Goal: Task Accomplishment & Management: Manage account settings

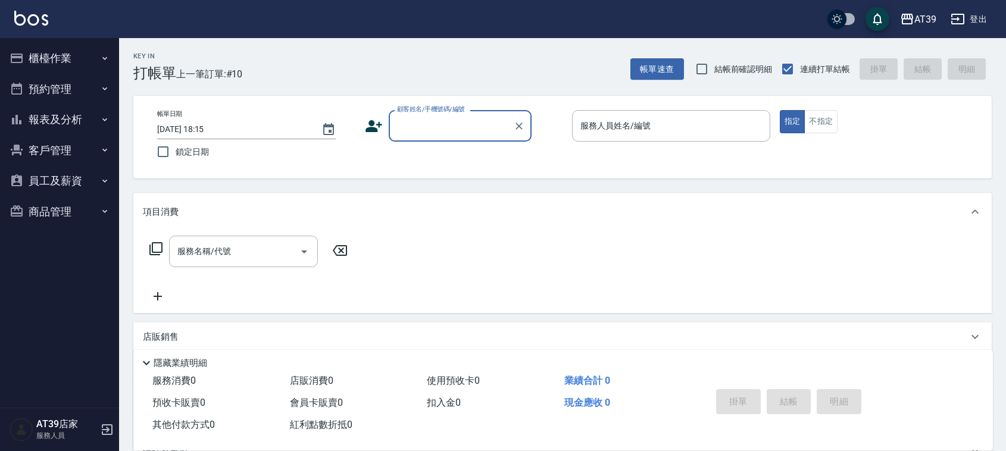
click at [87, 133] on button "報表及分析" at bounding box center [60, 119] width 110 height 31
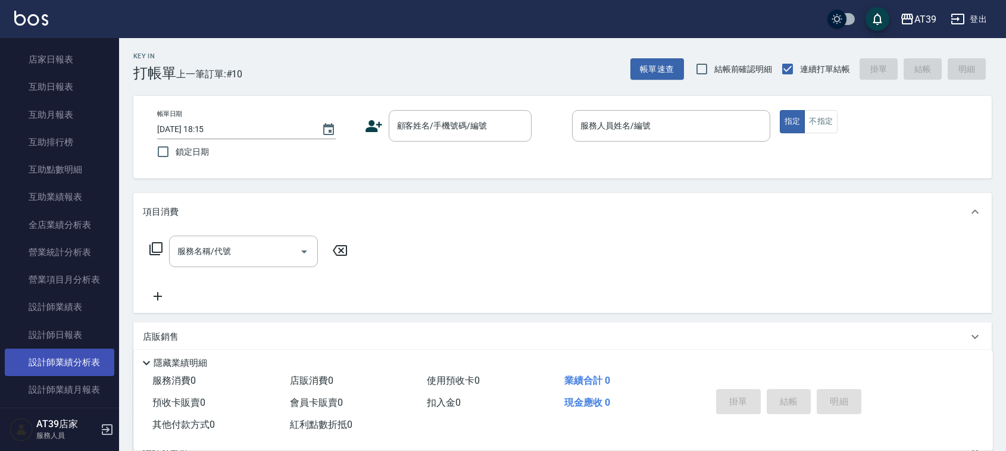
scroll to position [223, 0]
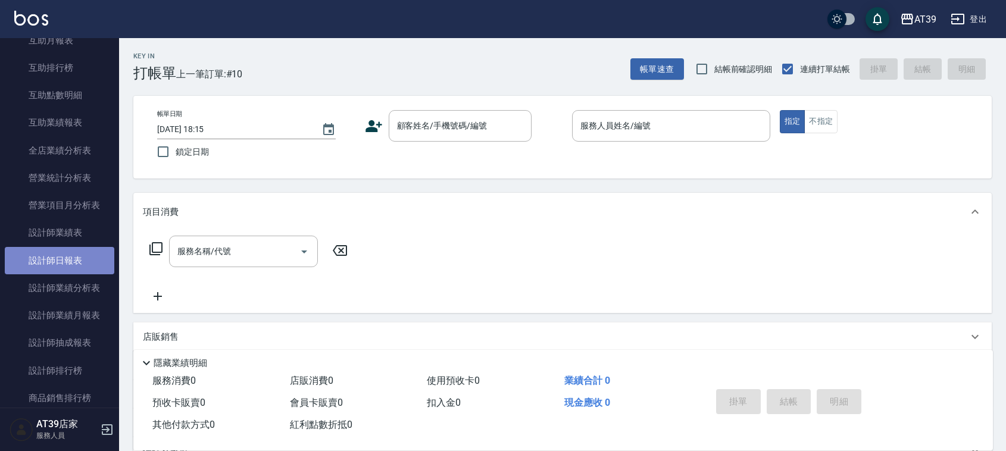
click at [83, 258] on link "設計師日報表" at bounding box center [60, 260] width 110 height 27
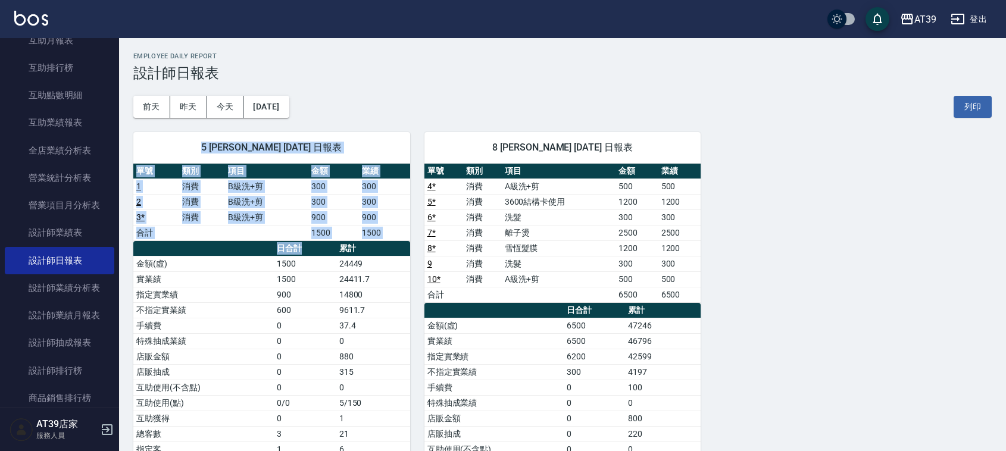
drag, startPoint x: 190, startPoint y: 149, endPoint x: 308, endPoint y: 251, distance: 155.4
click at [308, 251] on div "5 愷爾 張愷兒 10/13/2025 日報表 單號 類別 項目 金額 業績 1 消費 B級洗+剪 300 300 2 消費 B級洗+剪 300 300 3 …" at bounding box center [271, 333] width 277 height 402
click at [308, 251] on th "日合計" at bounding box center [305, 248] width 62 height 15
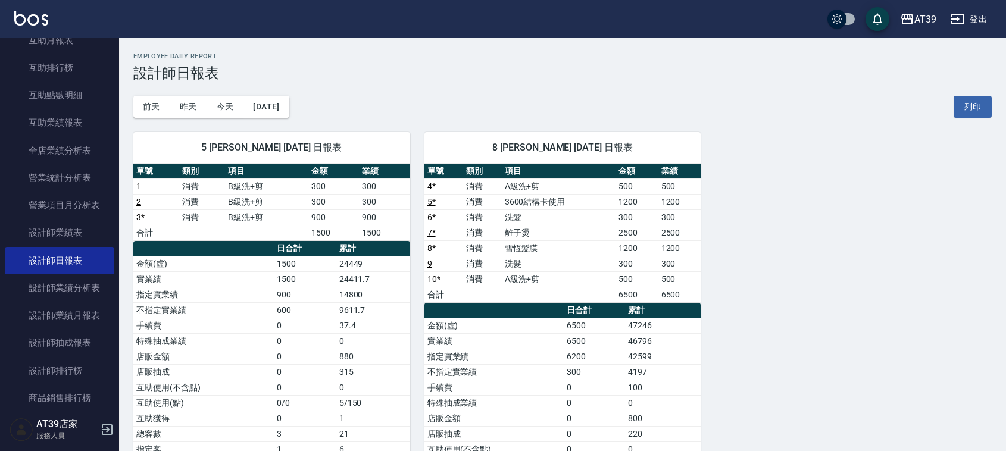
click at [308, 251] on th "日合計" at bounding box center [305, 248] width 62 height 15
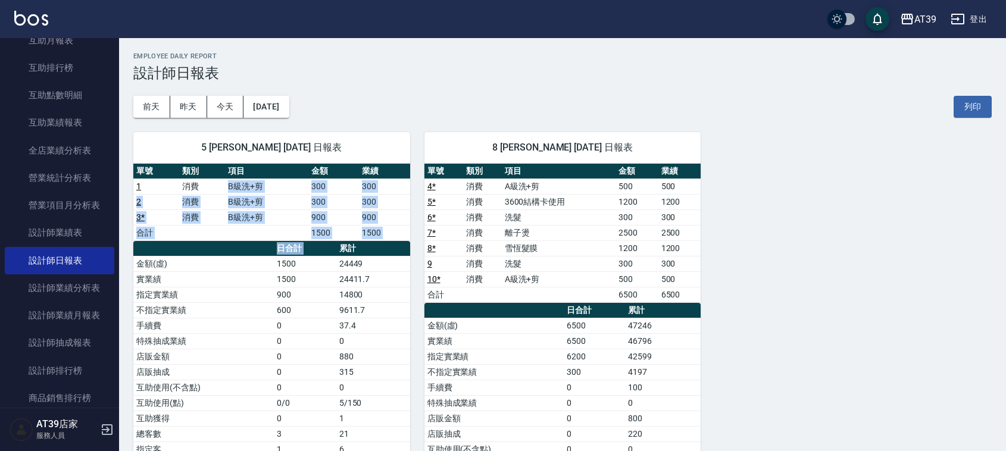
drag, startPoint x: 308, startPoint y: 251, endPoint x: 262, endPoint y: 185, distance: 80.8
click at [262, 185] on div "單號 類別 項目 金額 業績 1 消費 B級洗+剪 300 300 2 消費 B級洗+剪 300 300 3 * 消費 B級洗+剪 900 900 合計 15…" at bounding box center [271, 342] width 277 height 356
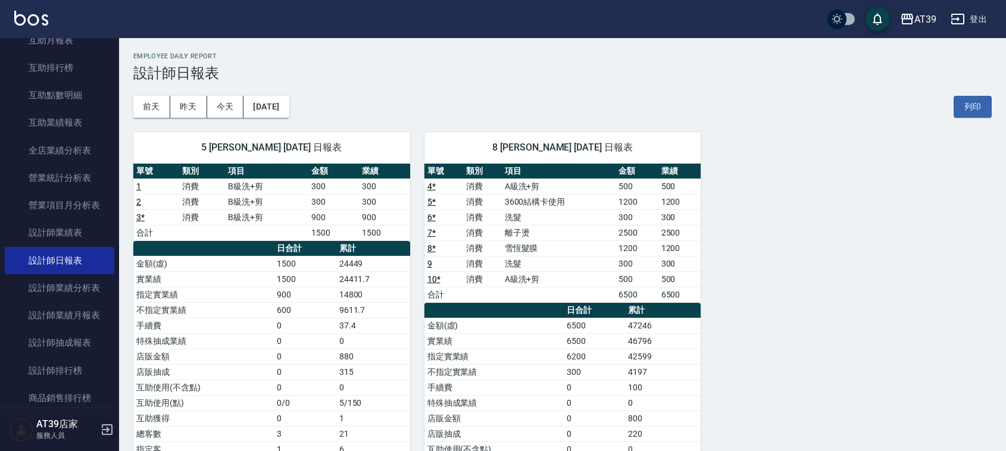
click at [257, 167] on th "項目" at bounding box center [266, 171] width 83 height 15
click at [253, 161] on div "5 愷爾 張愷兒 10/13/2025 日報表" at bounding box center [271, 147] width 277 height 31
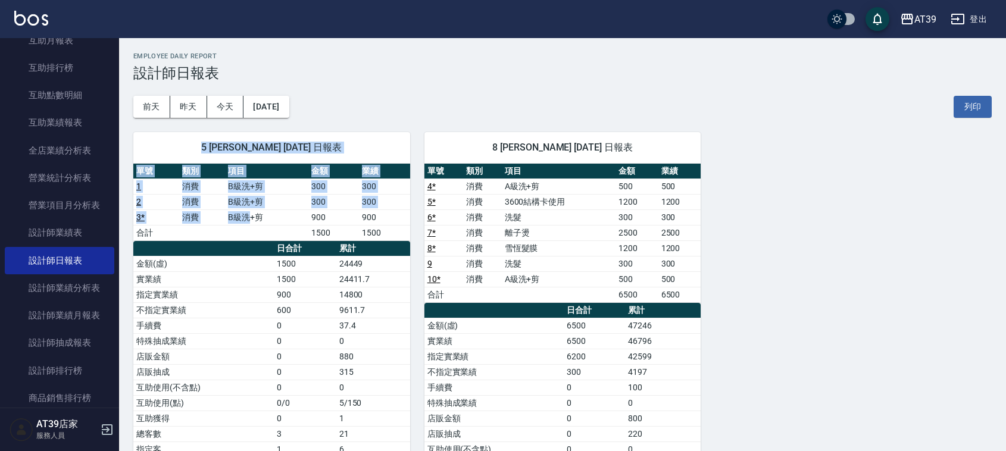
drag, startPoint x: 192, startPoint y: 130, endPoint x: 251, endPoint y: 213, distance: 102.4
click at [251, 213] on div "5 愷爾 張愷兒 10/13/2025 日報表 單號 類別 項目 金額 業績 1 消費 B級洗+剪 300 300 2 消費 B級洗+剪 300 300 3 …" at bounding box center [264, 349] width 291 height 463
click at [251, 213] on td "B級洗+剪" at bounding box center [266, 217] width 83 height 15
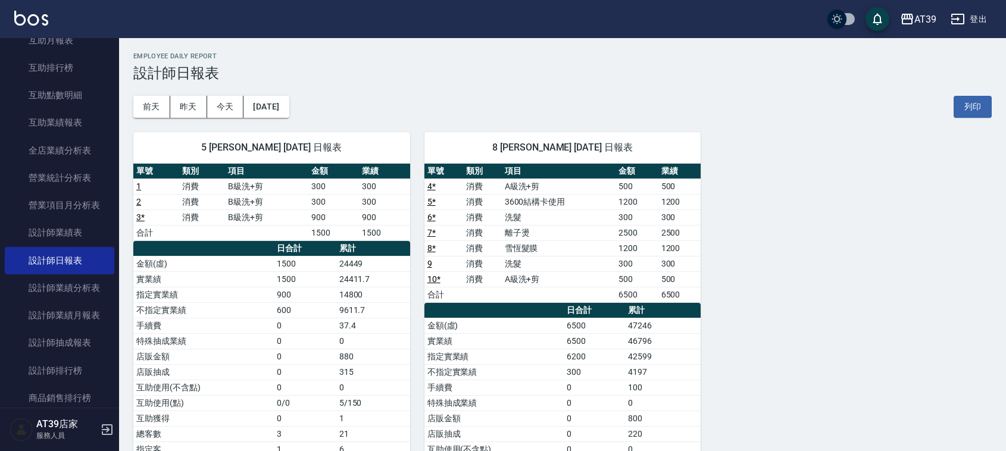
click at [30, 10] on div "AT39 登出" at bounding box center [503, 19] width 1006 height 38
click at [40, 21] on img at bounding box center [31, 18] width 34 height 15
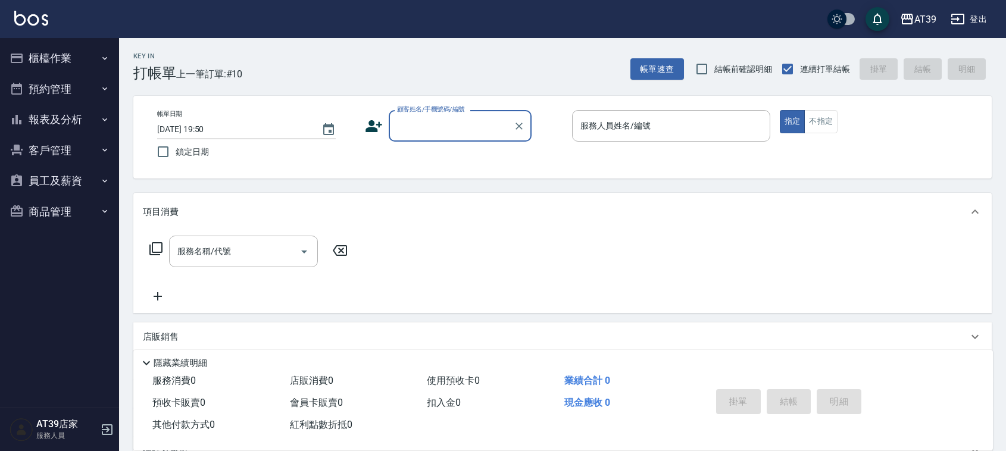
click at [461, 130] on input "顧客姓名/手機號碼/編號" at bounding box center [451, 125] width 114 height 21
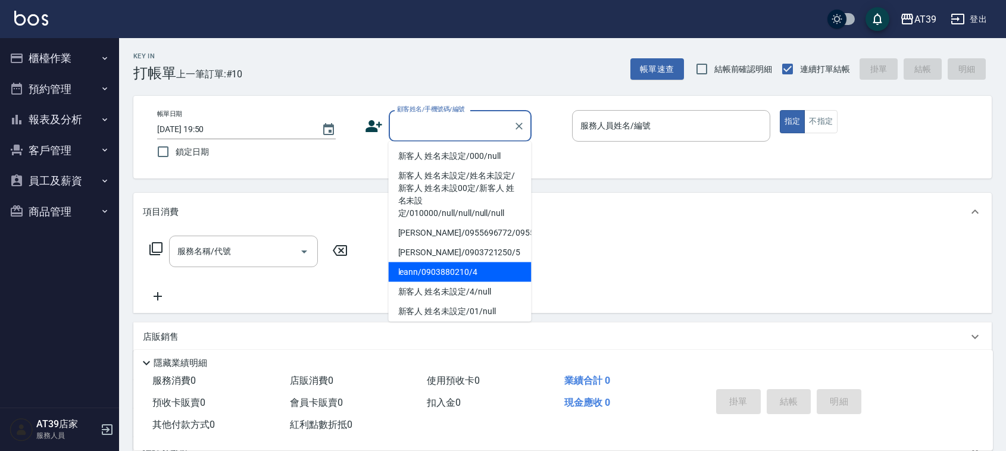
click at [421, 282] on li "leann/0903880210/4" at bounding box center [460, 273] width 143 height 20
type input "leann/0903880210/4"
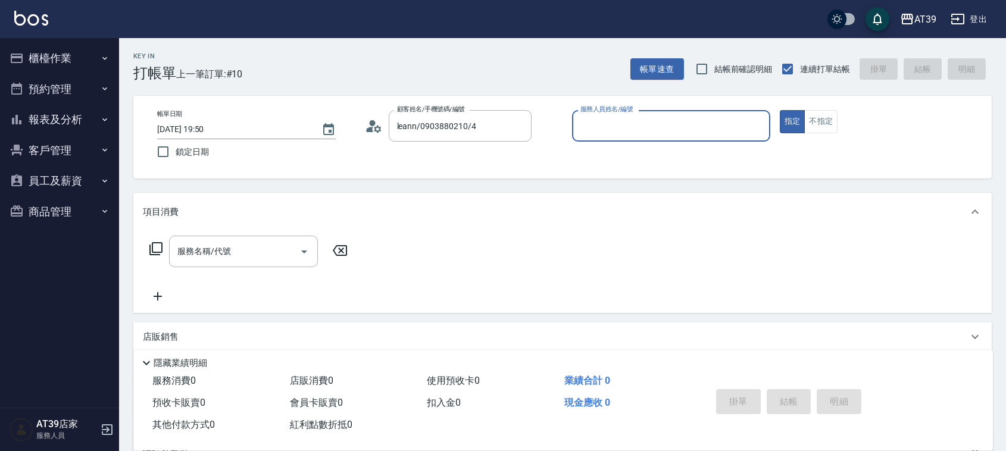
type input "Leann-4"
click at [826, 120] on button "不指定" at bounding box center [820, 121] width 33 height 23
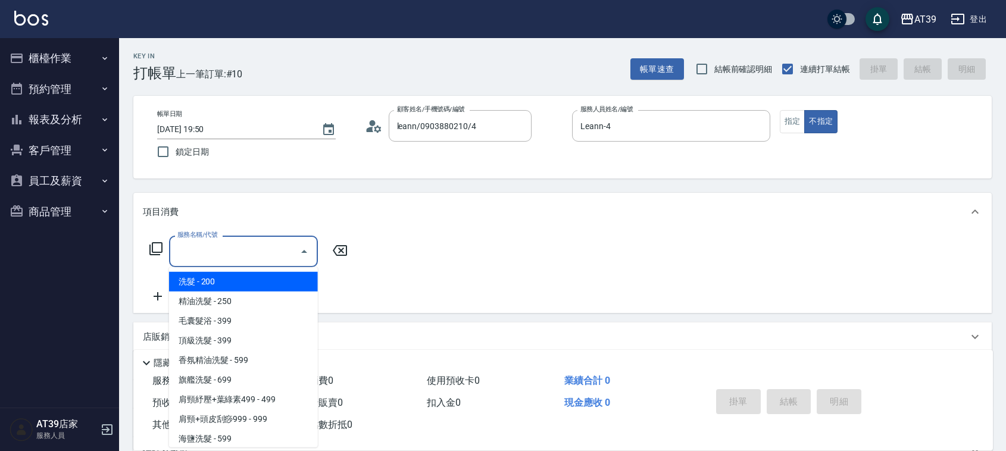
click at [241, 256] on input "服務名稱/代號" at bounding box center [234, 251] width 120 height 21
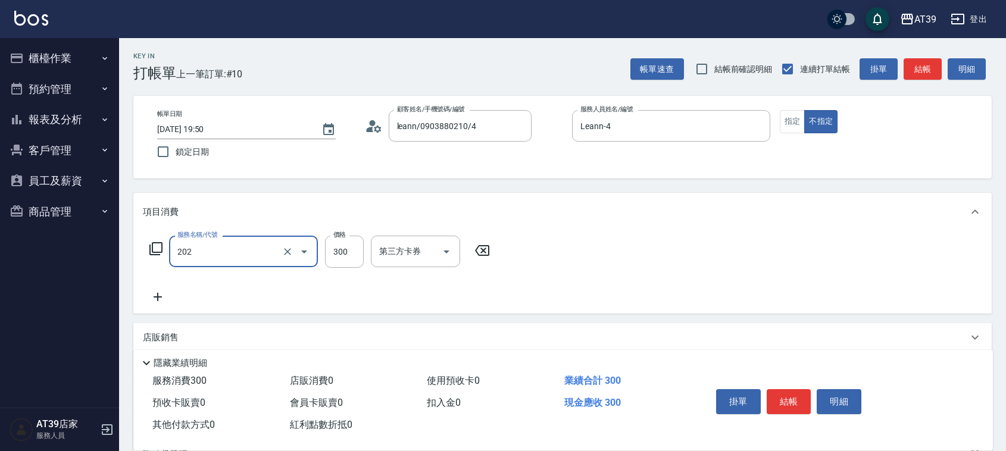
type input "A級單剪(202)"
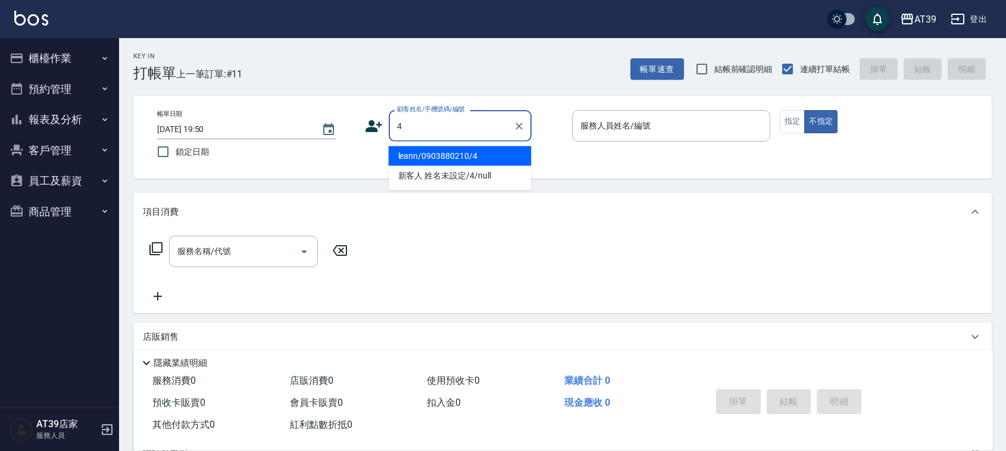
type input "leann/0903880210/4"
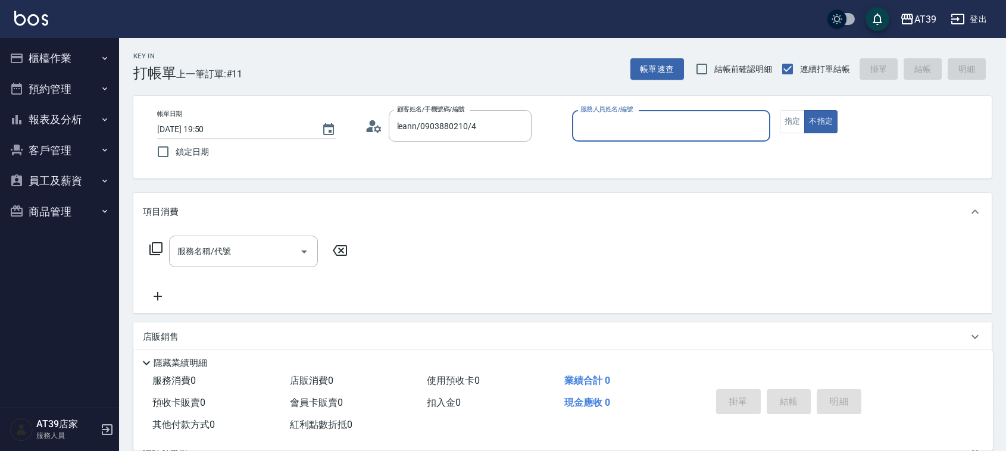
type input "Leann-4"
click at [804, 110] on button "不指定" at bounding box center [820, 121] width 33 height 23
type button "false"
type input "新客人 姓名未設定/4/null"
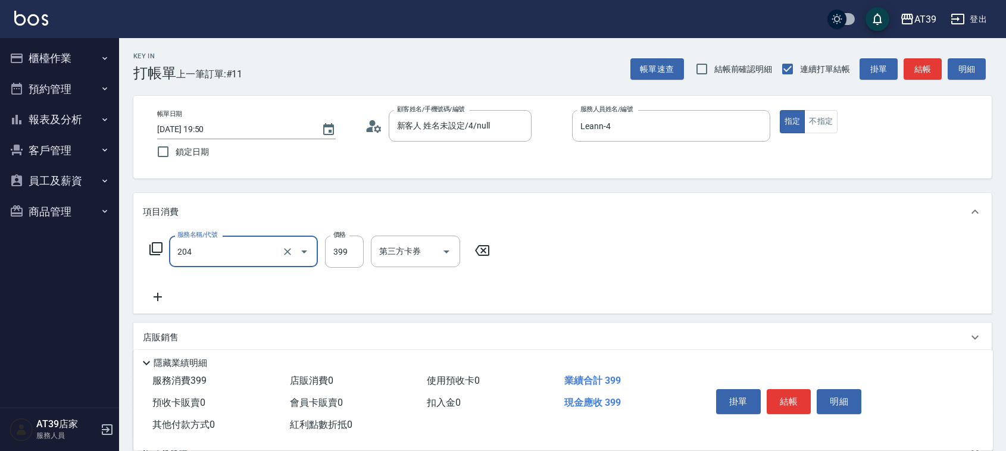
type input "A級洗+剪(204)"
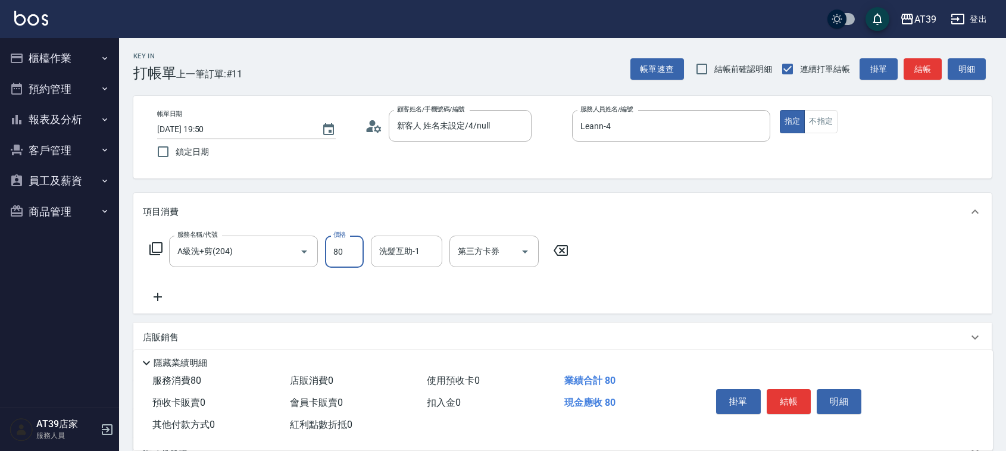
type input "800"
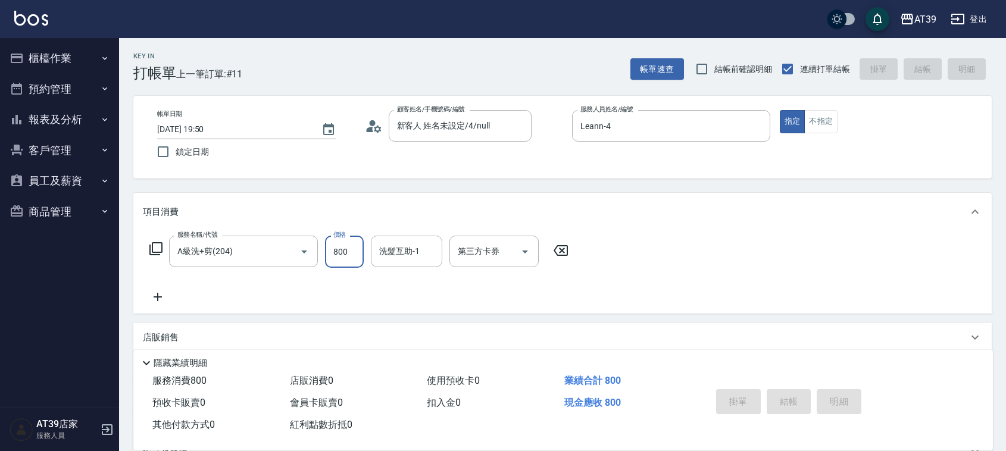
type input "2025/10/13 19:51"
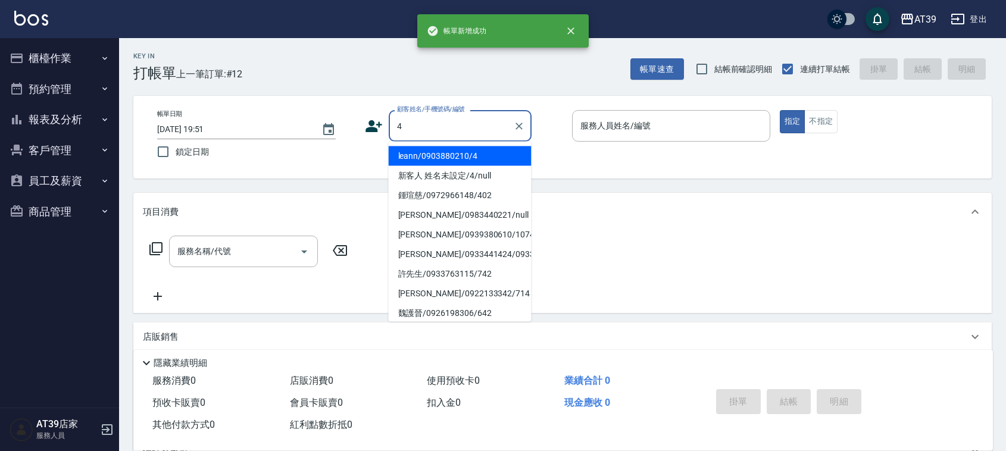
type input "leann/0903880210/4"
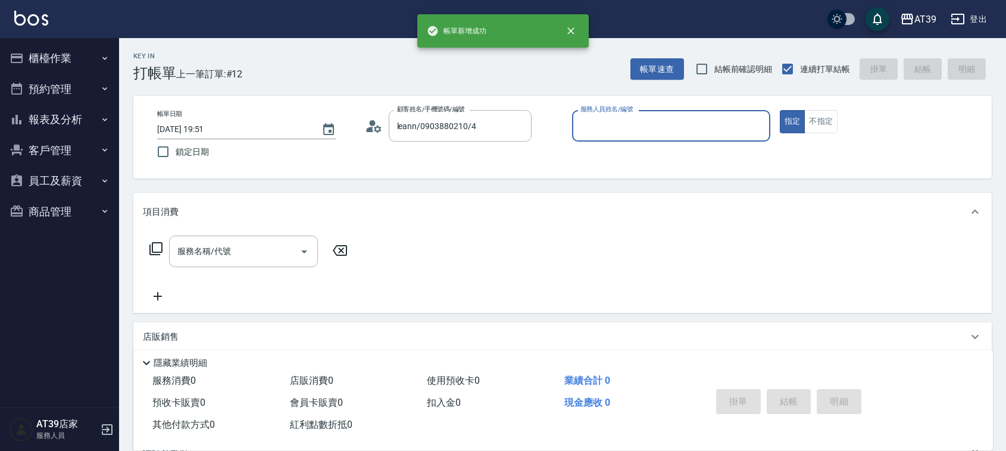
type input "Leann-4"
click at [780, 110] on button "指定" at bounding box center [793, 121] width 26 height 23
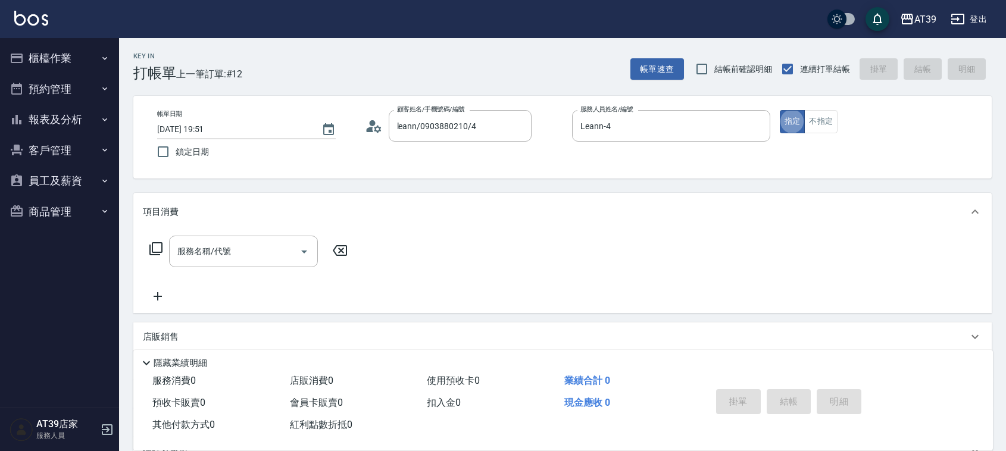
type button "true"
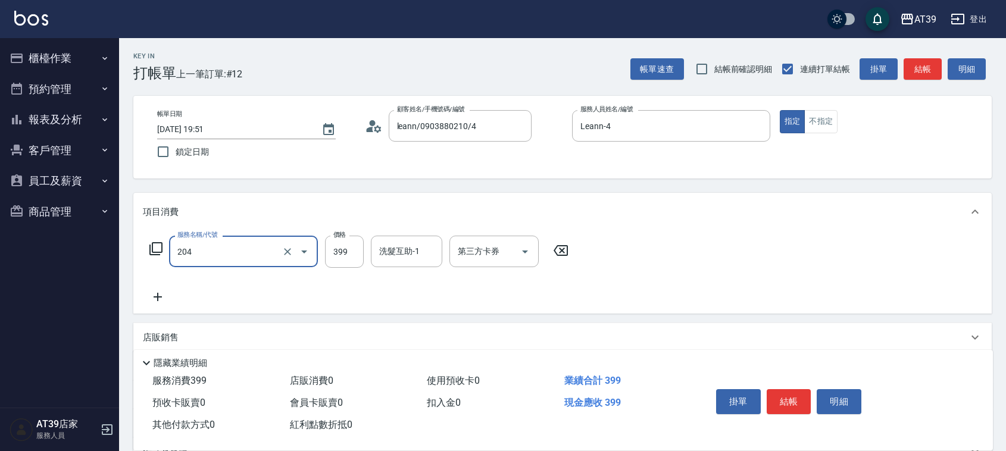
type input "A級洗+剪(204)"
type input "500"
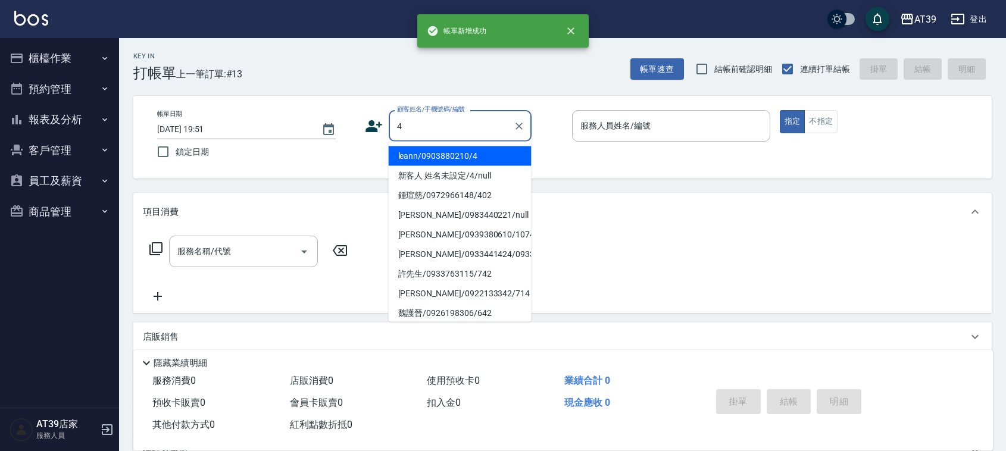
type input "leann/0903880210/4"
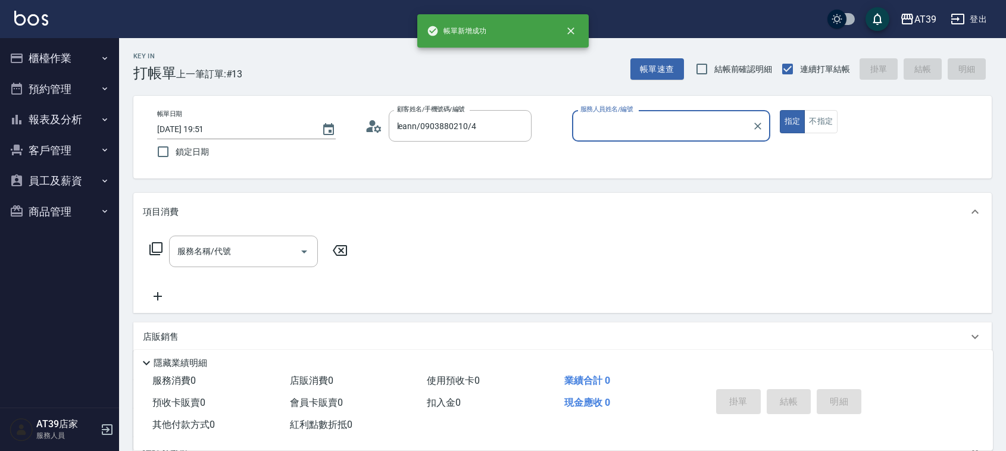
type input "Leann-4"
click at [780, 110] on button "指定" at bounding box center [793, 121] width 26 height 23
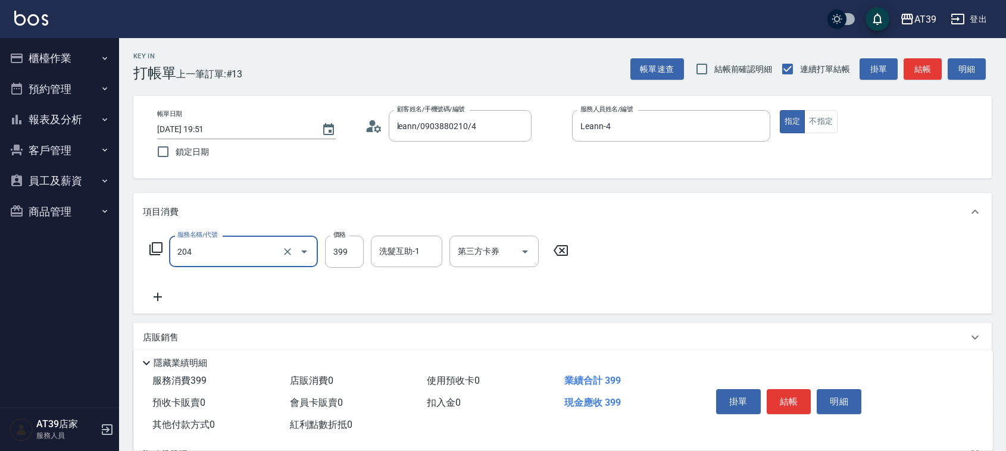
type input "A級洗+剪(204)"
type input "500"
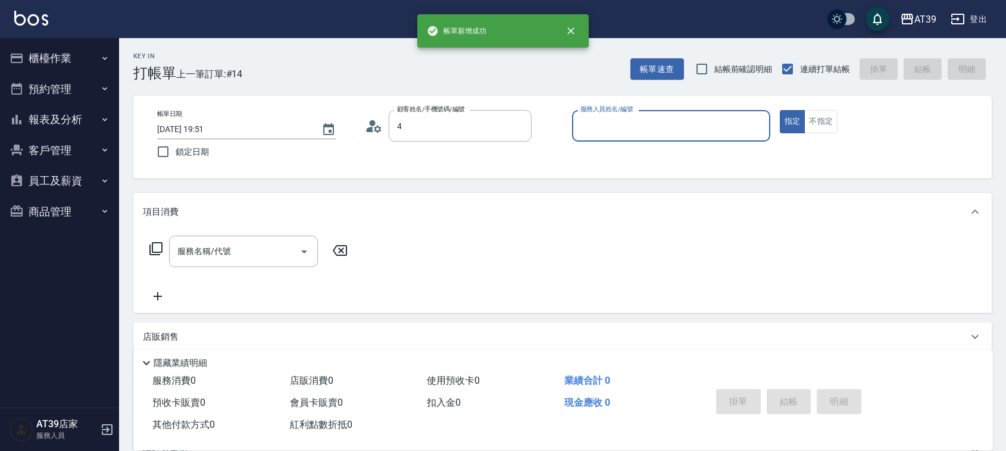
type input "leann/0903880210/4"
click at [780, 110] on button "指定" at bounding box center [793, 121] width 26 height 23
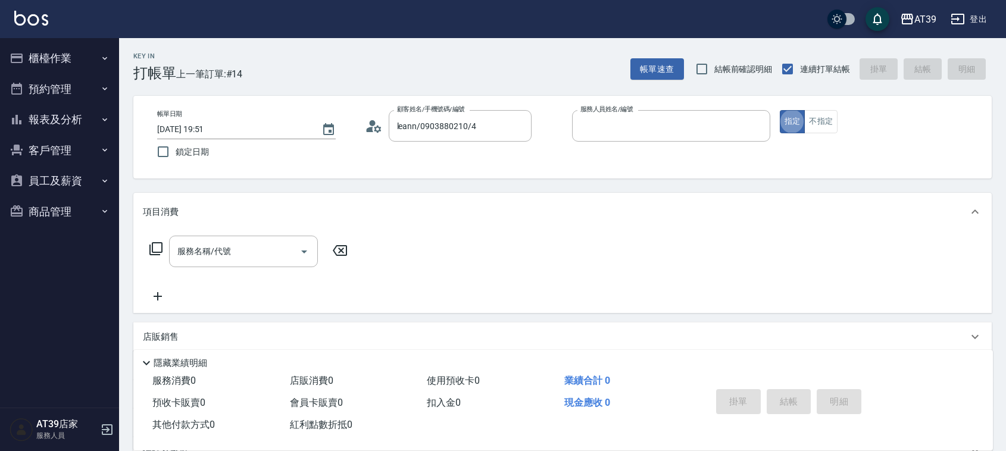
type input "Leann-4"
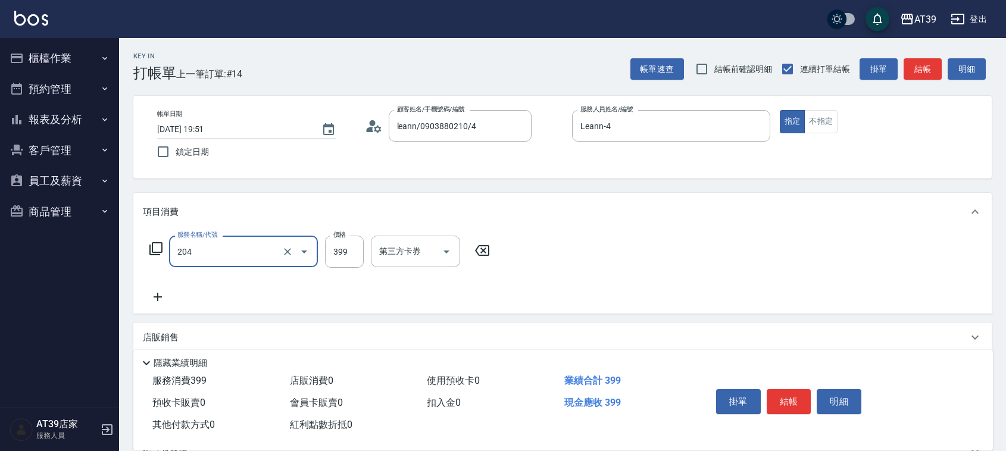
type input "A級洗+剪(204)"
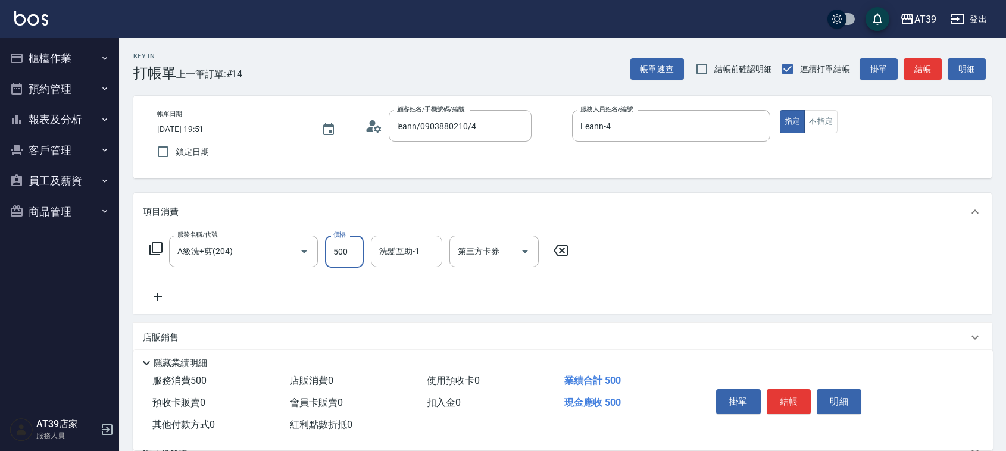
type input "500"
type input "饅頭-87"
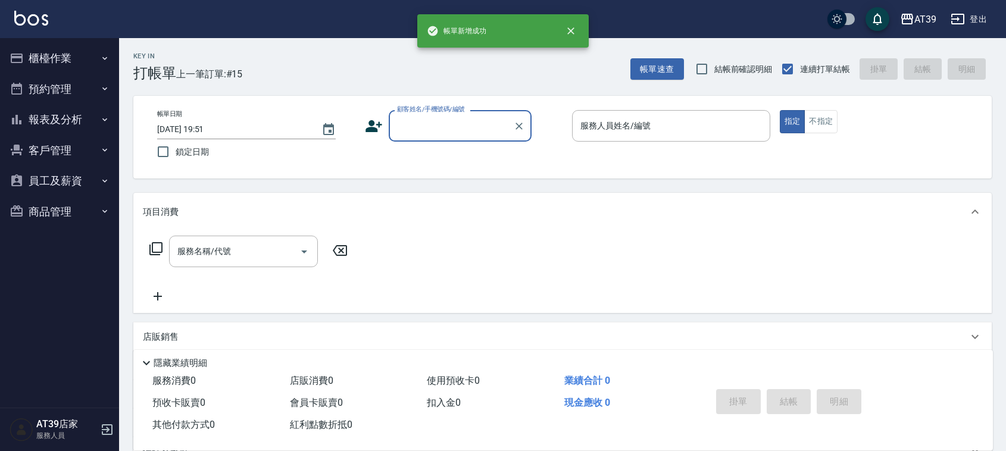
click at [69, 112] on button "報表及分析" at bounding box center [60, 119] width 110 height 31
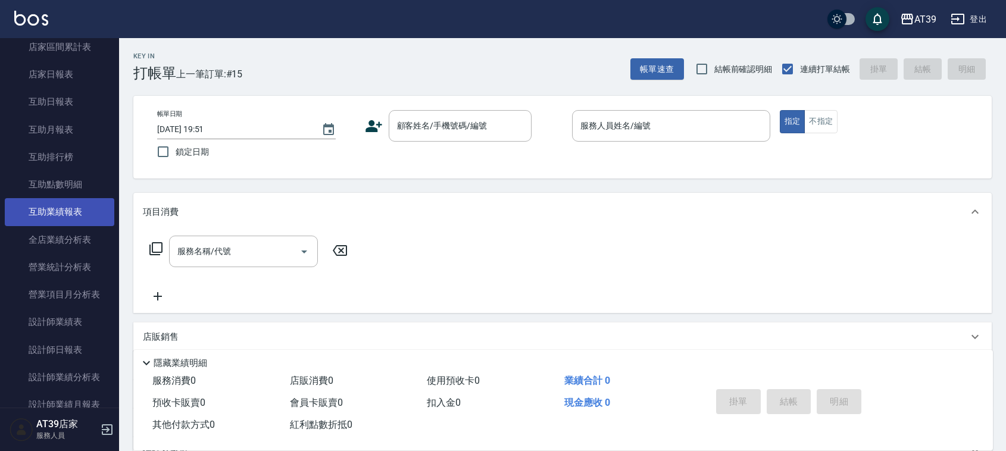
scroll to position [149, 0]
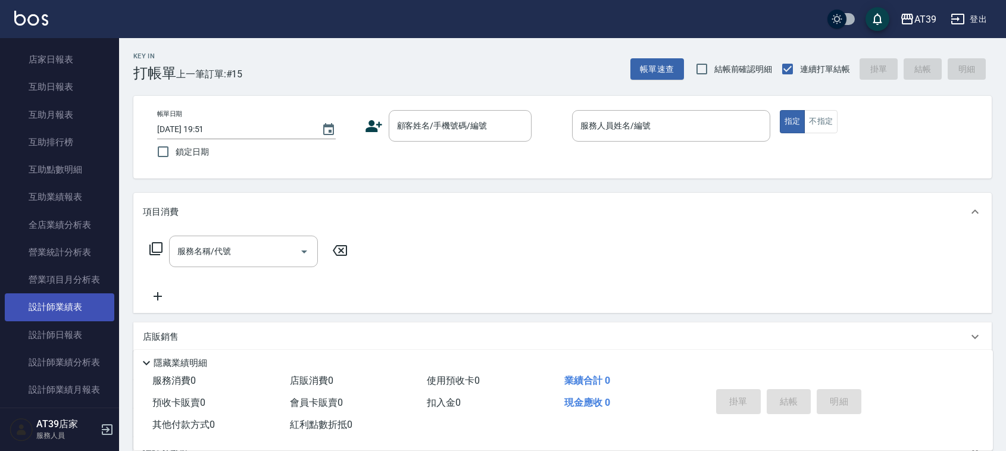
click at [67, 320] on link "設計師業績表" at bounding box center [60, 306] width 110 height 27
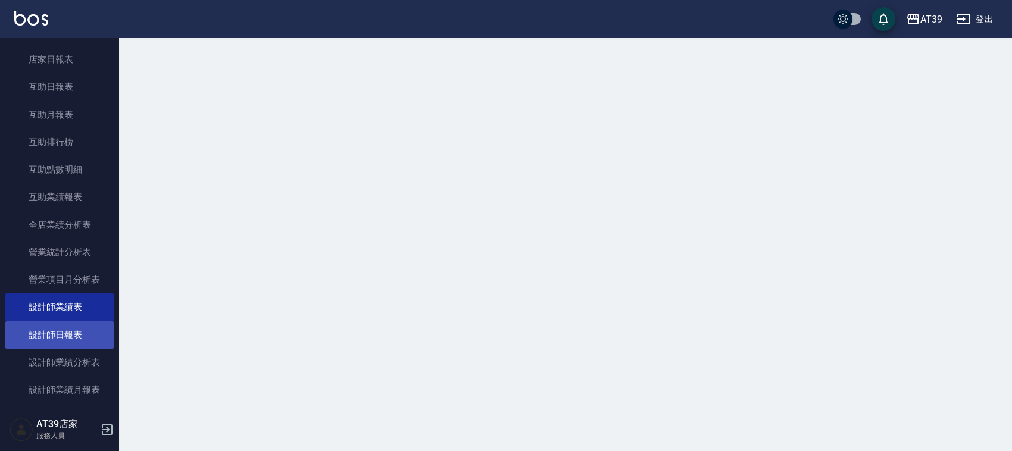
click at [68, 326] on link "設計師日報表" at bounding box center [60, 334] width 110 height 27
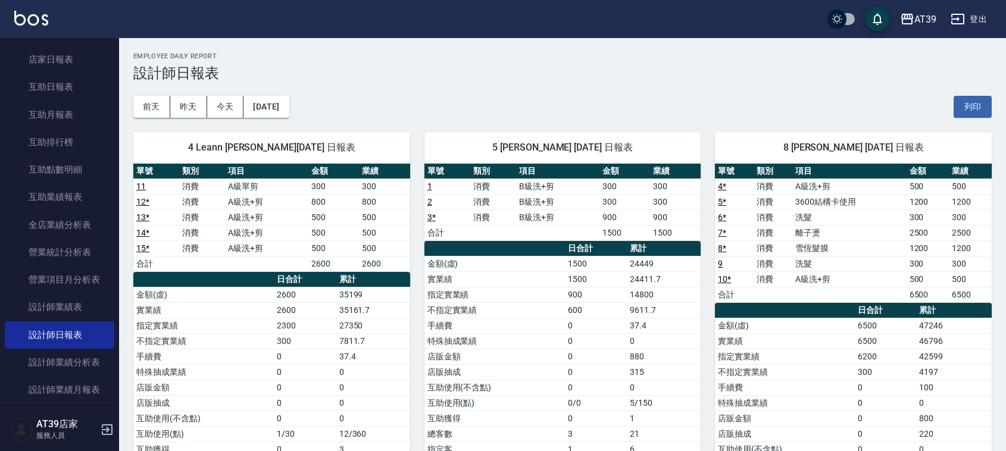
click at [363, 284] on th "累計" at bounding box center [373, 279] width 74 height 15
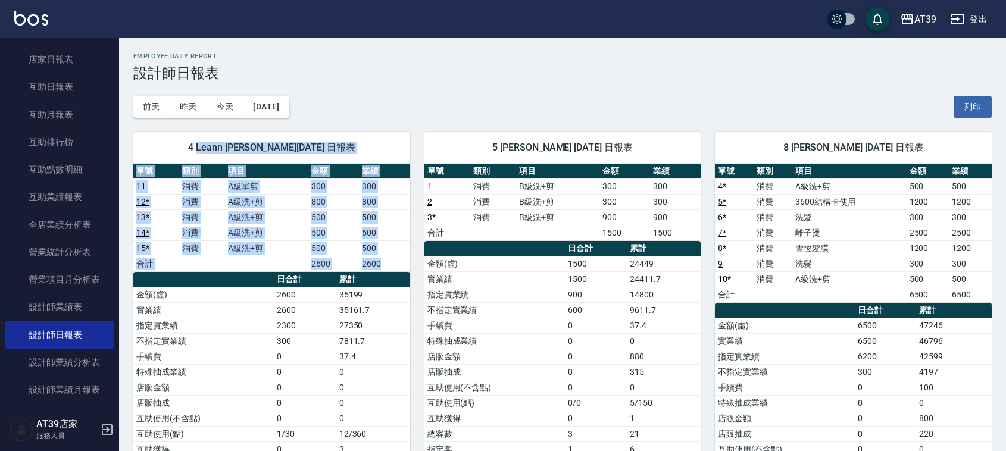
drag, startPoint x: 206, startPoint y: 150, endPoint x: 251, endPoint y: 280, distance: 137.4
click at [251, 280] on div "4 Leann 林思宇 10/13/2025 日報表 單號 類別 項目 金額 業績 11 消費 A級單剪 300 300 12 * 消費 A級洗+剪 800 …" at bounding box center [271, 348] width 277 height 433
click at [251, 280] on th "a dense table" at bounding box center [203, 279] width 140 height 15
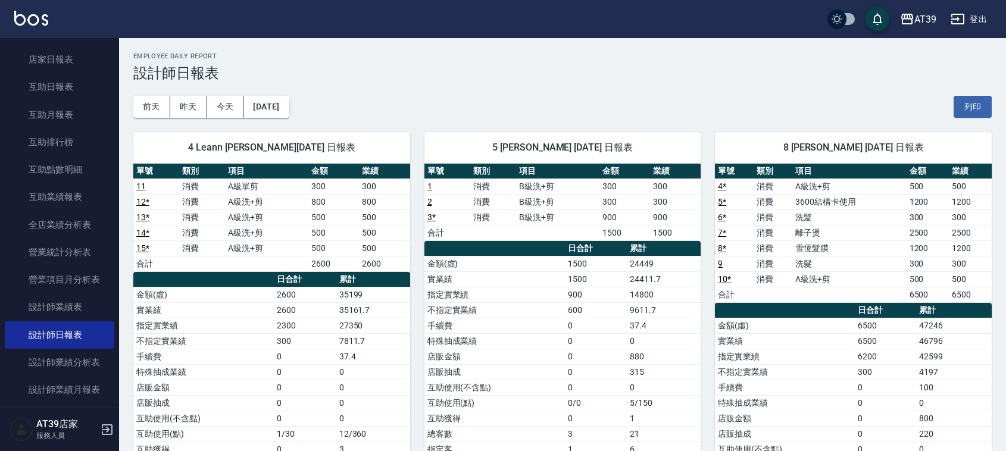
click at [371, 343] on td "7811.7" at bounding box center [373, 340] width 74 height 15
click at [376, 369] on td "0" at bounding box center [373, 371] width 74 height 15
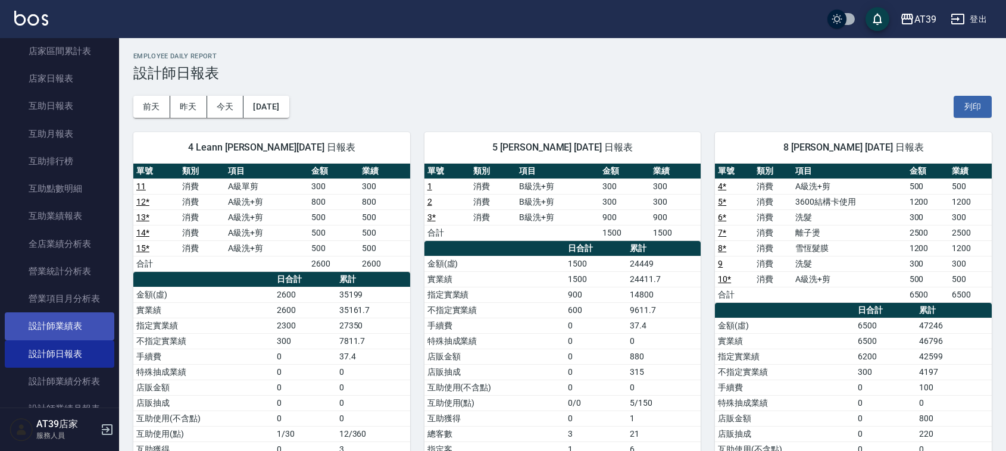
scroll to position [74, 0]
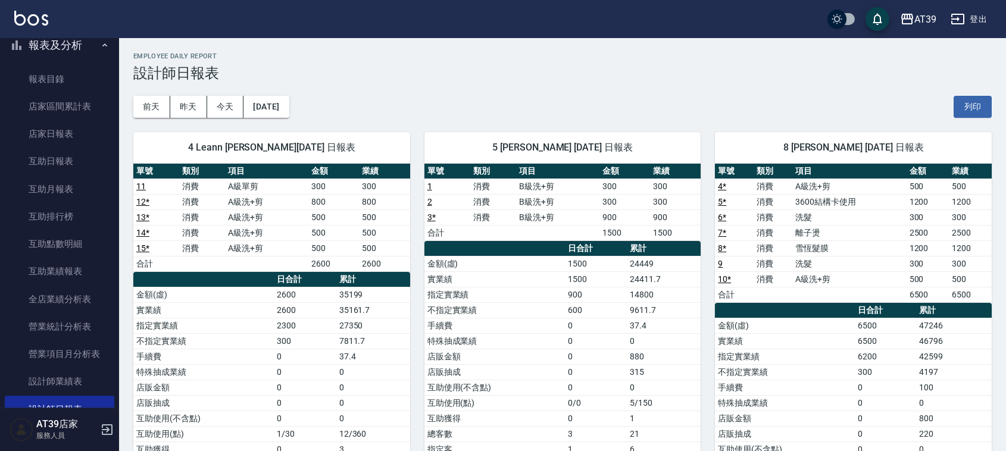
click at [28, 23] on img at bounding box center [31, 18] width 34 height 15
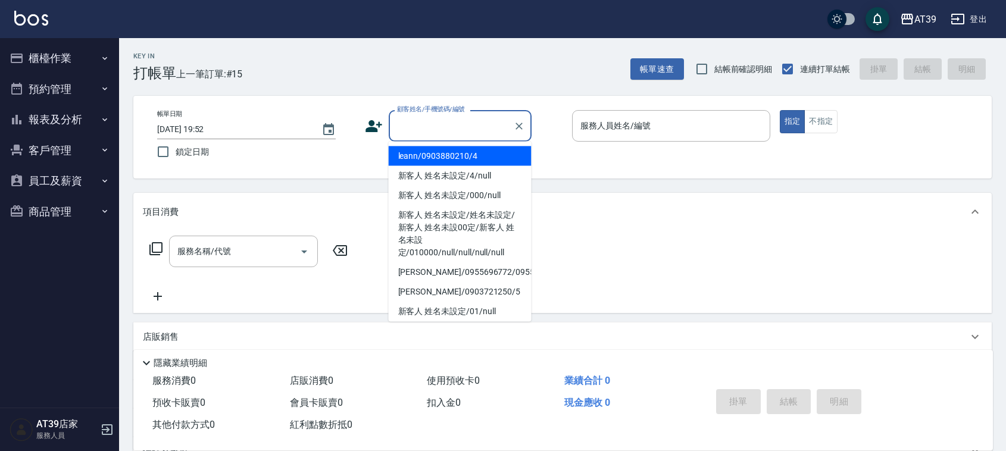
click at [424, 121] on input "顧客姓名/手機號碼/編號" at bounding box center [451, 125] width 114 height 21
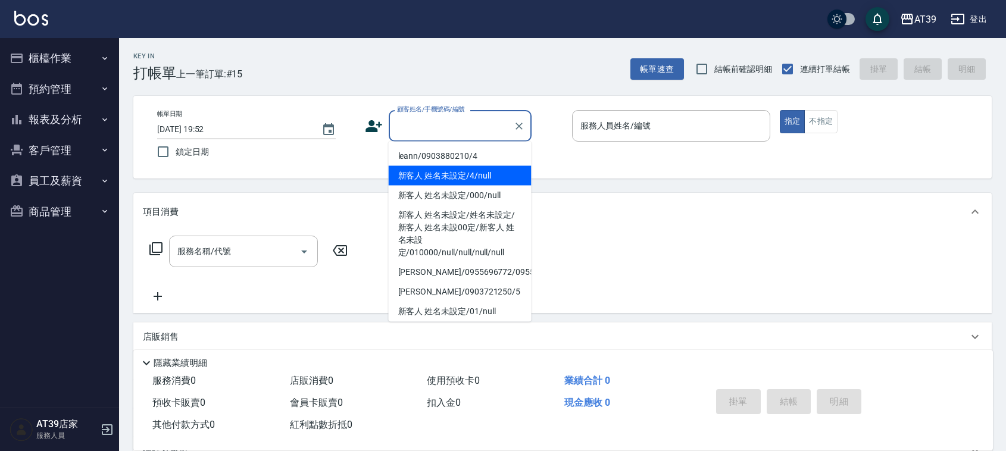
click at [441, 155] on li "leann/0903880210/4" at bounding box center [460, 156] width 143 height 20
type input "leann/0903880210/4"
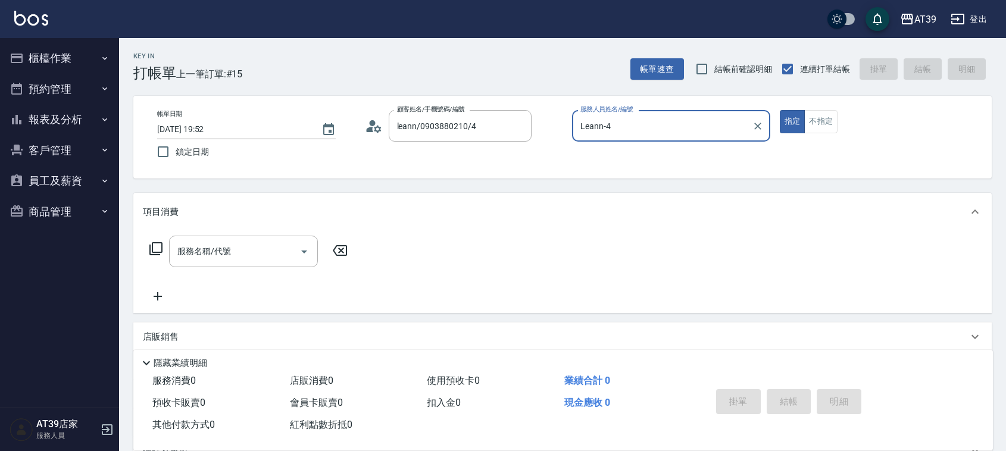
type input "Leann-4"
click at [826, 131] on button "不指定" at bounding box center [820, 121] width 33 height 23
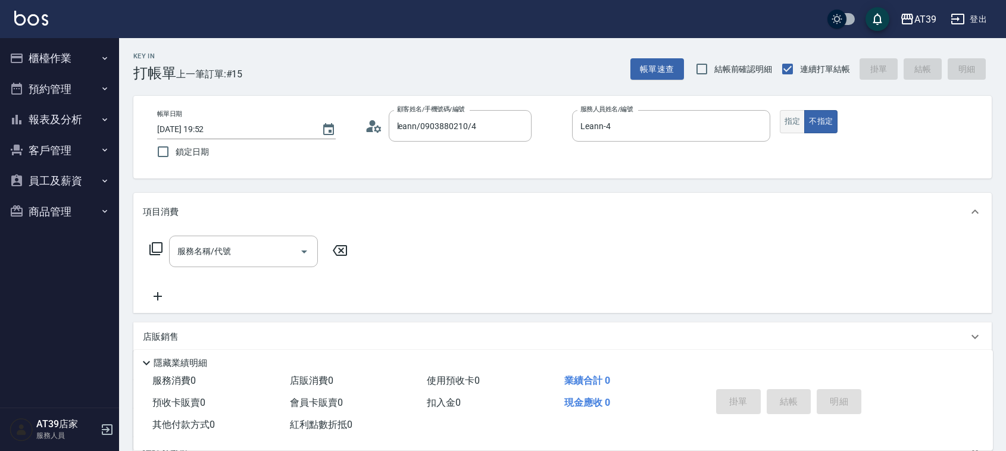
click at [795, 129] on button "指定" at bounding box center [793, 121] width 26 height 23
click at [207, 236] on div "服務名稱/代號" at bounding box center [243, 252] width 149 height 32
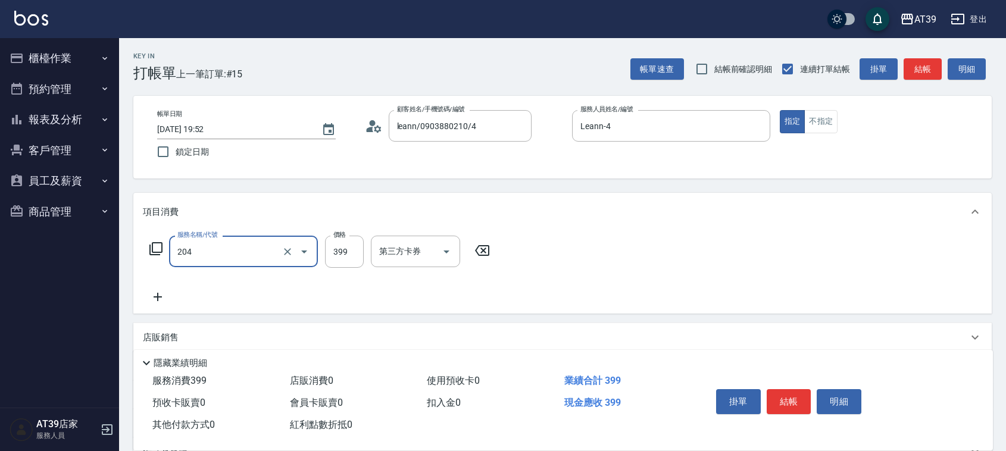
type input "A級洗+剪(204)"
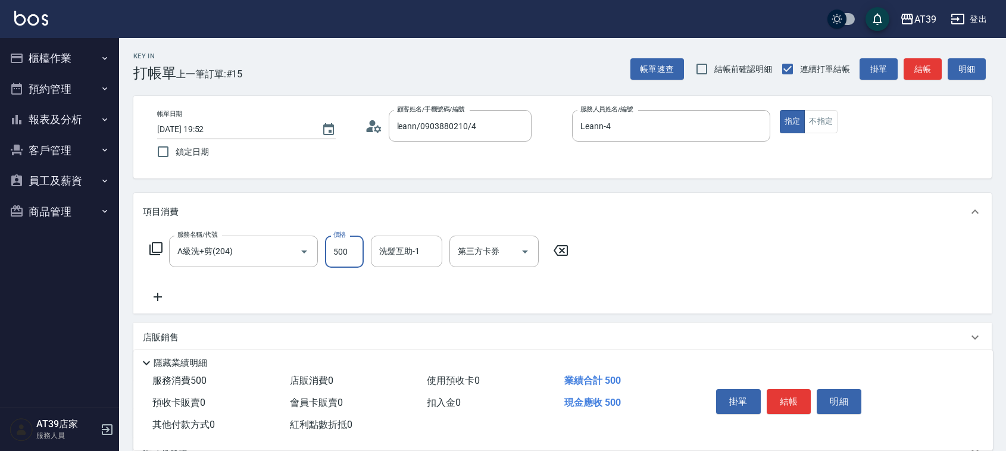
type input "500"
click at [156, 288] on div "服務名稱/代號 A級洗+剪(204) 服務名稱/代號 價格 500 價格 洗髮互助-1 洗髮互助-1 第三方卡券 第三方卡券" at bounding box center [359, 270] width 433 height 68
click at [161, 292] on icon at bounding box center [158, 297] width 30 height 14
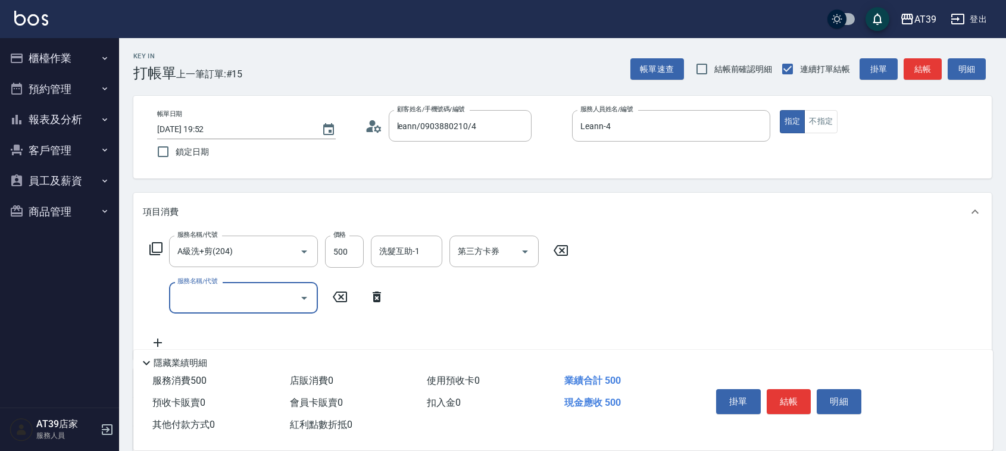
click at [199, 296] on input "服務名稱/代號" at bounding box center [234, 298] width 120 height 21
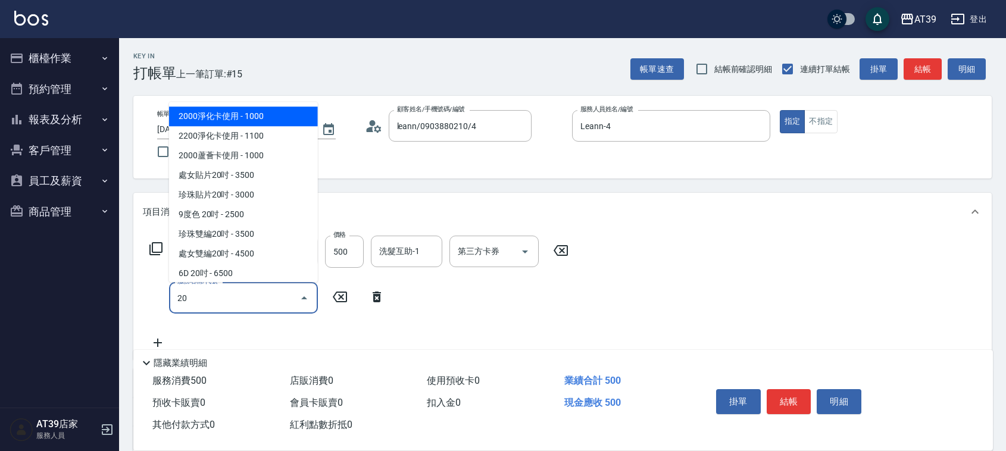
type input "2"
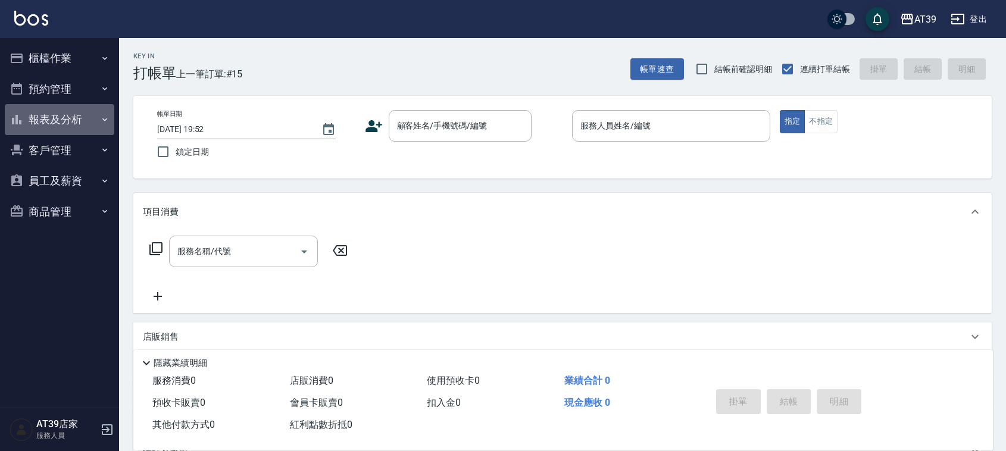
click at [79, 116] on button "報表及分析" at bounding box center [60, 119] width 110 height 31
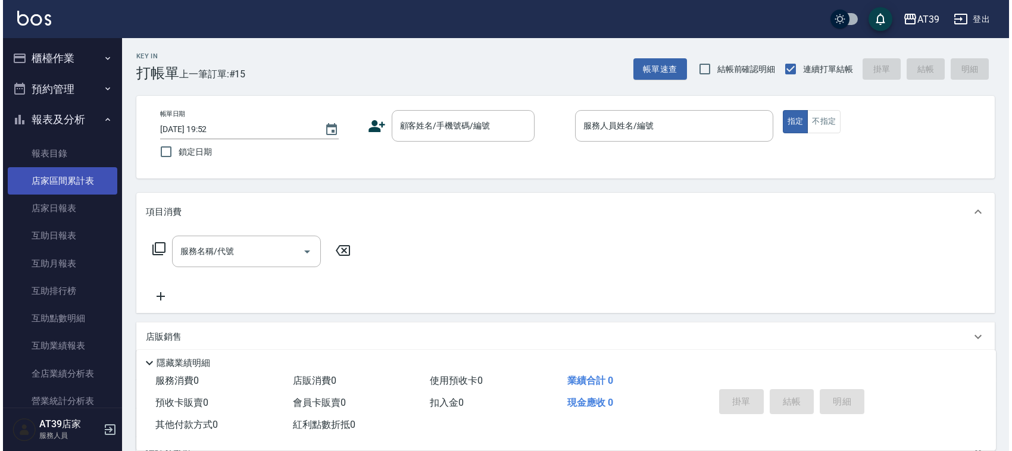
scroll to position [74, 0]
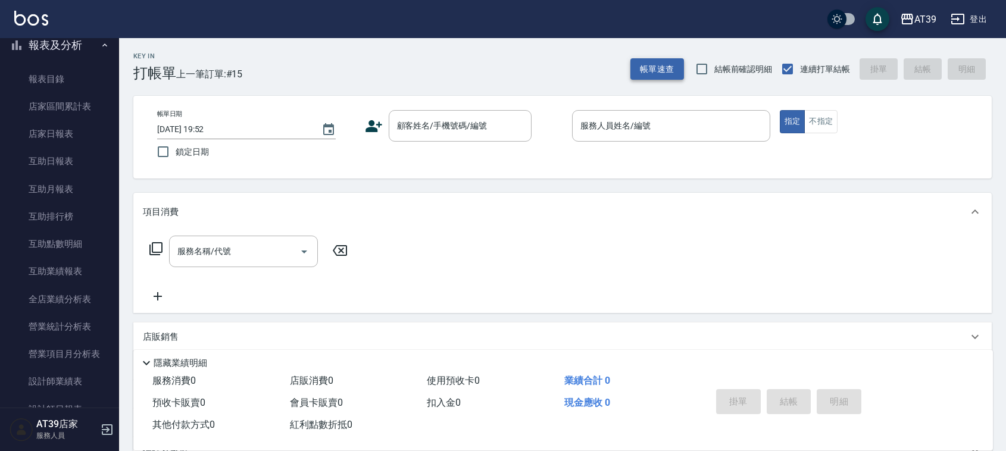
click at [630, 74] on button "帳單速查" at bounding box center [657, 69] width 54 height 22
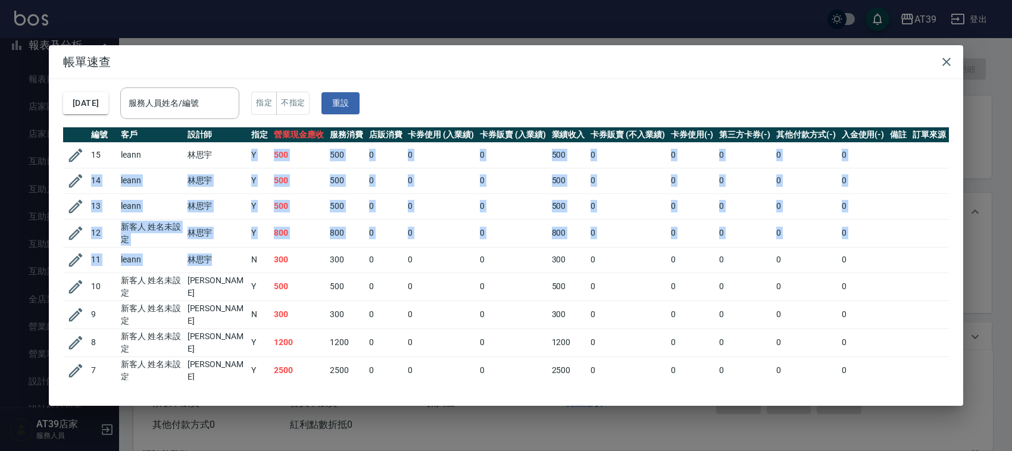
drag, startPoint x: 218, startPoint y: 149, endPoint x: 234, endPoint y: 262, distance: 113.6
click at [234, 262] on tbody "15 leann 林思宇 Y 500 500 0 0 0 500 0 0 0 0 0 14 leann 林思宇 Y 500 500 0 0 0 500 0 0…" at bounding box center [506, 355] width 886 height 426
click at [236, 263] on td "林思宇" at bounding box center [217, 260] width 64 height 26
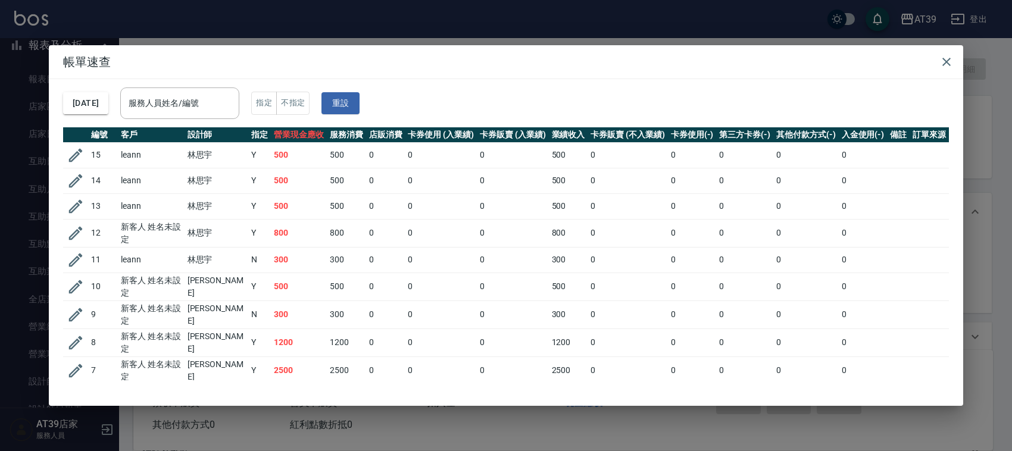
click at [248, 277] on td "Y" at bounding box center [259, 287] width 23 height 28
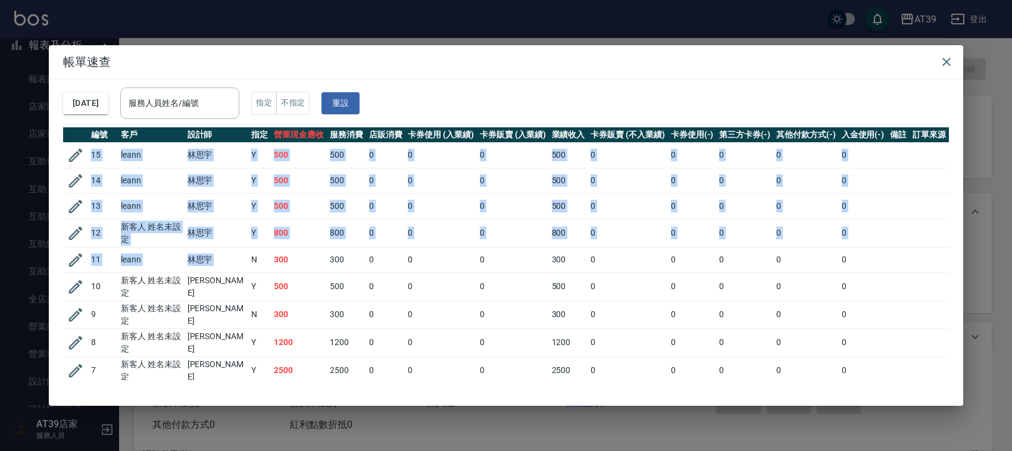
drag, startPoint x: 246, startPoint y: 272, endPoint x: 90, endPoint y: 151, distance: 197.2
click at [90, 151] on tbody "15 leann 林思宇 Y 500 500 0 0 0 500 0 0 0 0 0 14 leann 林思宇 Y 500 500 0 0 0 500 0 0…" at bounding box center [506, 355] width 886 height 426
click at [90, 151] on td "15" at bounding box center [103, 155] width 30 height 26
drag, startPoint x: 90, startPoint y: 151, endPoint x: 295, endPoint y: 258, distance: 231.1
click at [295, 258] on tbody "15 leann 林思宇 Y 500 500 0 0 0 500 0 0 0 0 0 14 leann 林思宇 Y 500 500 0 0 0 500 0 0…" at bounding box center [506, 355] width 886 height 426
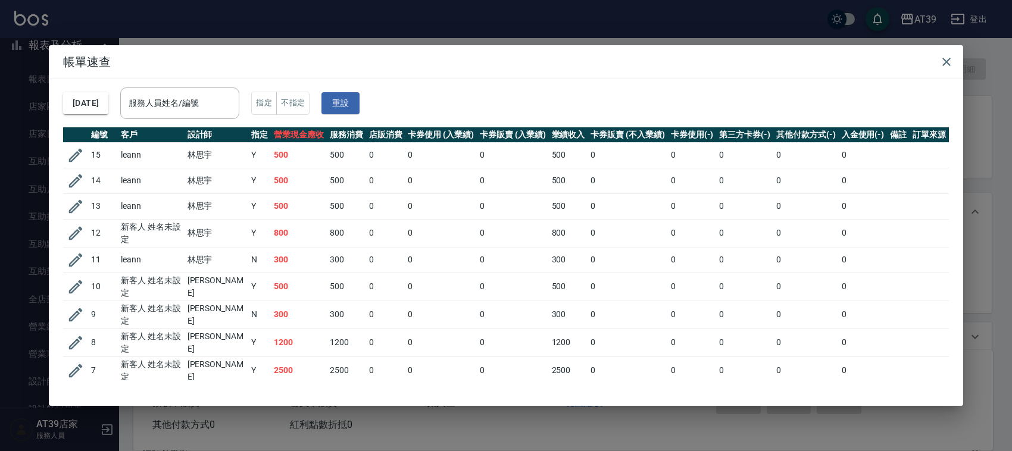
click at [466, 304] on td "0" at bounding box center [441, 315] width 72 height 28
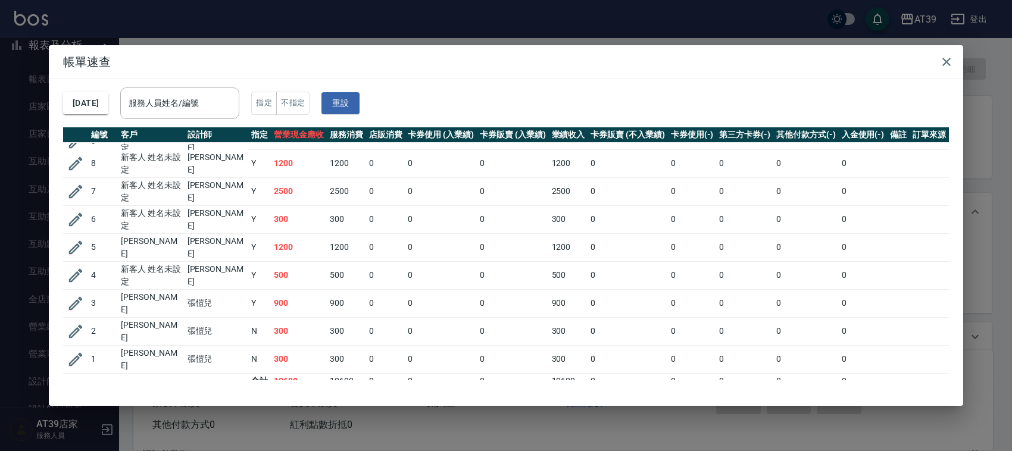
scroll to position [180, 0]
drag, startPoint x: 382, startPoint y: 307, endPoint x: 141, endPoint y: 311, distance: 241.1
click at [141, 311] on tr "3 Alan 張愷兒 Y 900 900 0 0 0 900 0 0 0 0 0" at bounding box center [506, 303] width 886 height 28
click at [141, 311] on td "Alan" at bounding box center [151, 303] width 67 height 28
drag, startPoint x: 101, startPoint y: 296, endPoint x: 914, endPoint y: 293, distance: 812.6
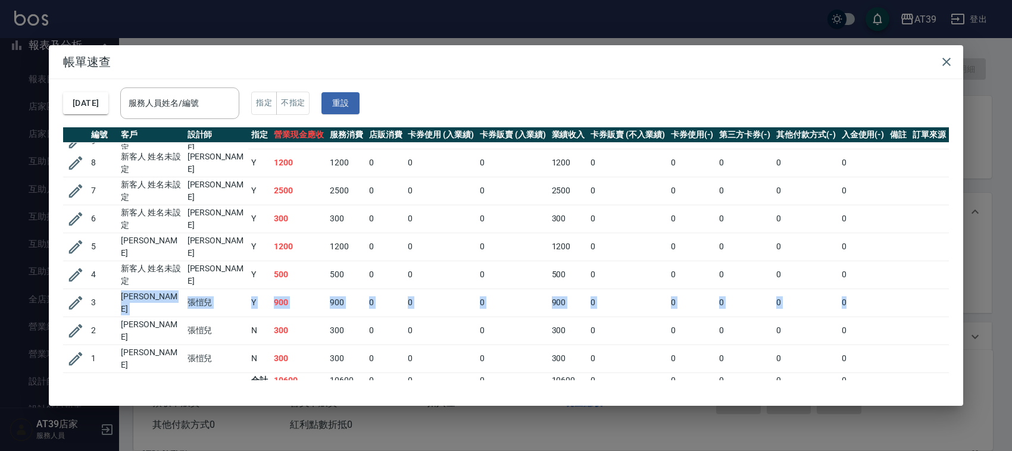
click at [914, 293] on tr "3 Alan 張愷兒 Y 900 900 0 0 0 900 0 0 0 0 0" at bounding box center [506, 303] width 886 height 28
click at [914, 293] on td at bounding box center [929, 303] width 39 height 28
drag, startPoint x: 914, startPoint y: 293, endPoint x: 125, endPoint y: 307, distance: 788.9
click at [125, 307] on tr "3 Alan 張愷兒 Y 900 900 0 0 0 900 0 0 0 0 0" at bounding box center [506, 303] width 886 height 28
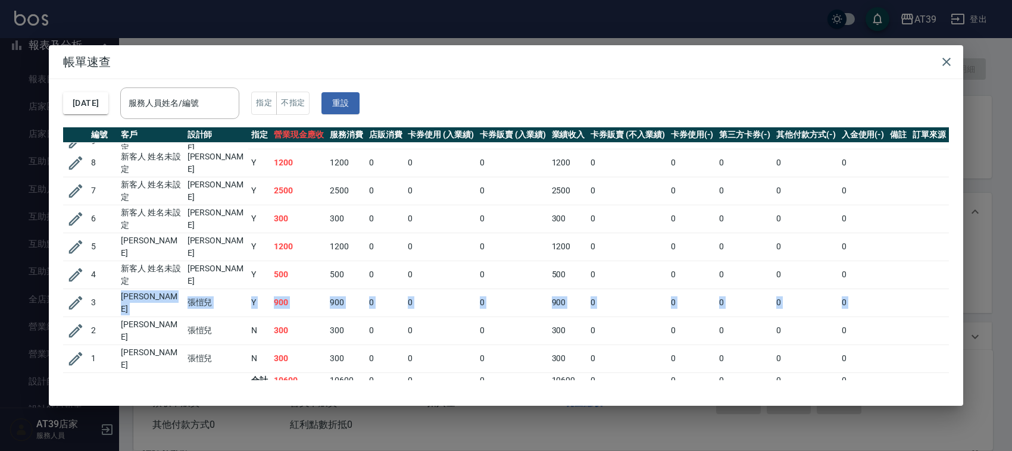
click at [125, 307] on td "Alan" at bounding box center [151, 303] width 67 height 28
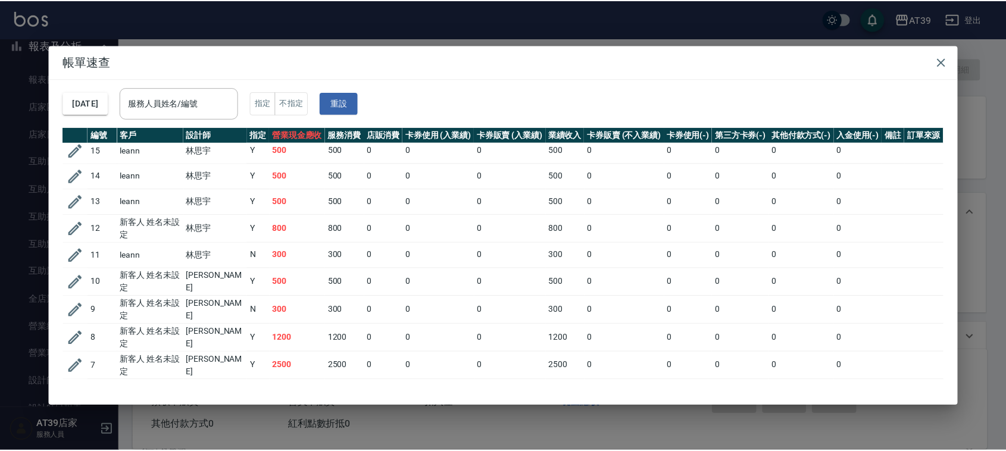
scroll to position [0, 0]
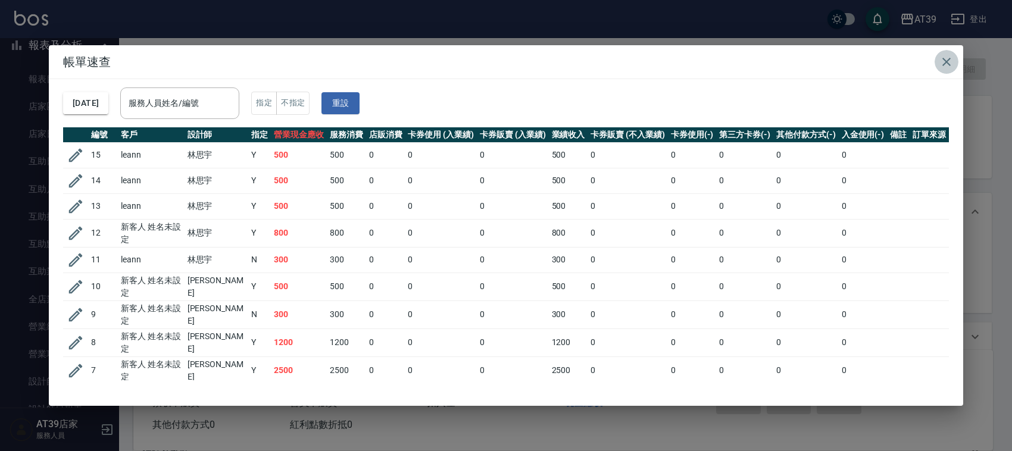
click at [955, 64] on button "button" at bounding box center [947, 62] width 24 height 24
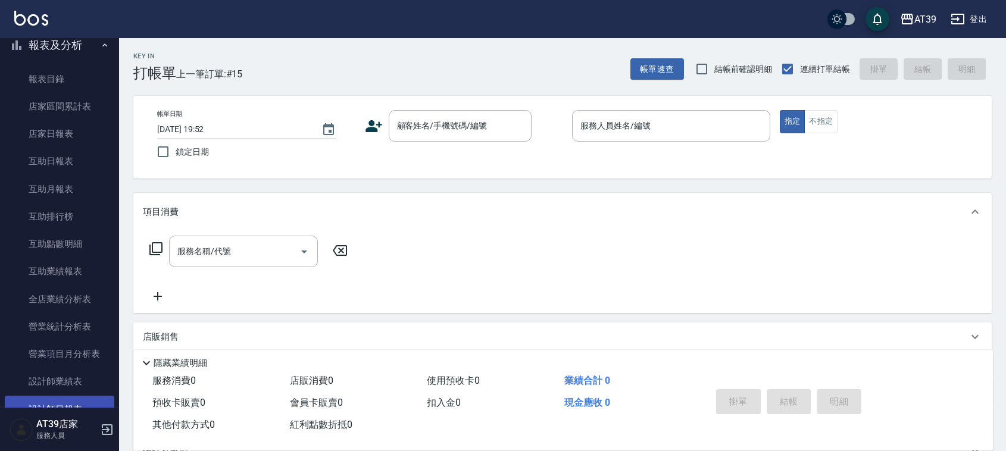
click at [73, 397] on link "設計師日報表" at bounding box center [60, 409] width 110 height 27
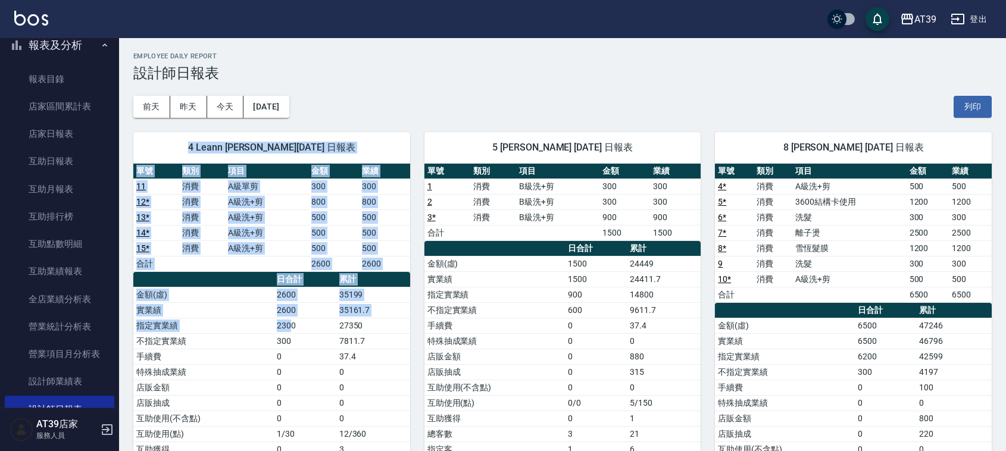
drag, startPoint x: 290, startPoint y: 328, endPoint x: 194, endPoint y: 126, distance: 223.4
click at [194, 126] on div "4 Leann [PERSON_NAME][DATE] 日報表 單號 類別 項目 金額 業績 11 消費 A級單剪 300 300 12 * 消費 A級洗+剪…" at bounding box center [264, 349] width 291 height 463
click at [195, 129] on div "4 Leann [PERSON_NAME][DATE] 日報表 單號 類別 項目 金額 業績 11 消費 A級單剪 300 300 12 * 消費 A級洗+剪…" at bounding box center [264, 349] width 291 height 463
click at [242, 221] on td "A級洗+剪" at bounding box center [266, 217] width 83 height 15
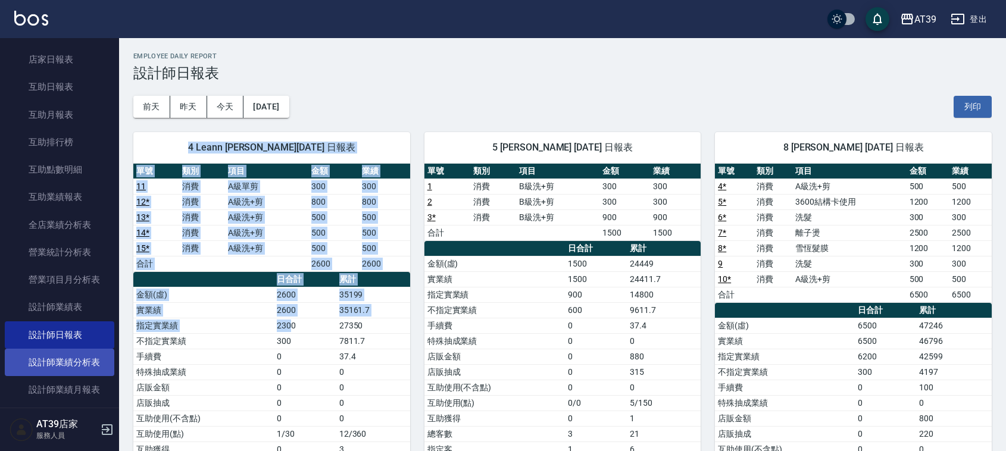
scroll to position [223, 0]
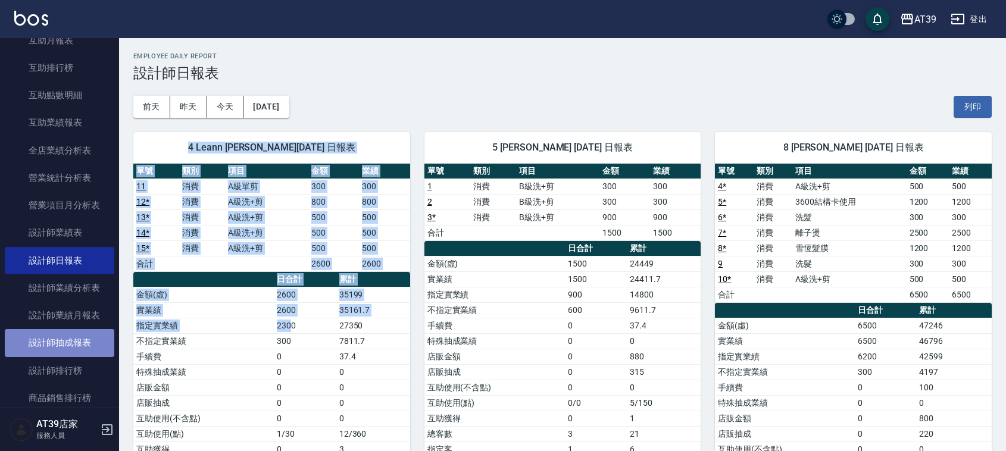
click at [88, 352] on link "設計師抽成報表" at bounding box center [60, 342] width 110 height 27
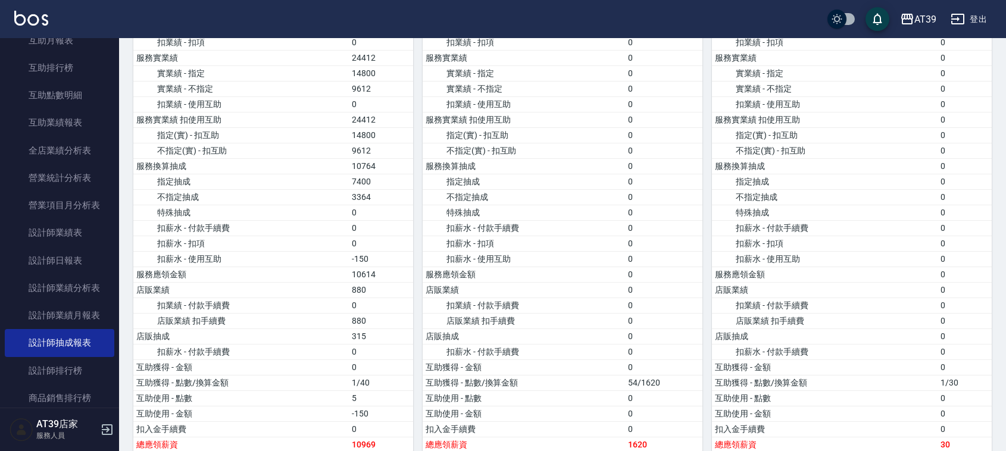
scroll to position [1265, 0]
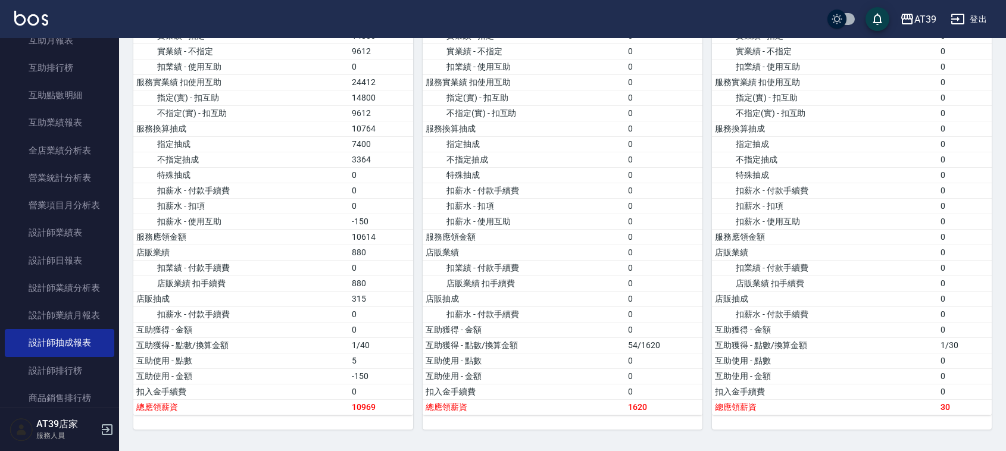
click at [21, 13] on img at bounding box center [31, 18] width 34 height 15
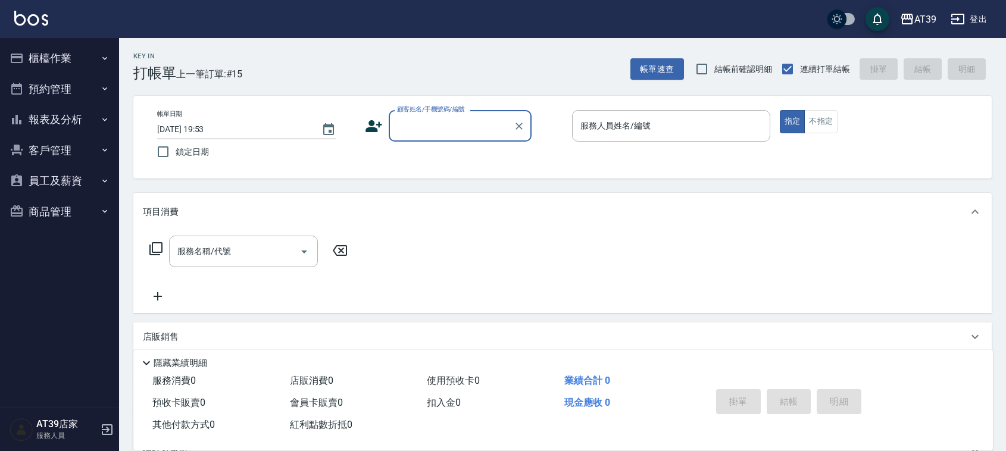
click at [446, 128] on input "顧客姓名/手機號碼/編號" at bounding box center [451, 125] width 114 height 21
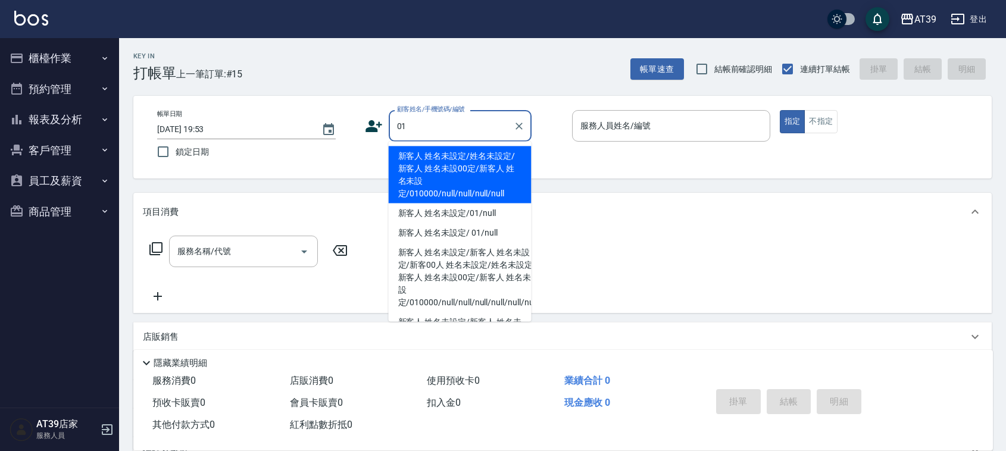
type input "新客人 姓名未設定/姓名未設定/新客人 姓名未設00定/新客人 姓名未設定/010000/null/null/null/null"
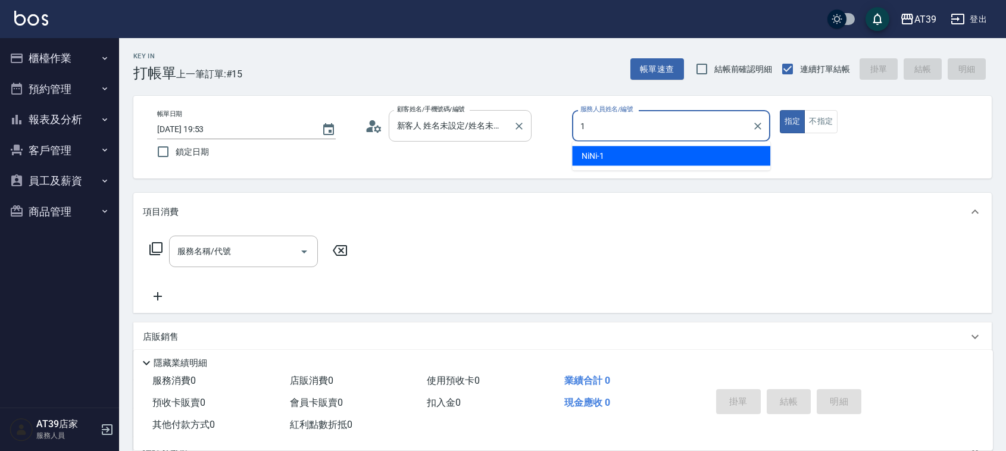
type input "NiNi-1"
type button "true"
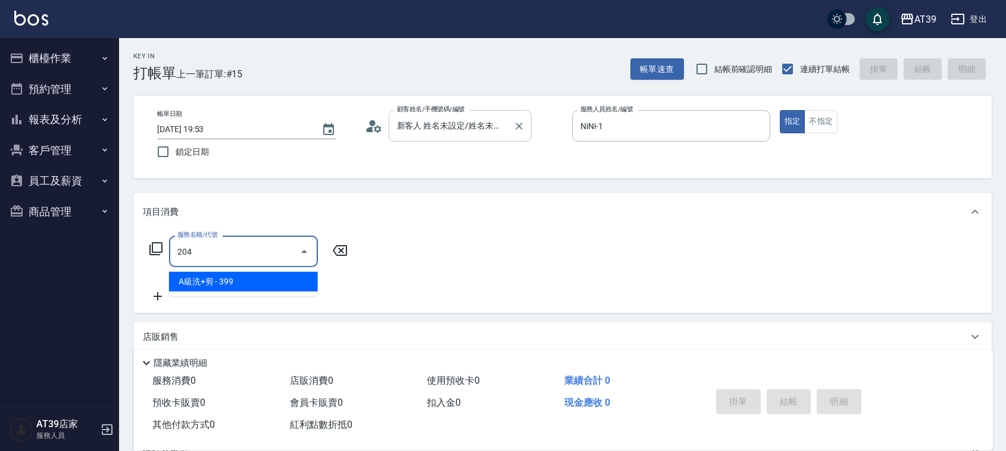
type input "A級洗+剪(204)"
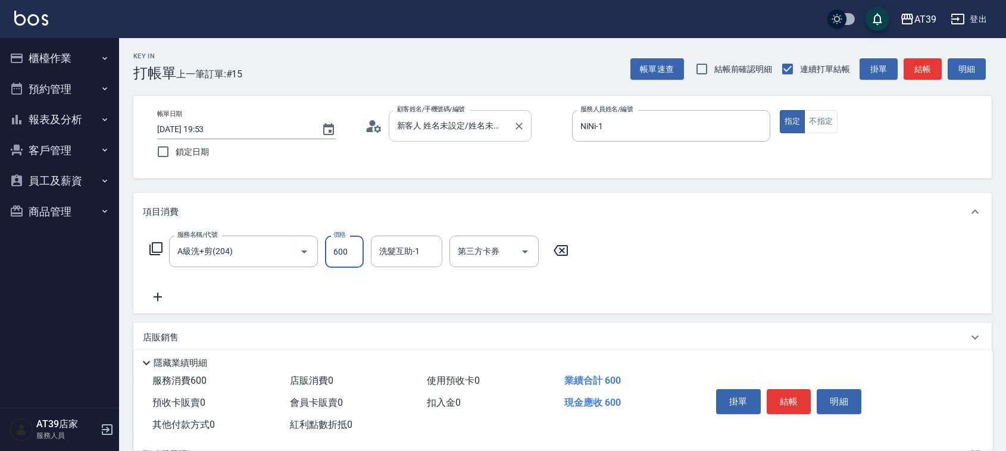
type input "600"
type input "饅頭-87"
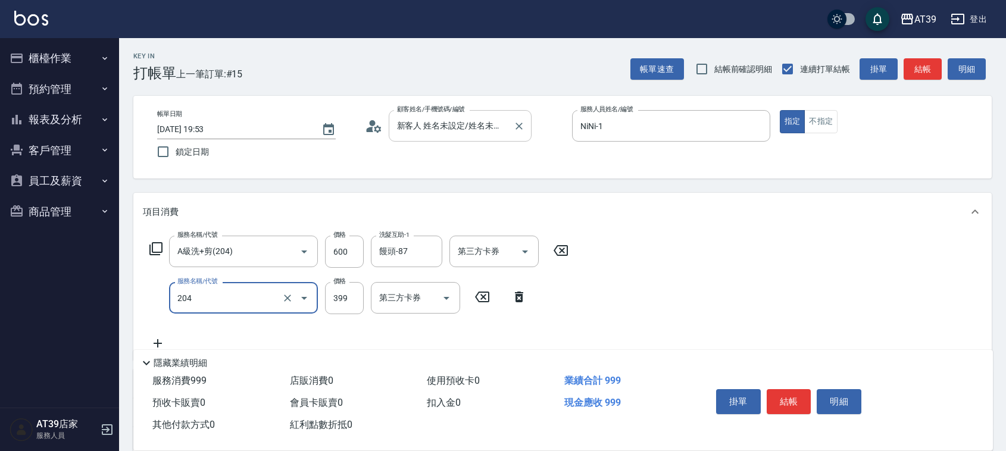
type input "A級洗+剪(204)"
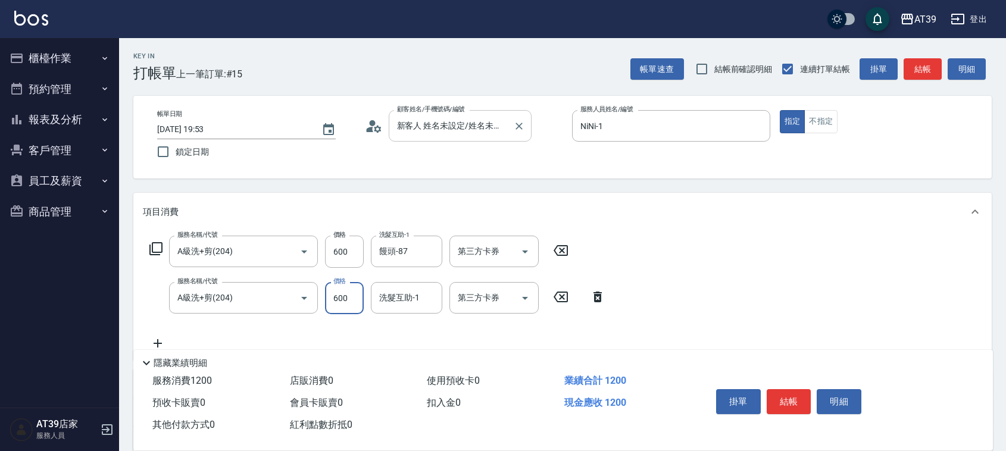
type input "600"
type input "饅頭-87"
type input "A級洗+剪(204)"
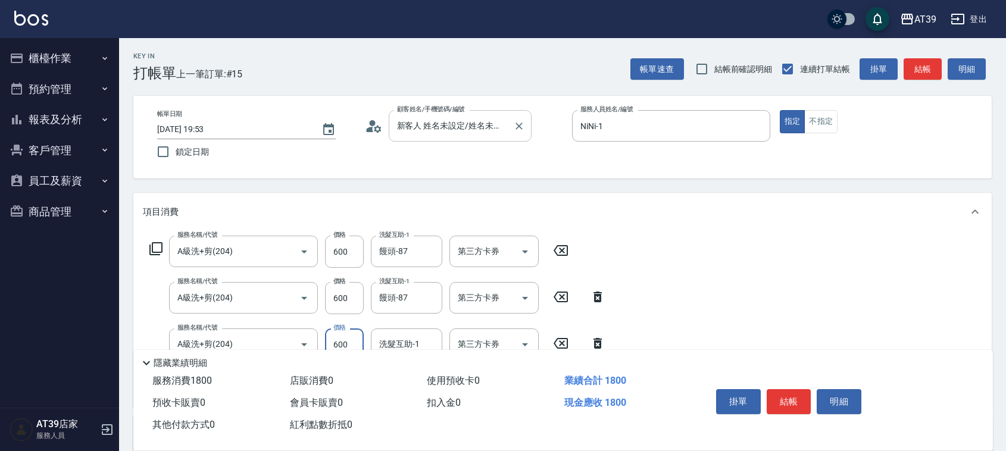
type input "600"
type input "饅頭-87"
click at [927, 73] on button "結帳" at bounding box center [923, 69] width 38 height 22
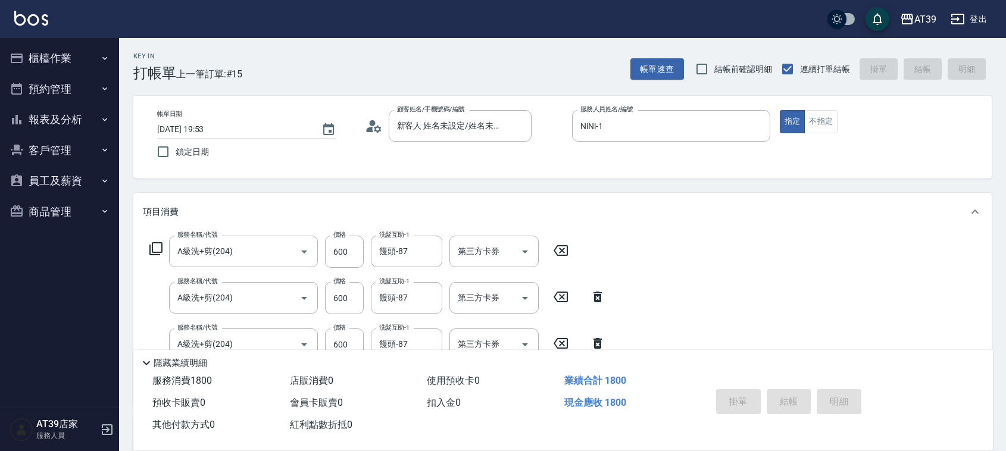
type input "2025/10/13 19:59"
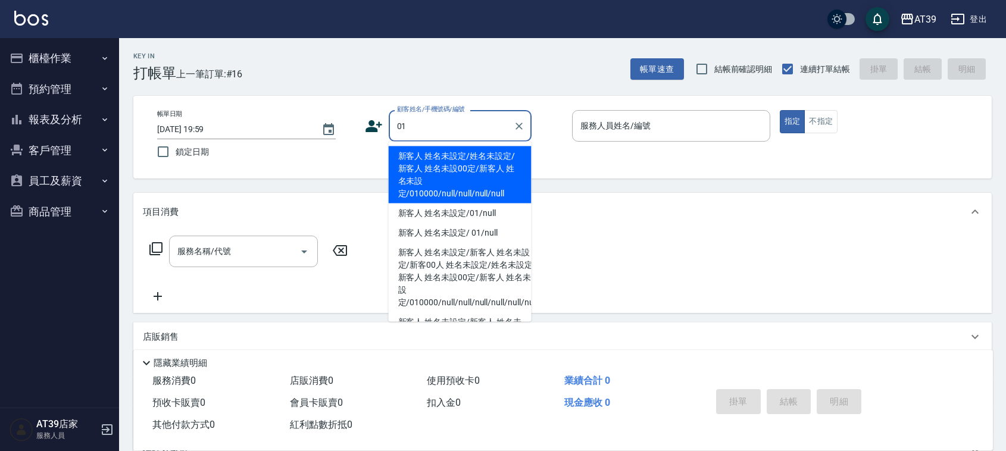
type input "新客人 姓名未設定/姓名未設定/新客人 姓名未設00定/新客人 姓名未設定/010000/null/null/null/null"
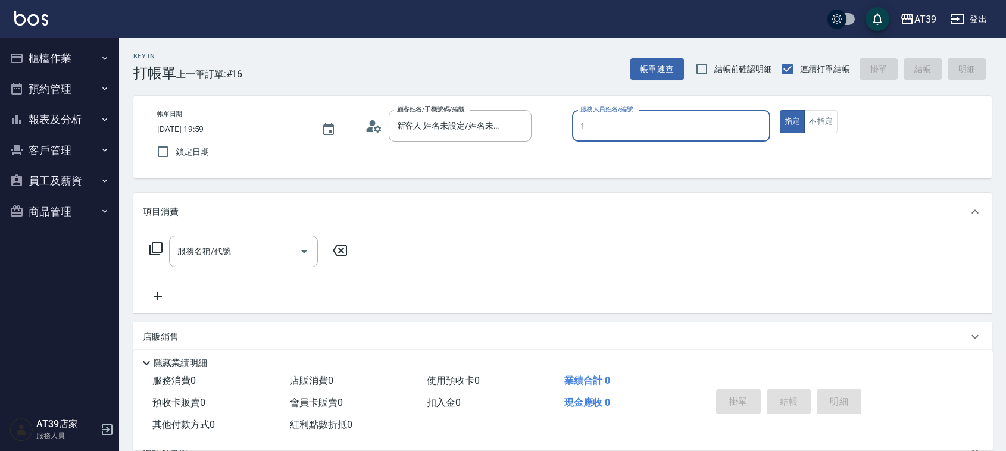
type input "NiNi-1"
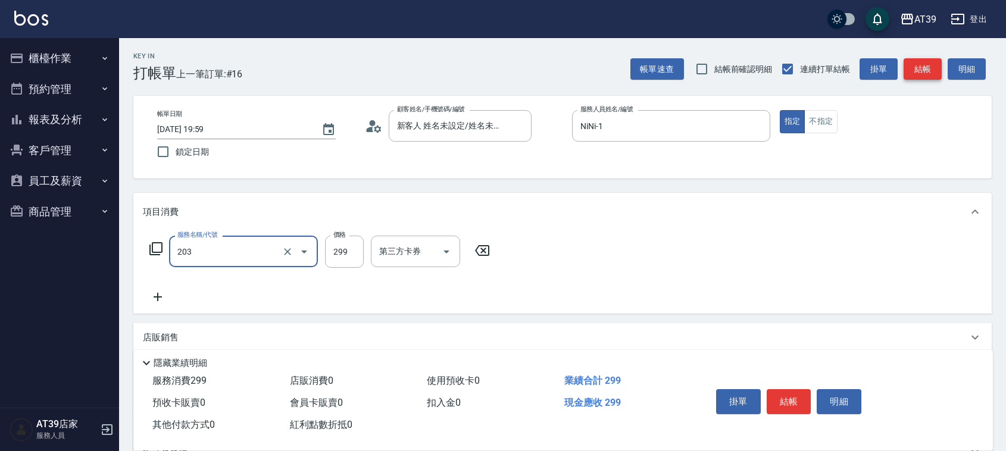
type input "B級洗+剪(203)"
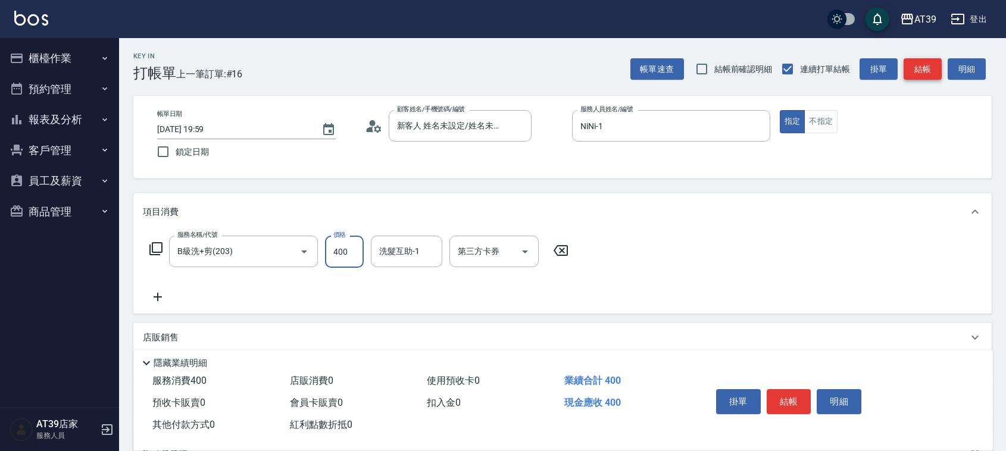
type input "400"
type input "饅頭-87"
click at [816, 123] on button "不指定" at bounding box center [820, 121] width 33 height 23
click at [910, 66] on button "結帳" at bounding box center [923, 69] width 38 height 22
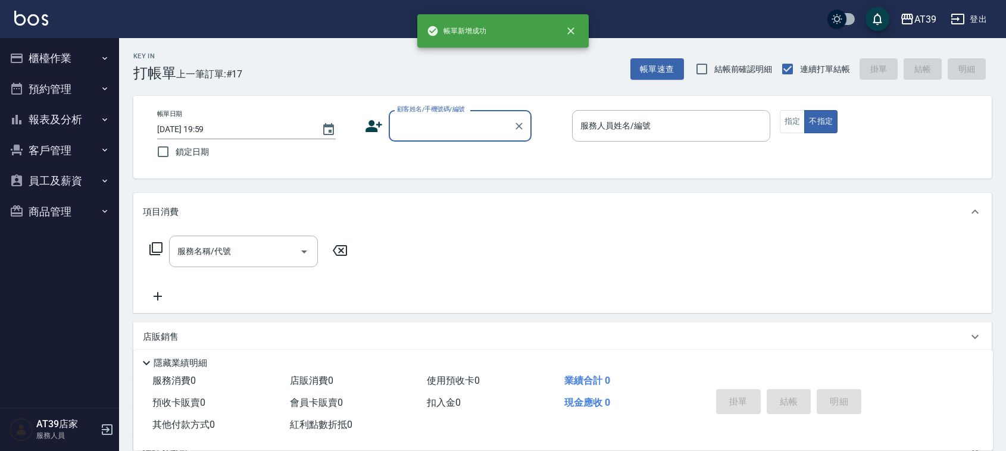
click at [92, 114] on button "報表及分析" at bounding box center [60, 119] width 110 height 31
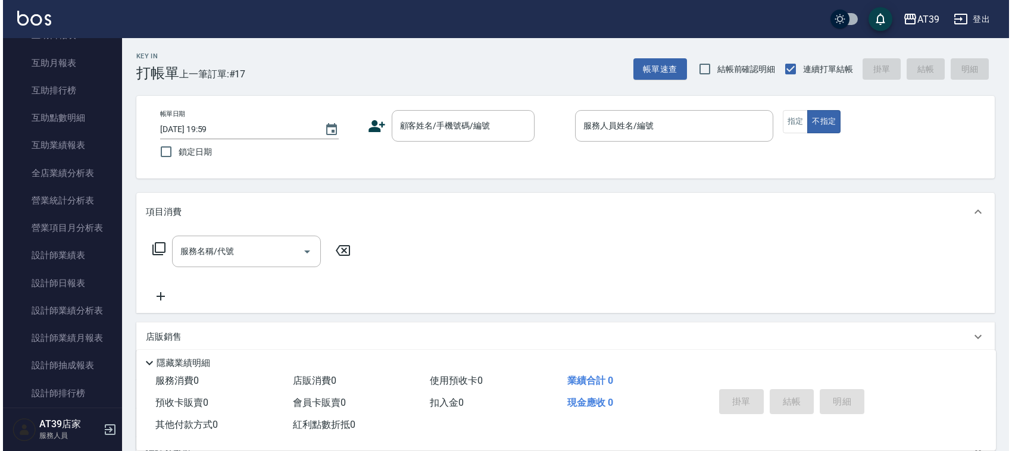
scroll to position [382, 0]
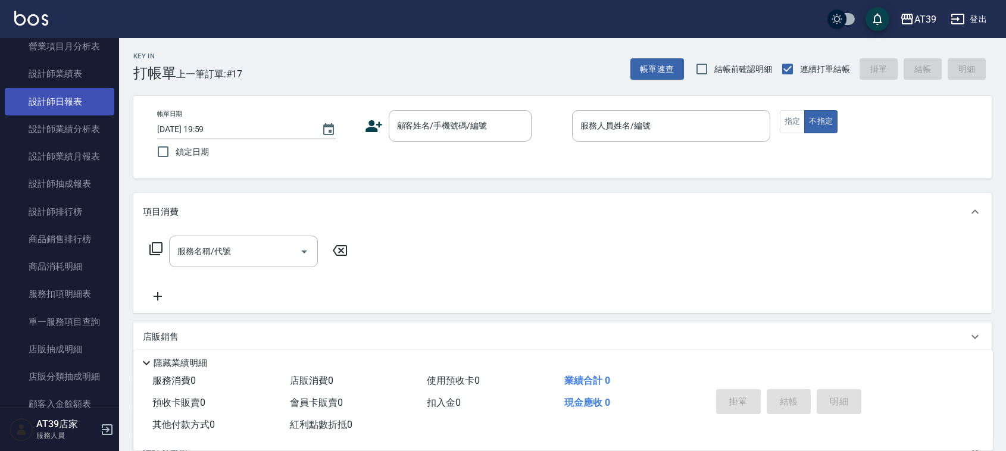
click at [60, 97] on link "設計師日報表" at bounding box center [60, 101] width 110 height 27
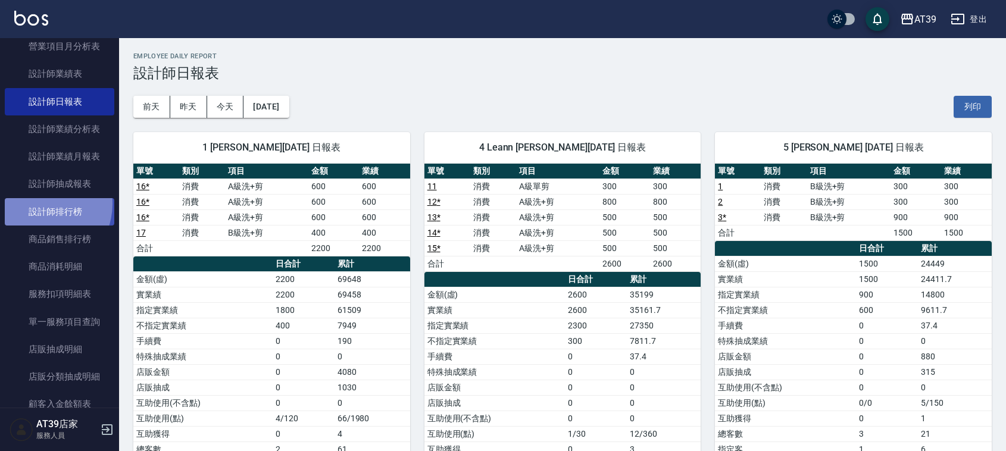
click at [39, 203] on link "設計師排行榜" at bounding box center [60, 211] width 110 height 27
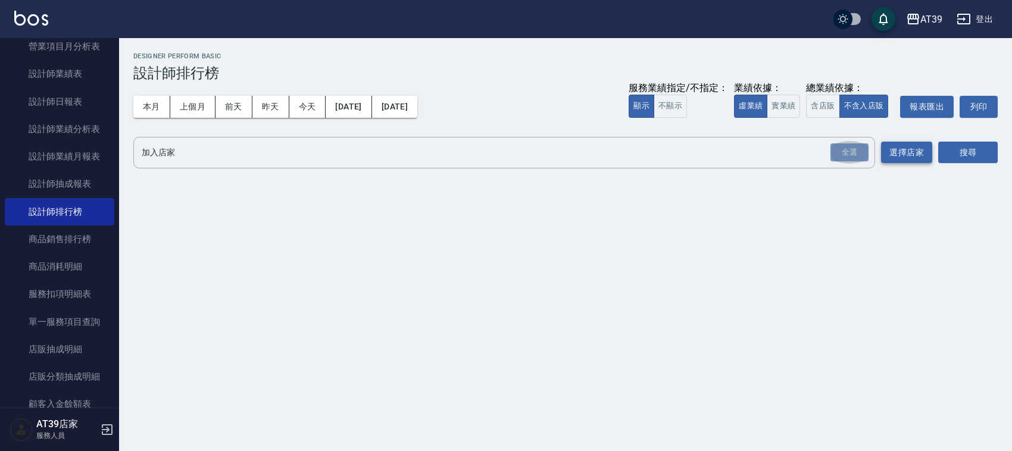
drag, startPoint x: 858, startPoint y: 151, endPoint x: 893, endPoint y: 151, distance: 35.1
click at [857, 150] on div "全選" at bounding box center [849, 152] width 38 height 18
click at [951, 144] on button "搜尋" at bounding box center [968, 153] width 60 height 22
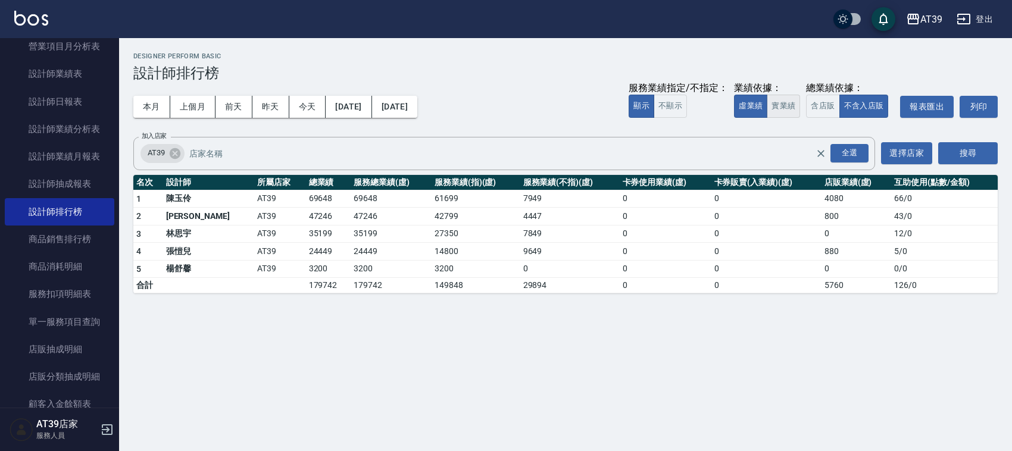
click at [782, 103] on button "實業績" at bounding box center [783, 106] width 33 height 23
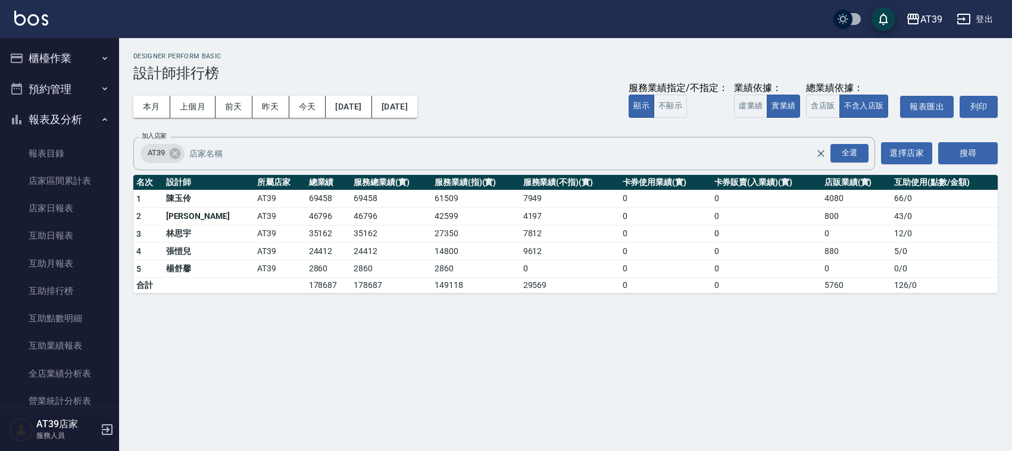
click at [98, 25] on div "AT39 登出" at bounding box center [506, 19] width 1012 height 38
click at [60, 52] on button "櫃檯作業" at bounding box center [60, 58] width 110 height 31
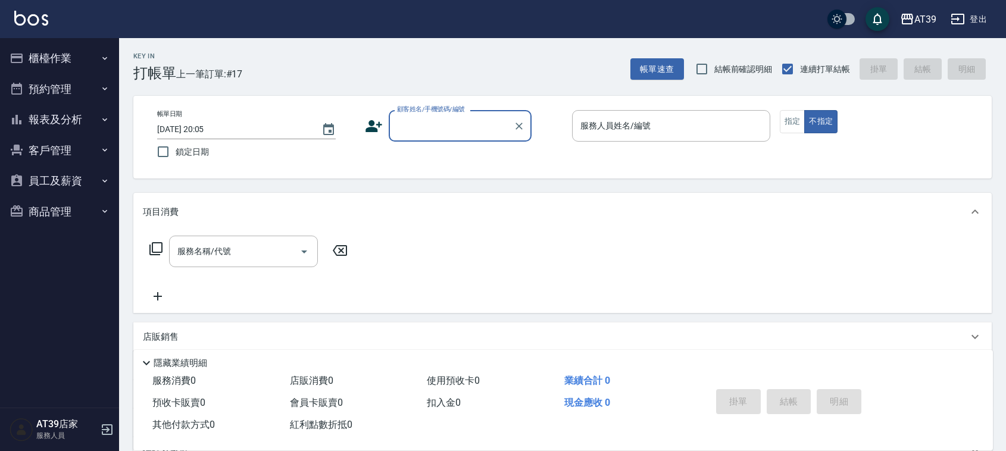
click at [454, 120] on input "顧客姓名/手機號碼/編號" at bounding box center [451, 125] width 114 height 21
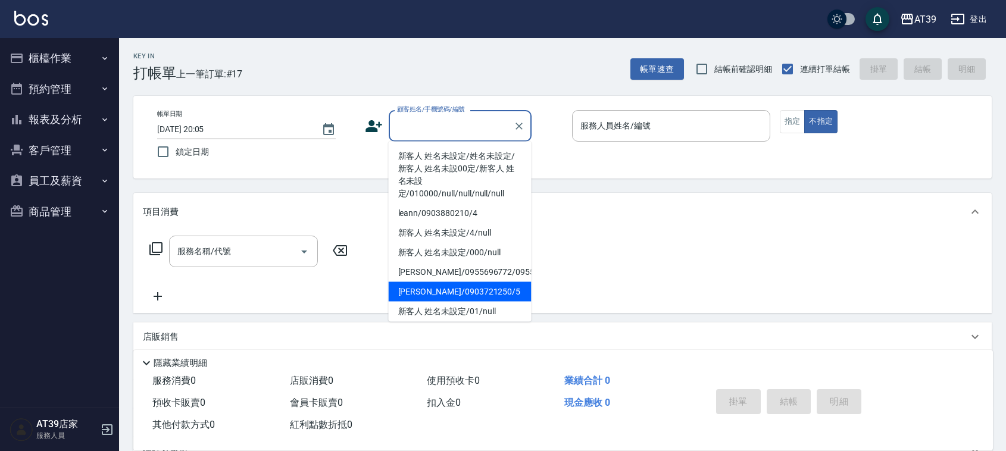
click at [492, 296] on li "[PERSON_NAME]/0903721250/5" at bounding box center [460, 292] width 143 height 20
type input "[PERSON_NAME]/0903721250/5"
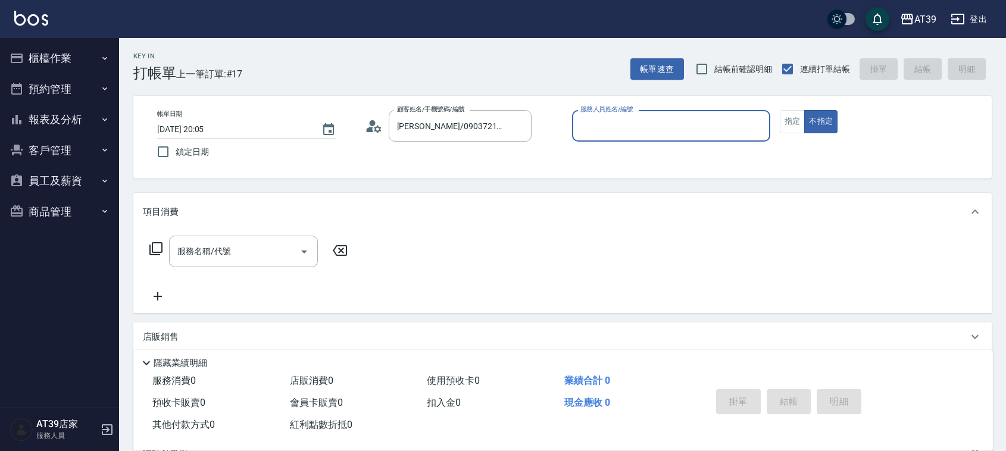
type input "愷爾-5"
click at [285, 254] on input "服務名稱/代號" at bounding box center [234, 251] width 120 height 21
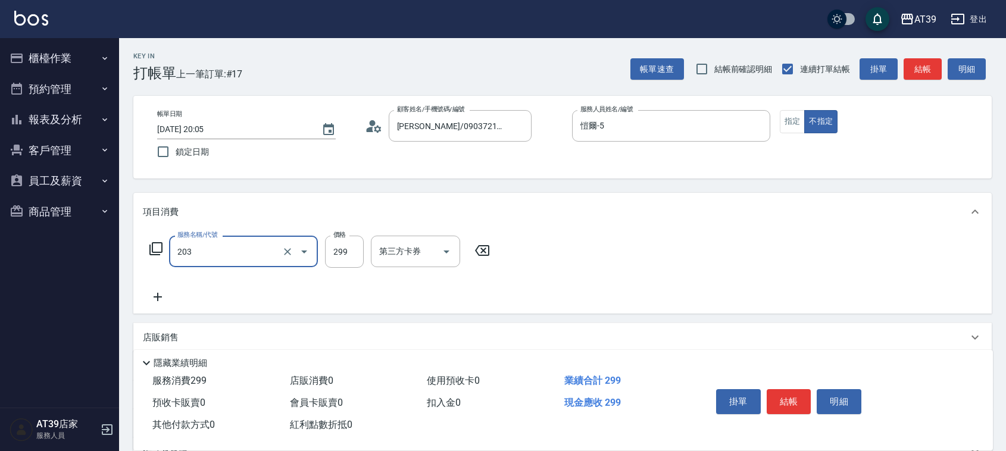
type input "B級洗+剪(203)"
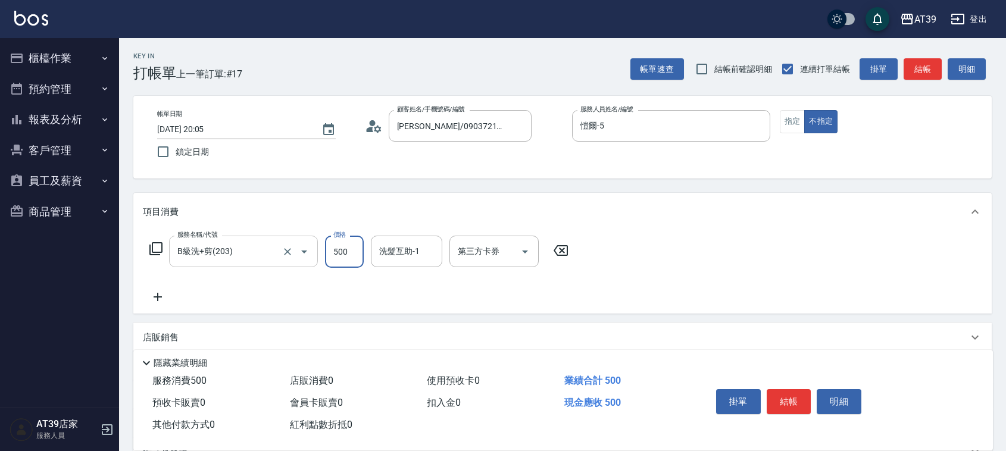
type input "500"
click at [789, 396] on button "結帳" at bounding box center [789, 401] width 45 height 25
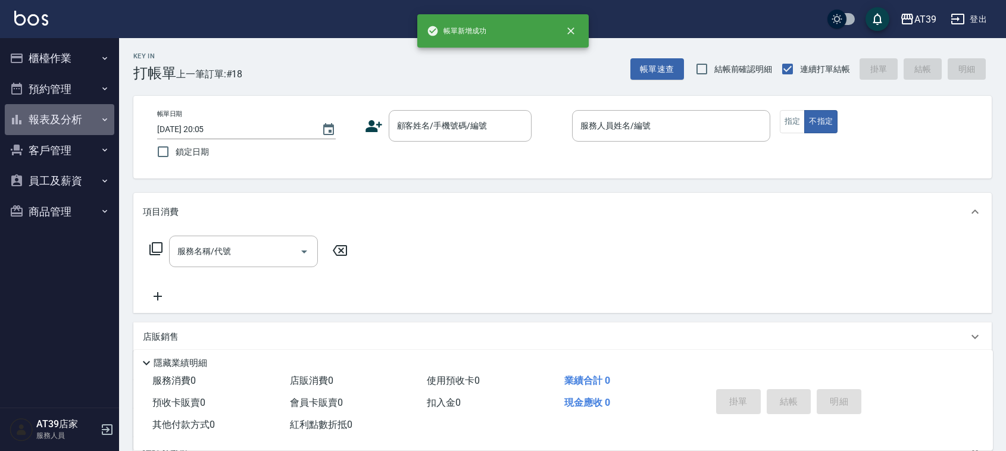
click at [57, 131] on button "報表及分析" at bounding box center [60, 119] width 110 height 31
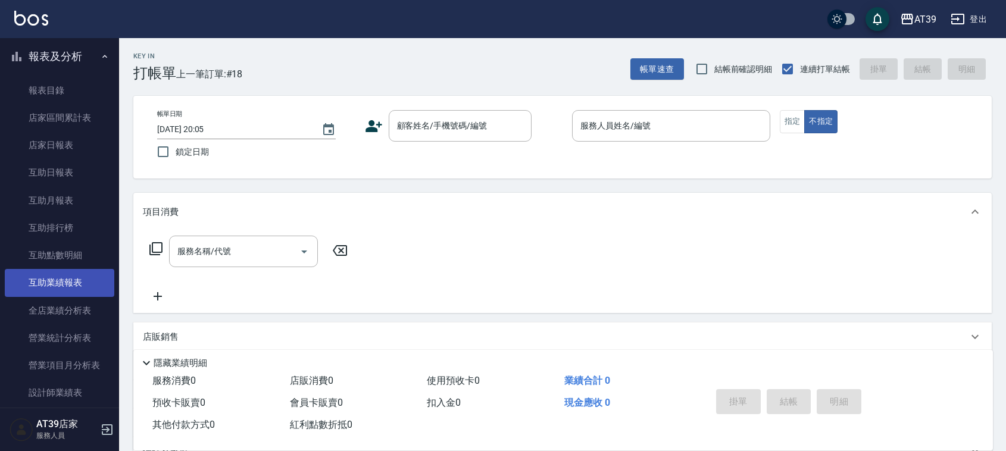
scroll to position [149, 0]
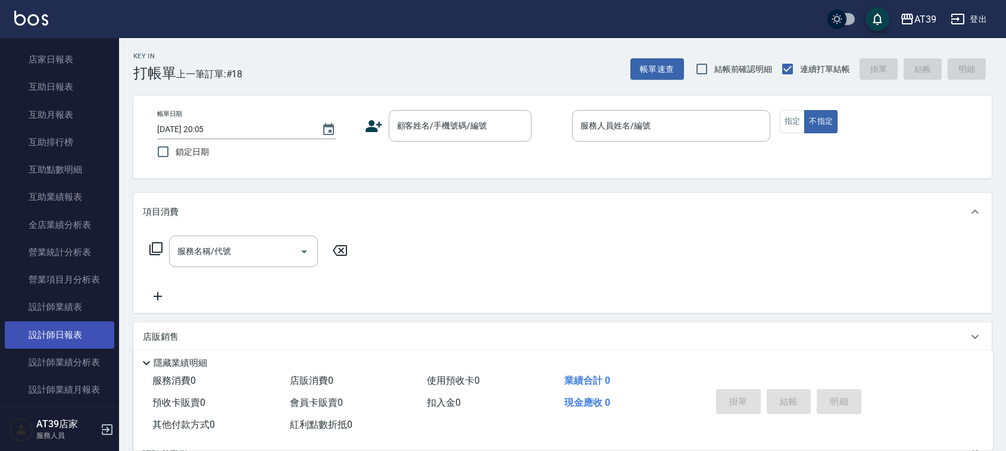
click at [67, 340] on link "設計師日報表" at bounding box center [60, 334] width 110 height 27
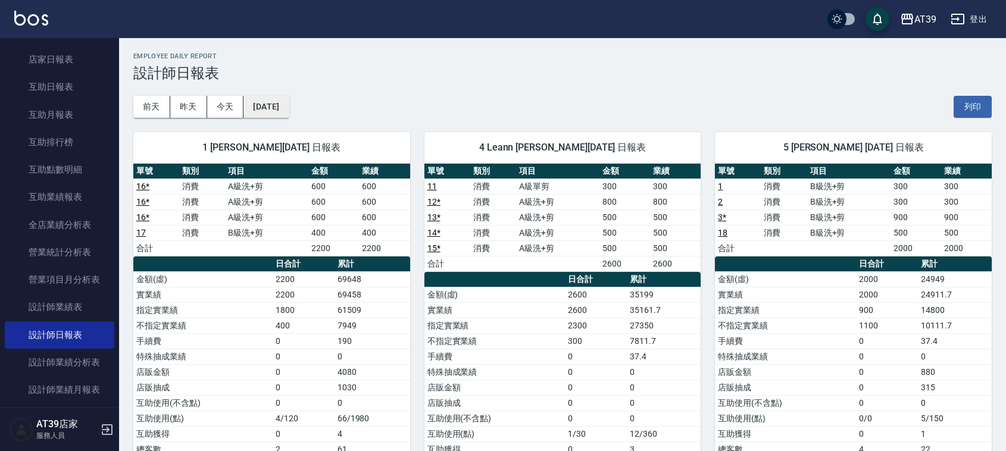
click at [272, 111] on button "[DATE]" at bounding box center [265, 107] width 45 height 22
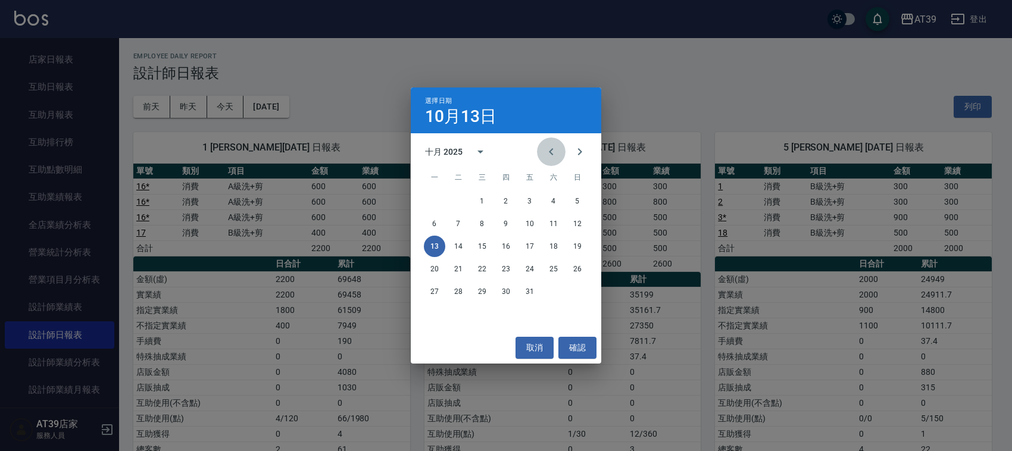
click at [544, 152] on icon "Previous month" at bounding box center [551, 152] width 14 height 14
click at [554, 219] on button "13" at bounding box center [553, 223] width 21 height 21
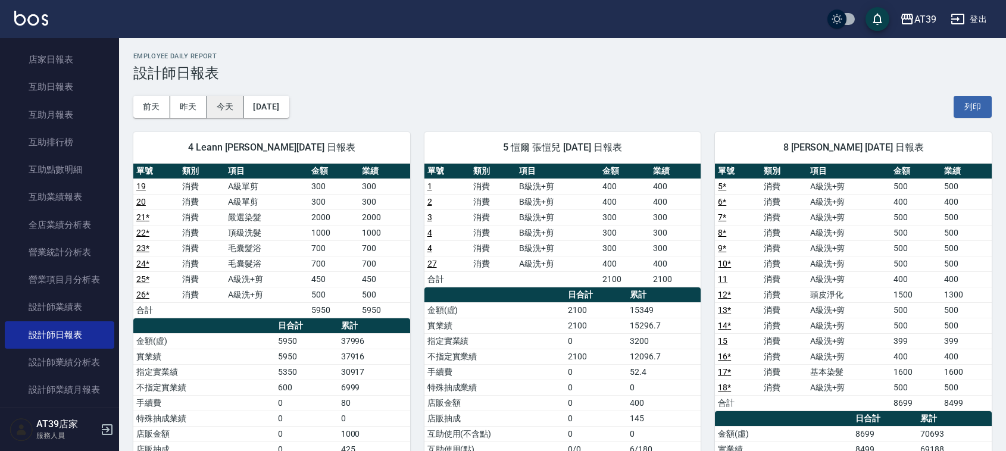
click at [229, 97] on button "今天" at bounding box center [225, 107] width 37 height 22
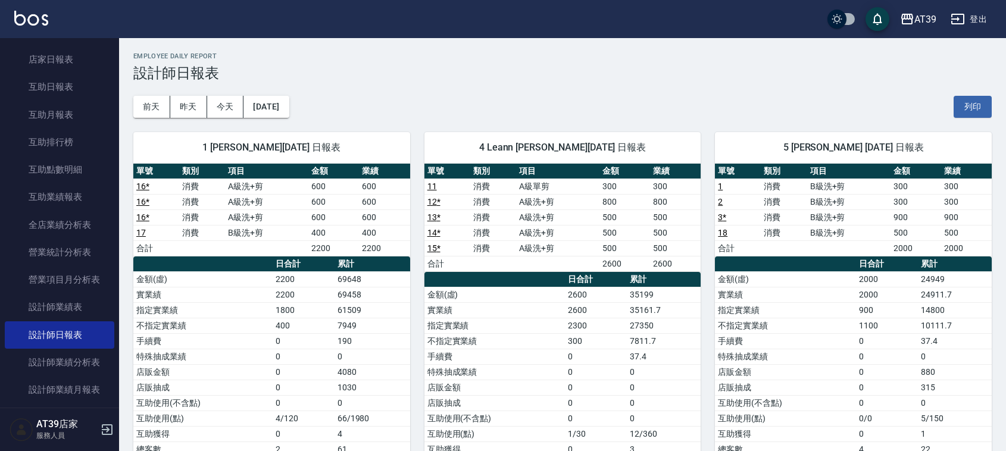
click at [26, 18] on img at bounding box center [31, 18] width 34 height 15
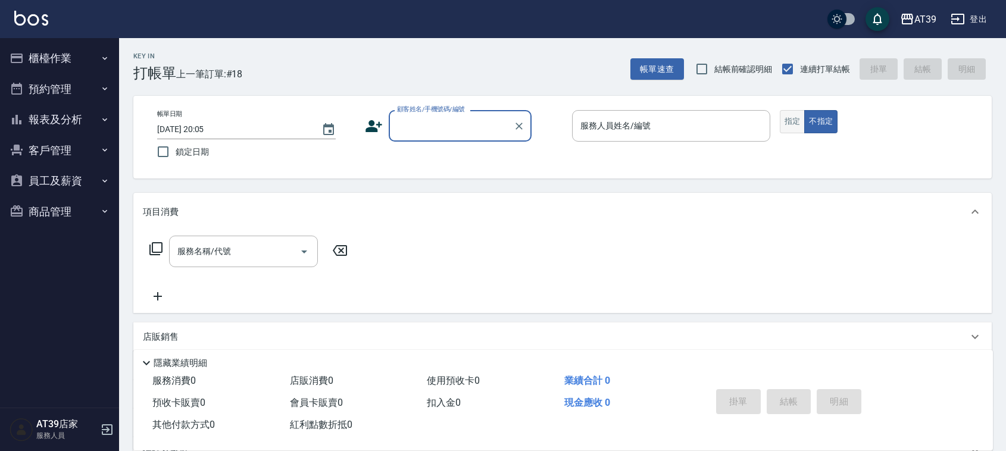
click at [783, 123] on button "指定" at bounding box center [793, 121] width 26 height 23
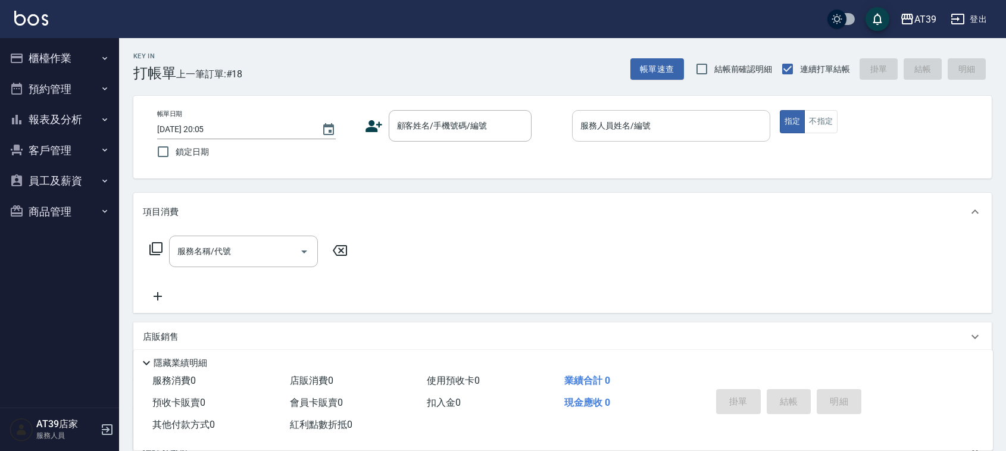
click at [686, 135] on input "服務人員姓名/編號" at bounding box center [671, 125] width 188 height 21
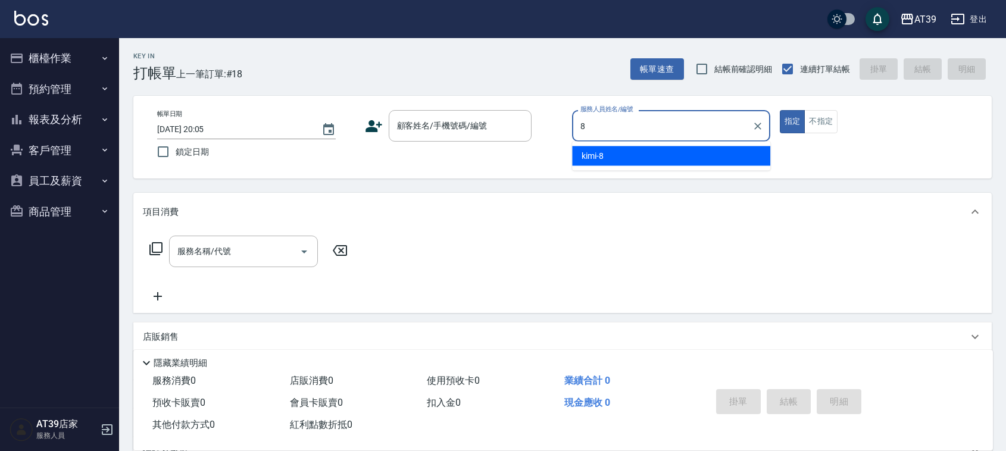
click at [691, 156] on div "kimi -8" at bounding box center [671, 156] width 198 height 20
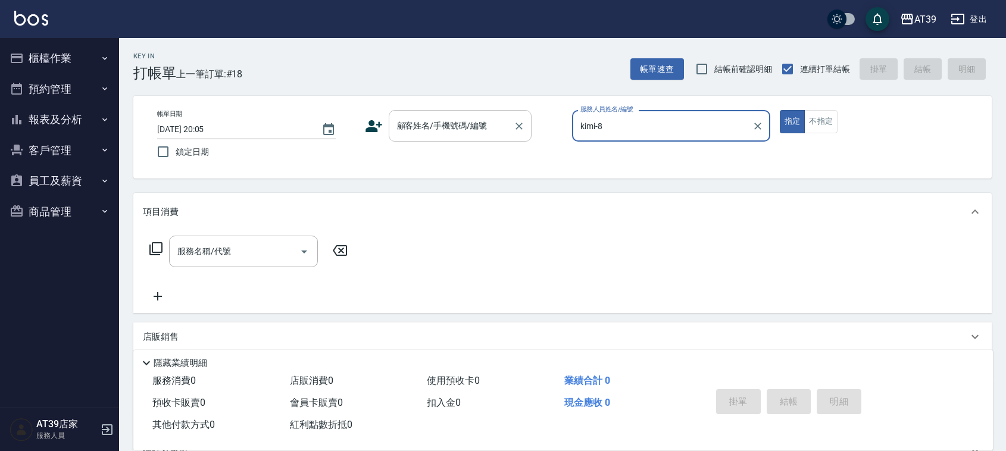
type input "kimi-8"
click at [501, 119] on input "顧客姓名/手機號碼/編號" at bounding box center [451, 125] width 114 height 21
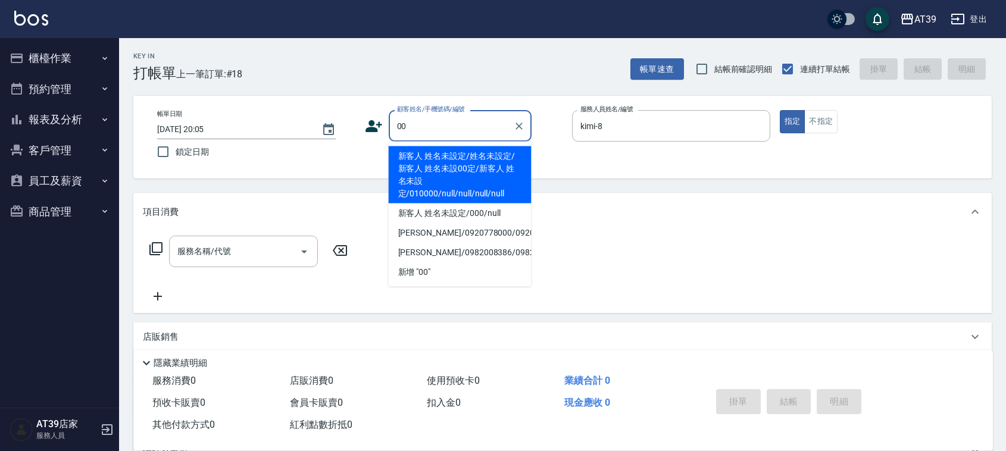
click at [474, 161] on li "新客人 姓名未設定/姓名未設定/新客人 姓名未設00定/新客人 姓名未設定/010000/null/null/null/null" at bounding box center [460, 174] width 143 height 57
type input "新客人 姓名未設定/姓名未設定/新客人 姓名未設00定/新客人 姓名未設定/010000/null/null/null/null"
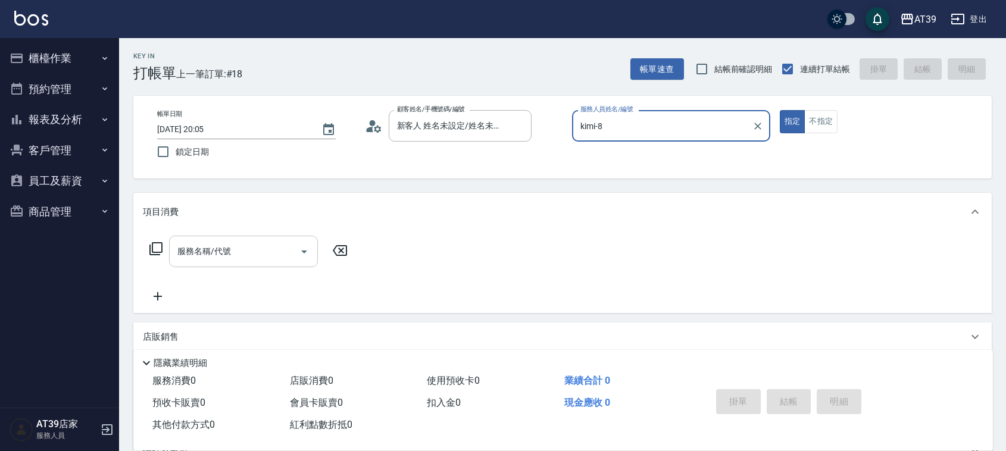
click at [234, 252] on input "服務名稱/代號" at bounding box center [234, 251] width 120 height 21
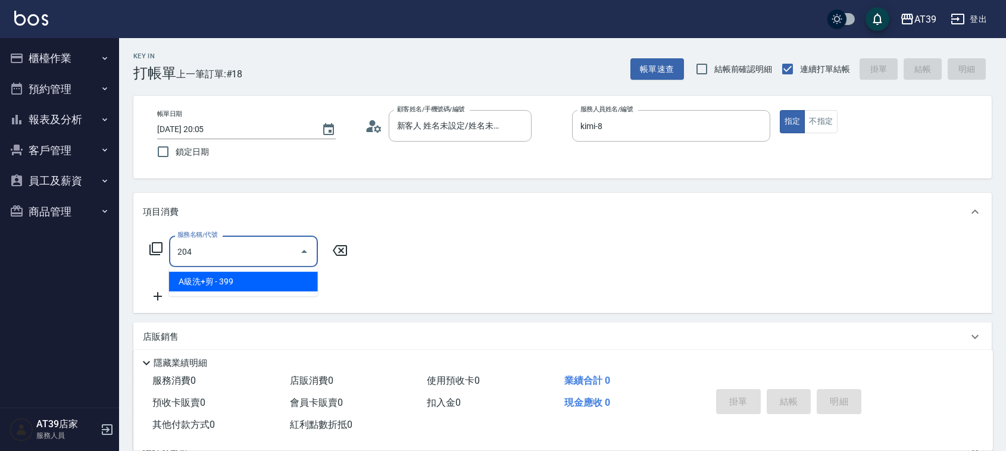
click at [245, 284] on span "A級洗+剪 - 399" at bounding box center [243, 282] width 149 height 20
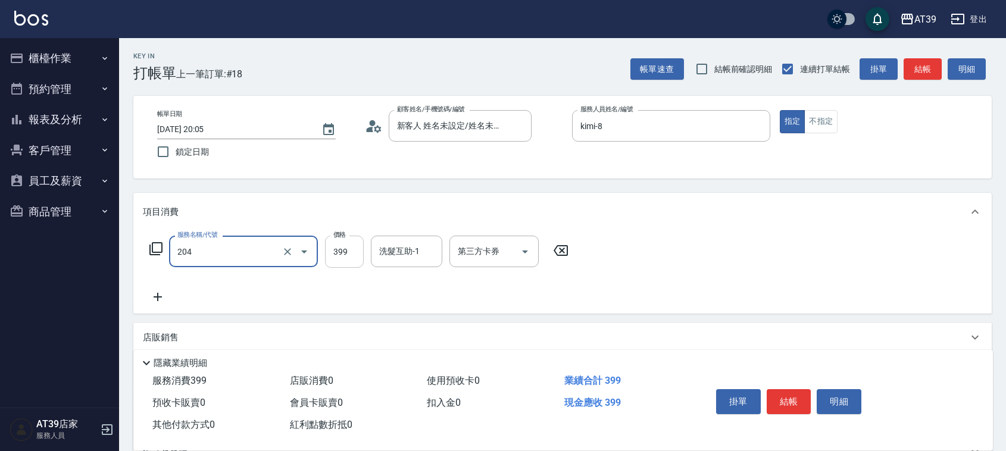
type input "A級洗+剪(204)"
click at [351, 255] on input "399" at bounding box center [344, 252] width 39 height 32
type input "500"
click at [927, 70] on button "結帳" at bounding box center [923, 69] width 38 height 22
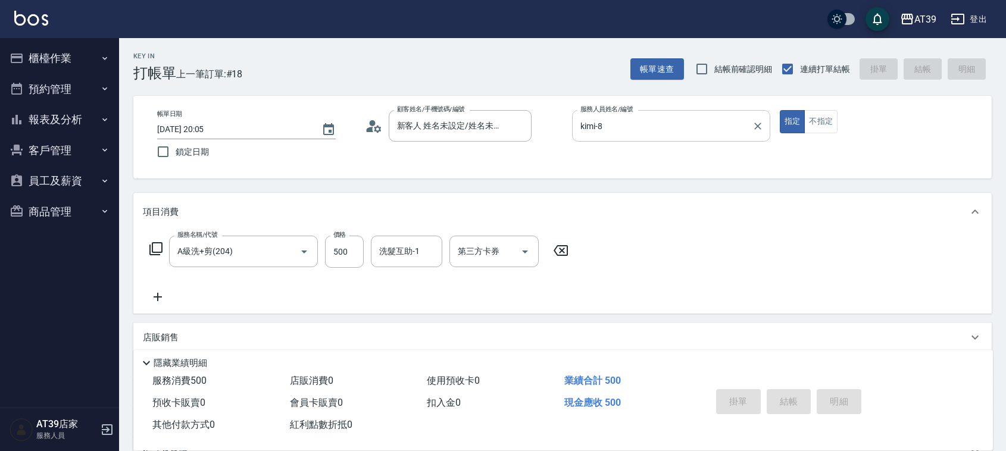
type input "2025/10/13 20:11"
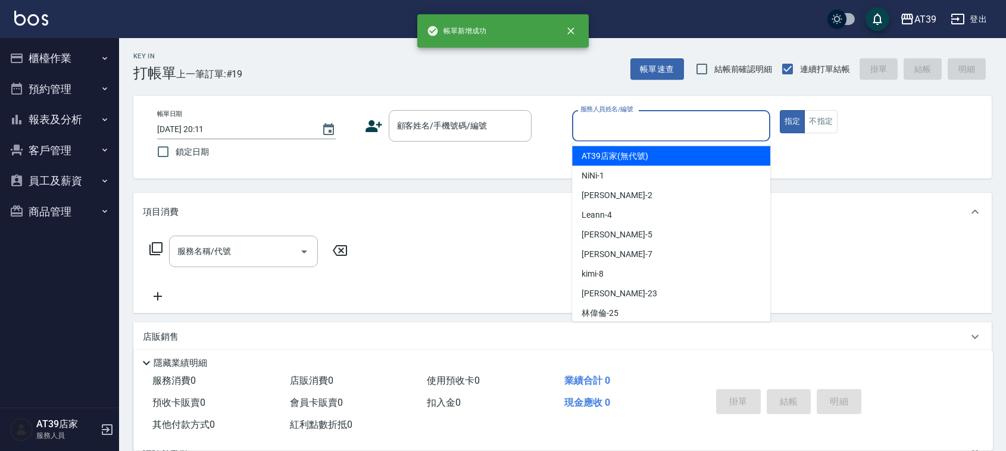
click at [694, 125] on input "服務人員姓名/編號" at bounding box center [671, 125] width 188 height 21
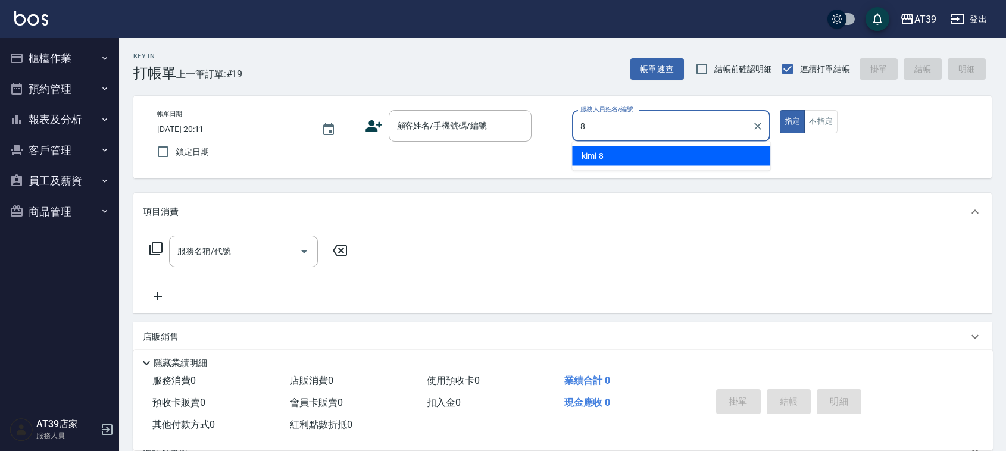
click at [700, 151] on div "kimi -8" at bounding box center [671, 156] width 198 height 20
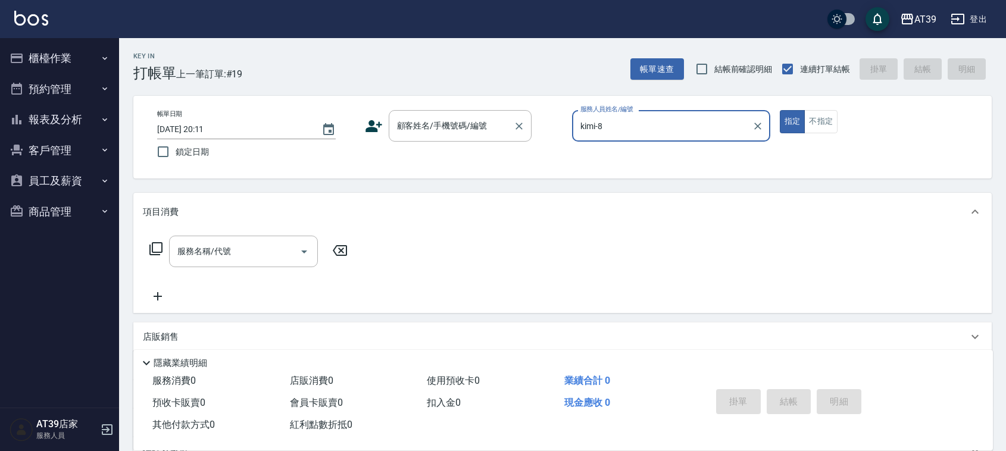
type input "kimi-8"
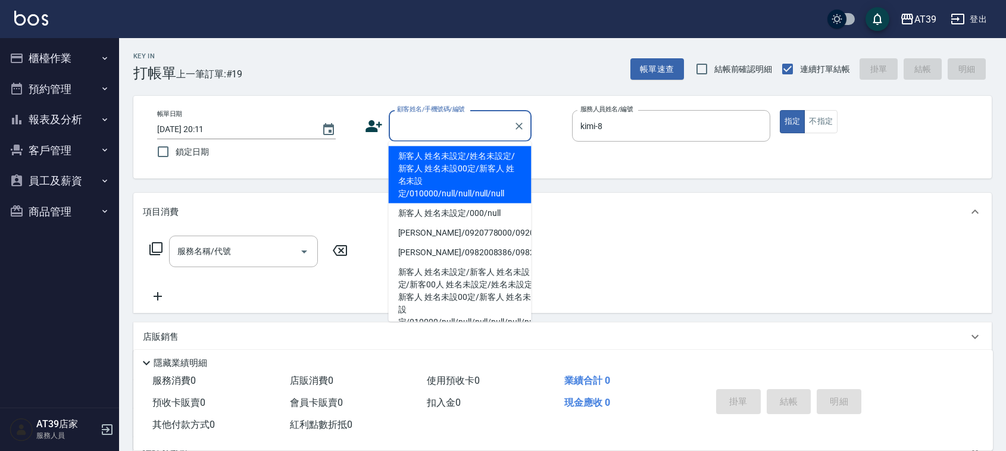
click at [480, 123] on input "顧客姓名/手機號碼/編號" at bounding box center [451, 125] width 114 height 21
click at [466, 162] on li "新客人 姓名未設定/姓名未設定/新客人 姓名未設00定/新客人 姓名未設定/010000/null/null/null/null" at bounding box center [460, 174] width 143 height 57
type input "新客人 姓名未設定/姓名未設定/新客人 姓名未設00定/新客人 姓名未設定/010000/null/null/null/null"
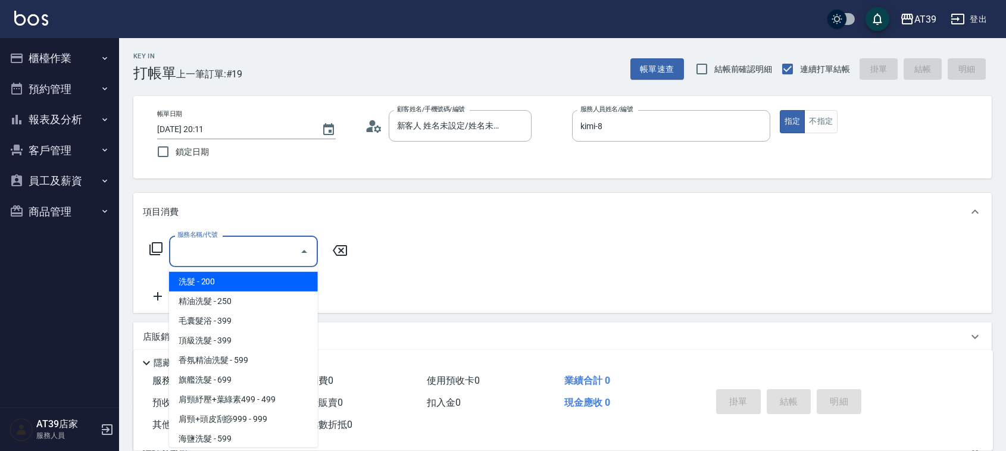
click at [259, 243] on input "服務名稱/代號" at bounding box center [234, 251] width 120 height 21
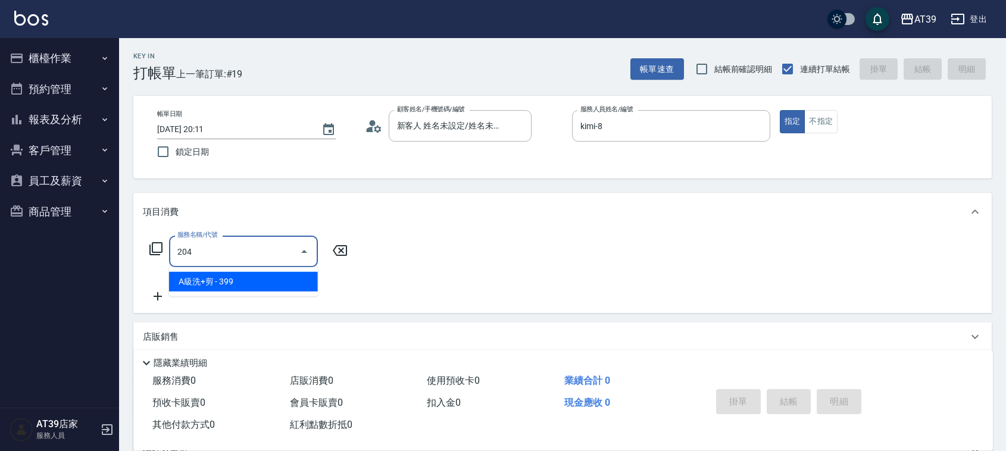
click at [269, 283] on span "A級洗+剪 - 399" at bounding box center [243, 282] width 149 height 20
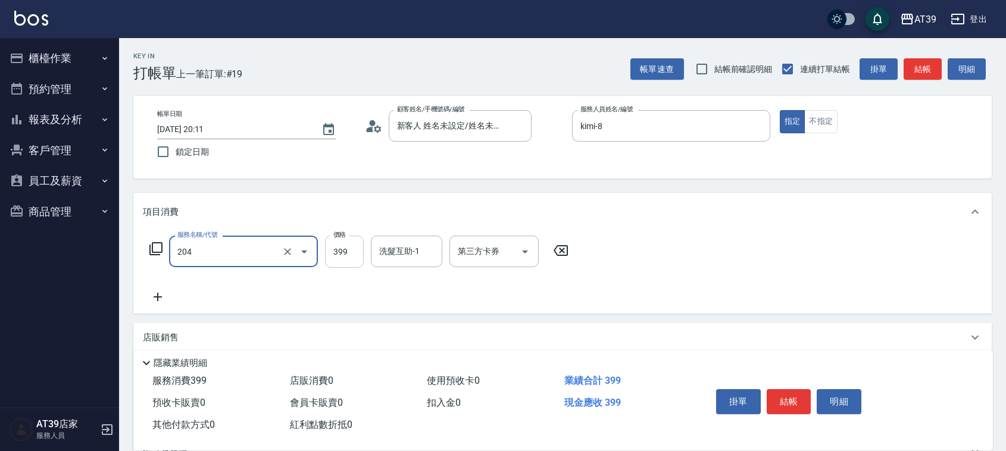
type input "A級洗+剪(204)"
click at [339, 253] on input "399" at bounding box center [344, 252] width 39 height 32
type input "500"
click at [409, 249] on div "洗髮互助-1 洗髮互助-1" at bounding box center [406, 252] width 71 height 32
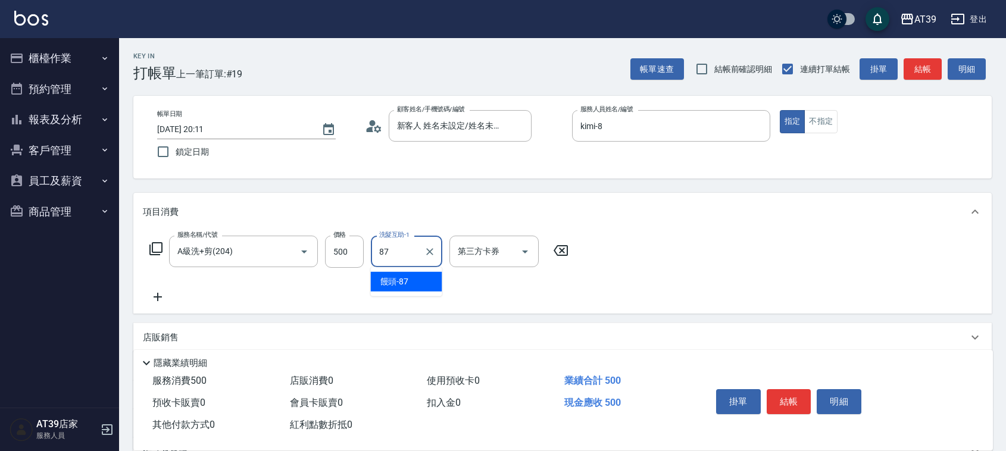
click at [413, 279] on div "饅頭 -87" at bounding box center [406, 282] width 71 height 20
type input "饅頭-87"
click at [917, 66] on button "結帳" at bounding box center [923, 69] width 38 height 22
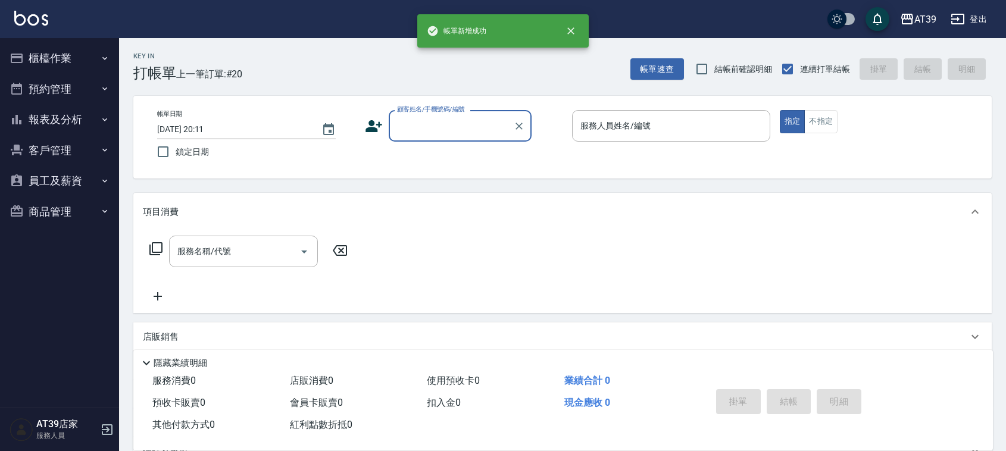
click at [54, 123] on button "報表及分析" at bounding box center [60, 119] width 110 height 31
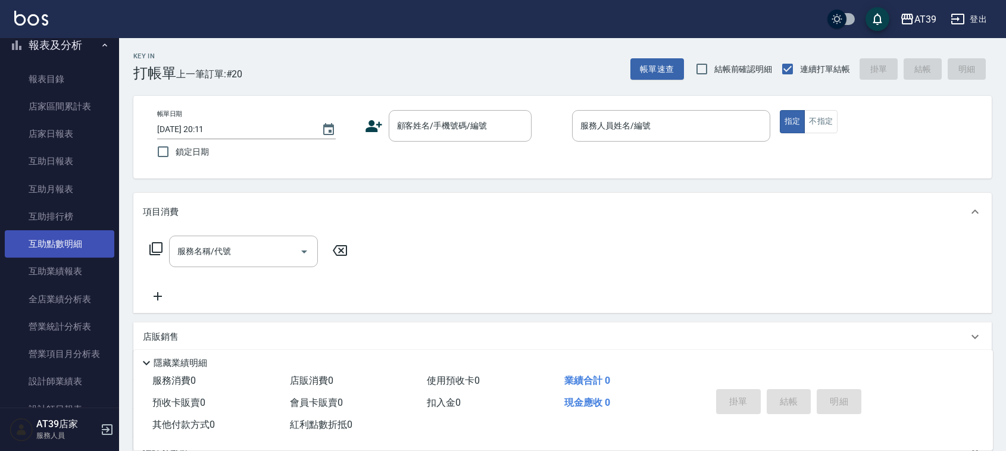
scroll to position [149, 0]
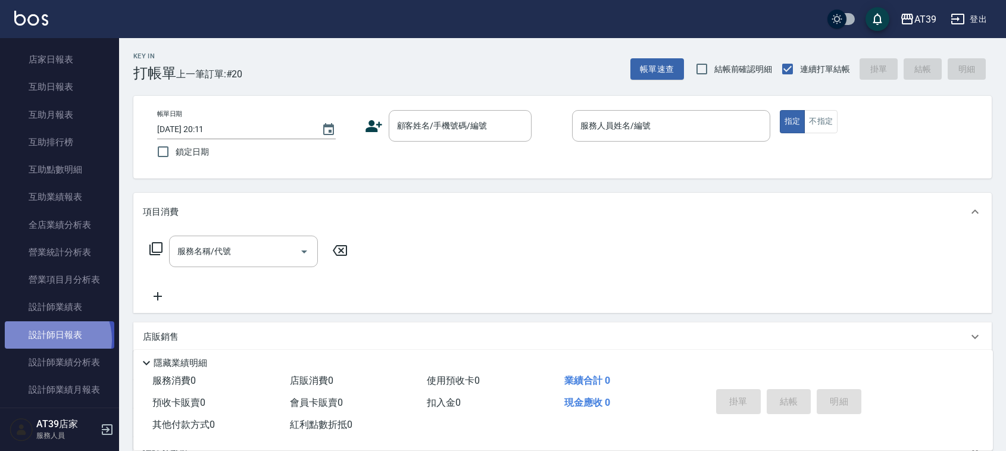
click at [52, 339] on link "設計師日報表" at bounding box center [60, 334] width 110 height 27
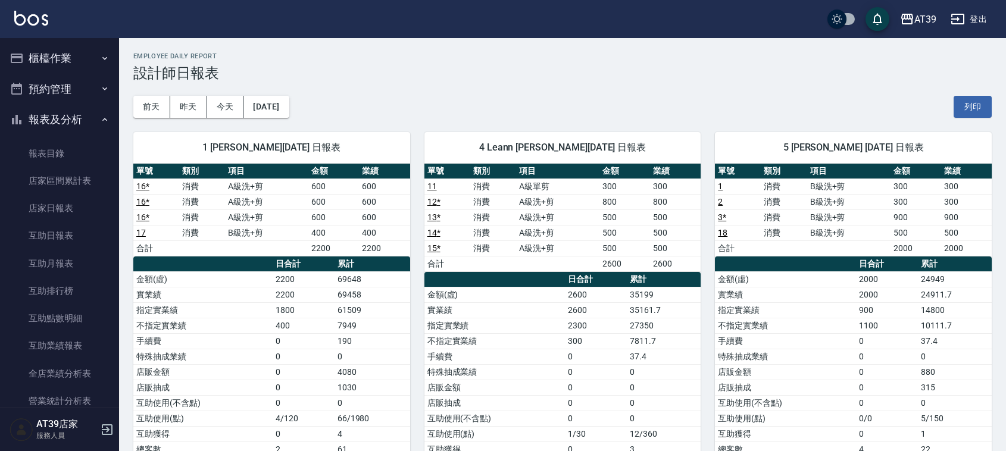
click at [78, 49] on button "櫃檯作業" at bounding box center [60, 58] width 110 height 31
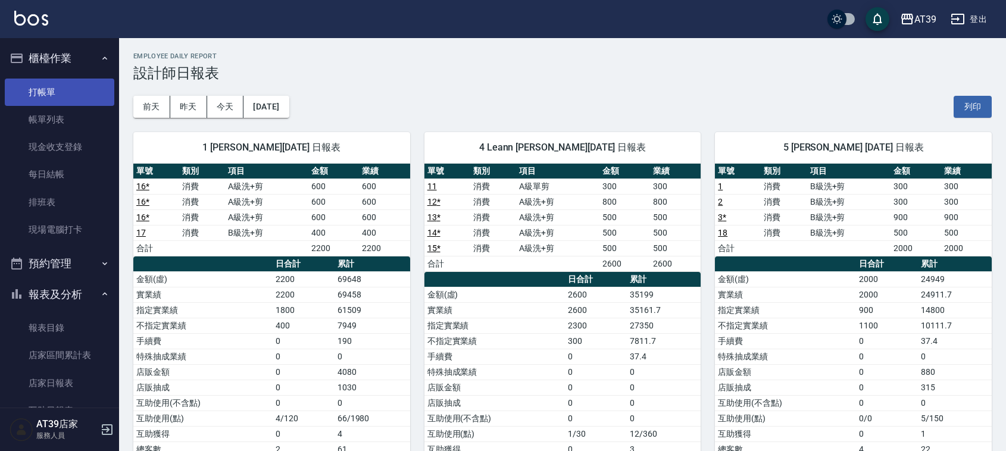
click at [67, 91] on link "打帳單" at bounding box center [60, 92] width 110 height 27
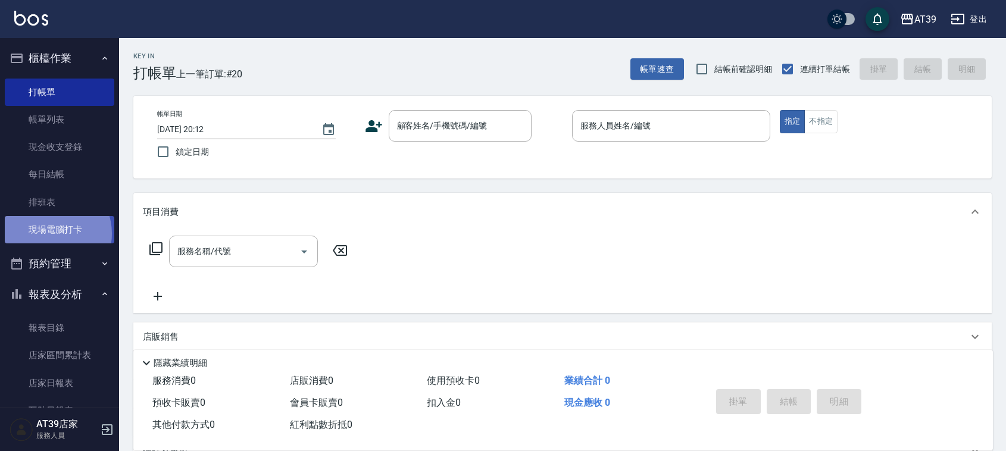
click at [48, 234] on link "現場電腦打卡" at bounding box center [60, 229] width 110 height 27
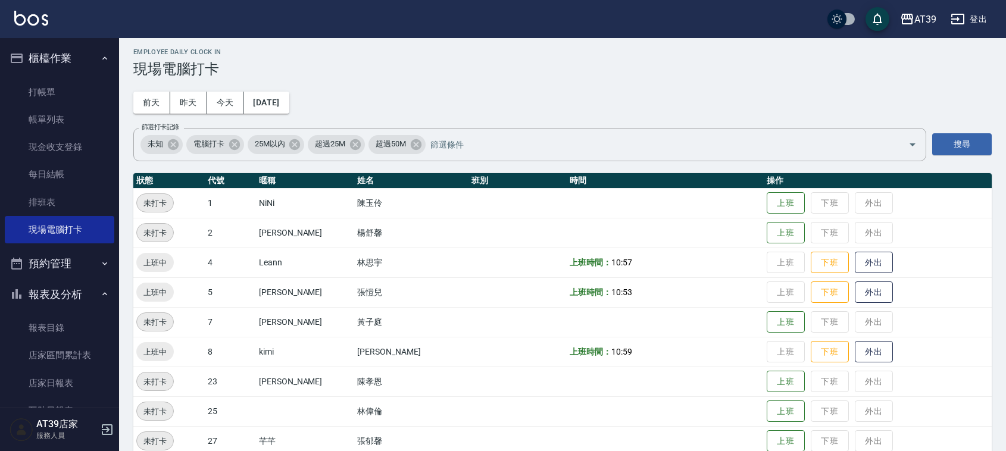
scroll to position [74, 0]
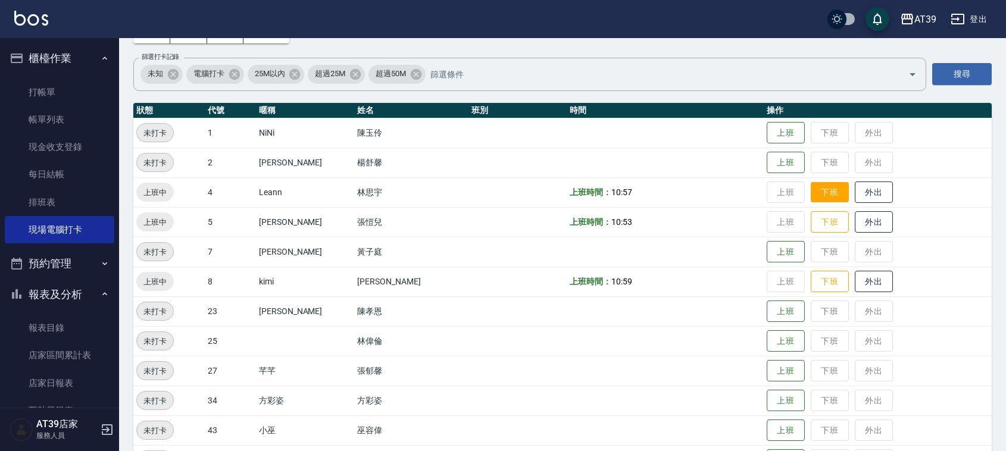
click at [811, 193] on button "下班" at bounding box center [830, 192] width 38 height 21
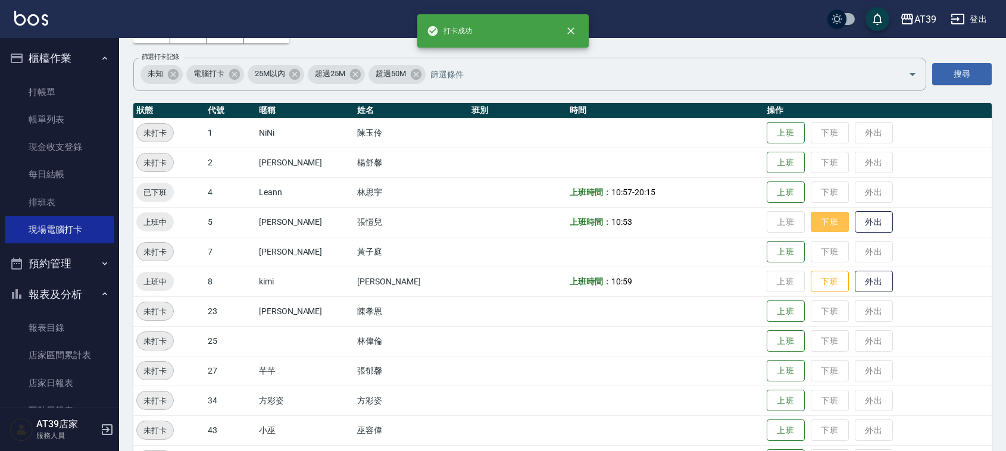
click at [811, 225] on button "下班" at bounding box center [830, 222] width 38 height 21
click at [811, 282] on button "下班" at bounding box center [830, 281] width 38 height 21
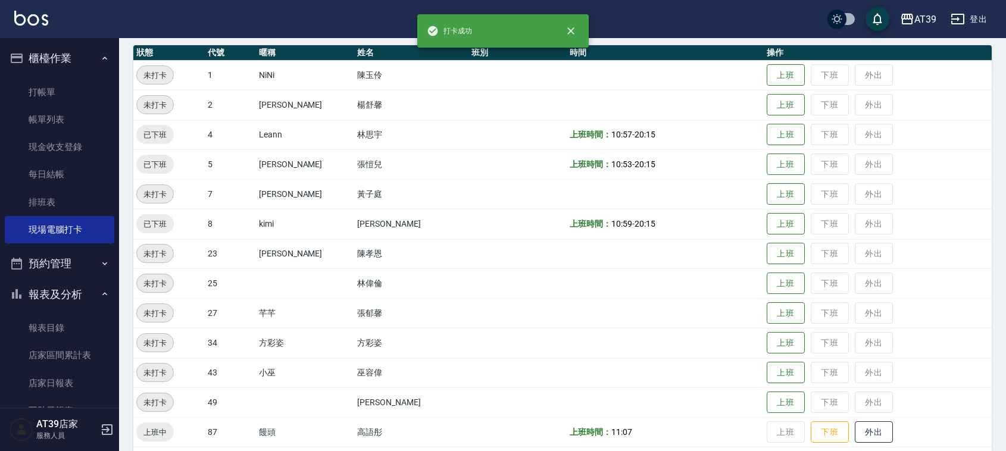
scroll to position [231, 0]
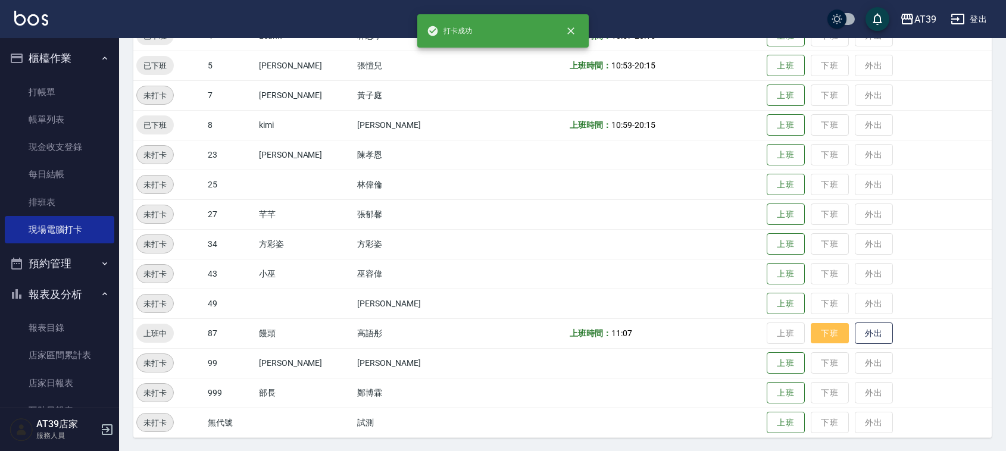
click at [814, 336] on button "下班" at bounding box center [830, 333] width 38 height 21
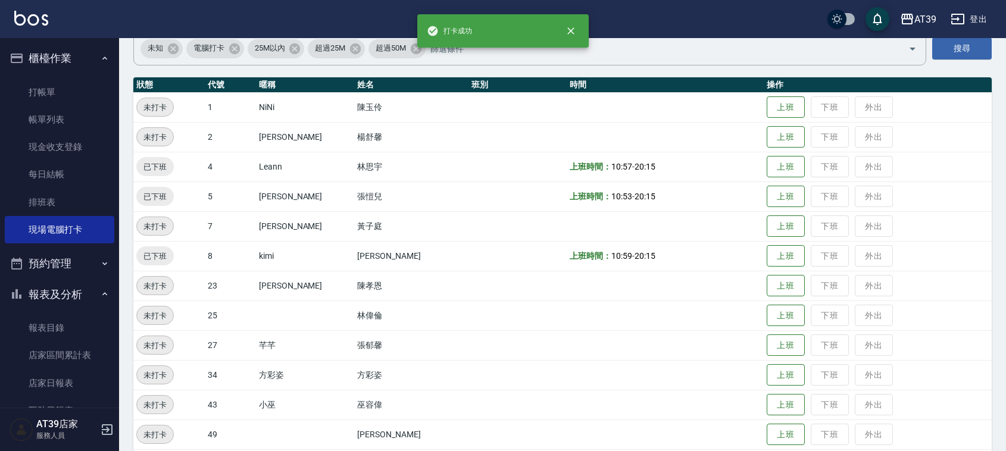
scroll to position [0, 0]
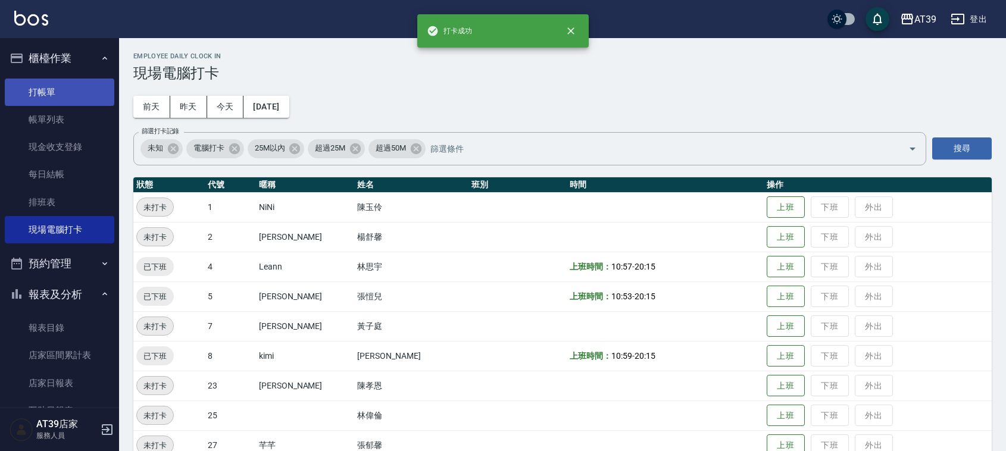
click at [43, 94] on link "打帳單" at bounding box center [60, 92] width 110 height 27
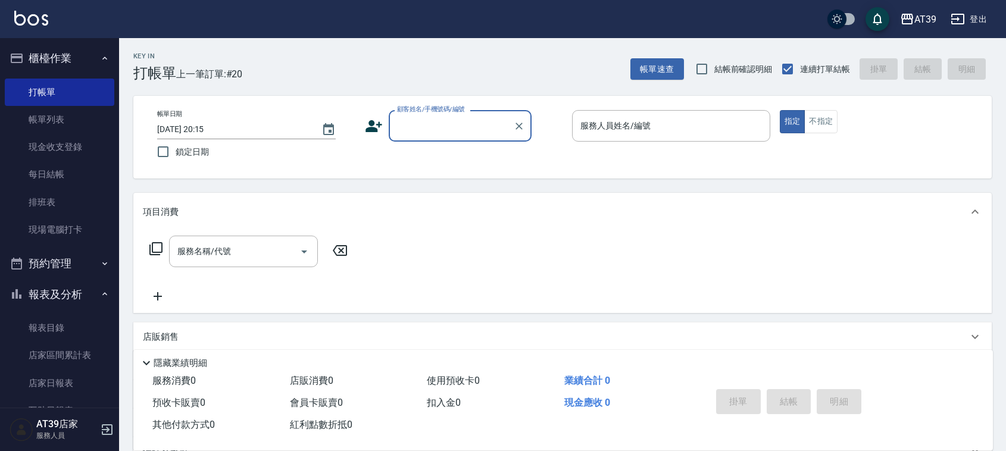
click at [304, 34] on div "AT39 登出" at bounding box center [503, 19] width 1006 height 38
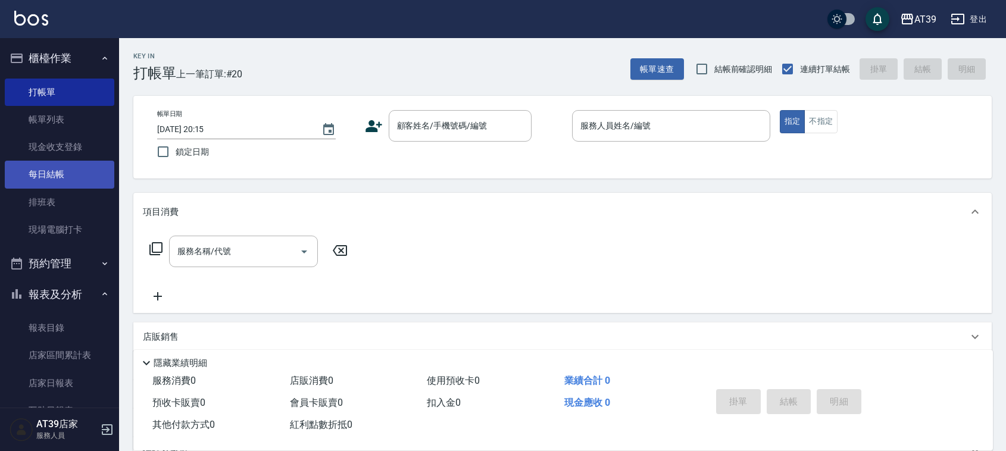
click at [57, 180] on link "每日結帳" at bounding box center [60, 174] width 110 height 27
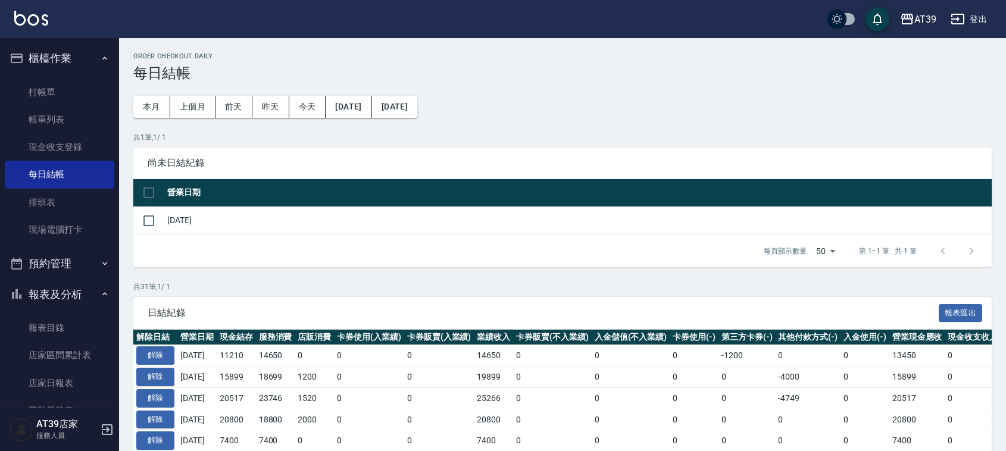
click at [146, 193] on input "checkbox" at bounding box center [148, 192] width 25 height 25
checkbox input "true"
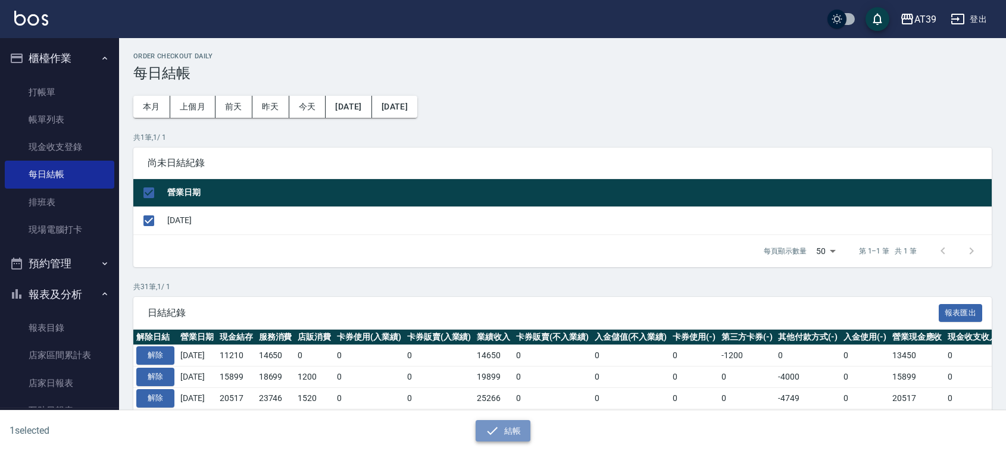
click at [490, 430] on icon "button" at bounding box center [492, 431] width 14 height 14
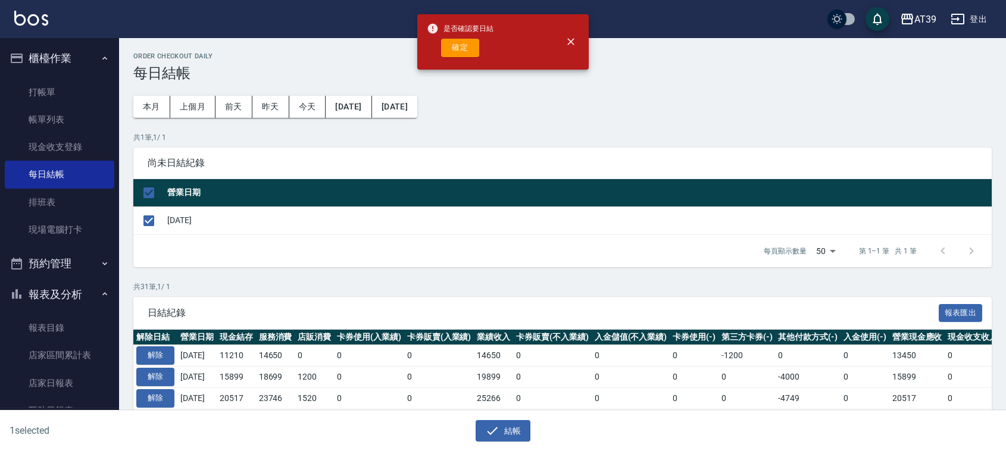
click at [466, 36] on div "是否確認要日結 確定" at bounding box center [460, 42] width 67 height 48
click at [469, 48] on button "確定" at bounding box center [460, 48] width 38 height 18
checkbox input "false"
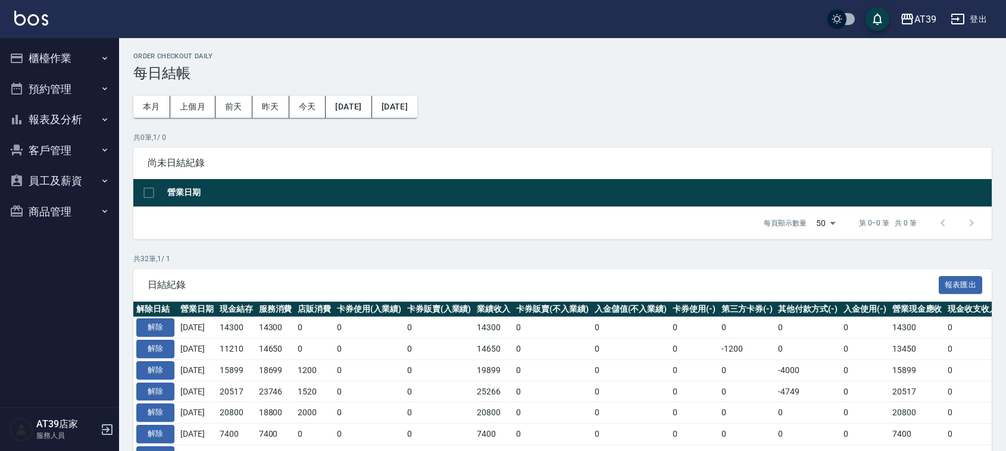
click at [63, 116] on button "報表及分析" at bounding box center [60, 119] width 110 height 31
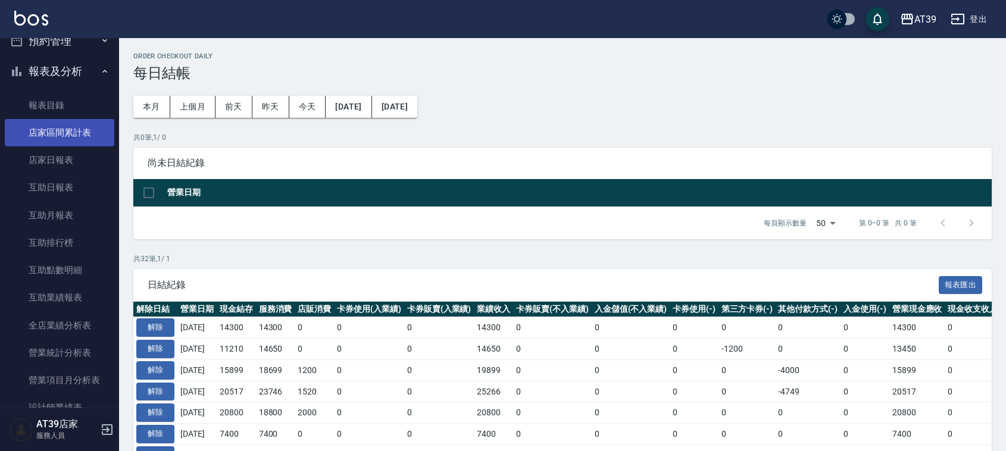
scroll to position [74, 0]
click at [65, 136] on link "店家日報表" at bounding box center [60, 133] width 110 height 27
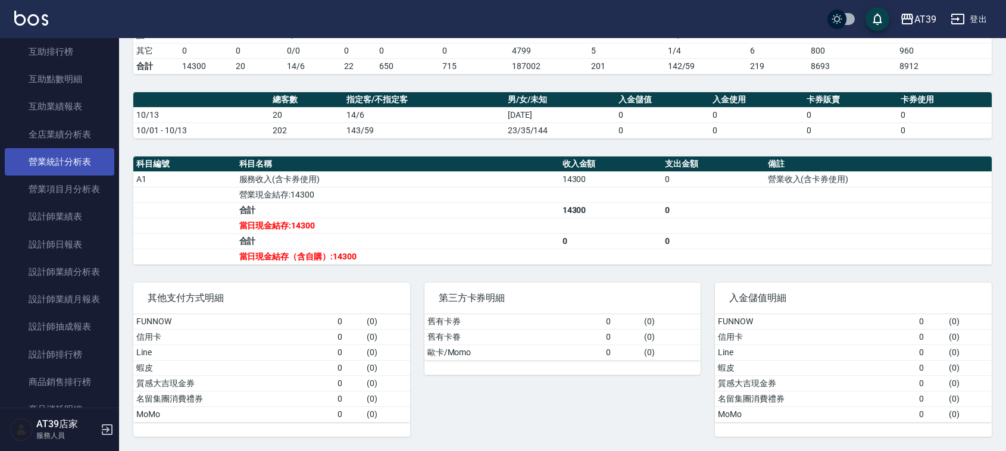
scroll to position [298, 0]
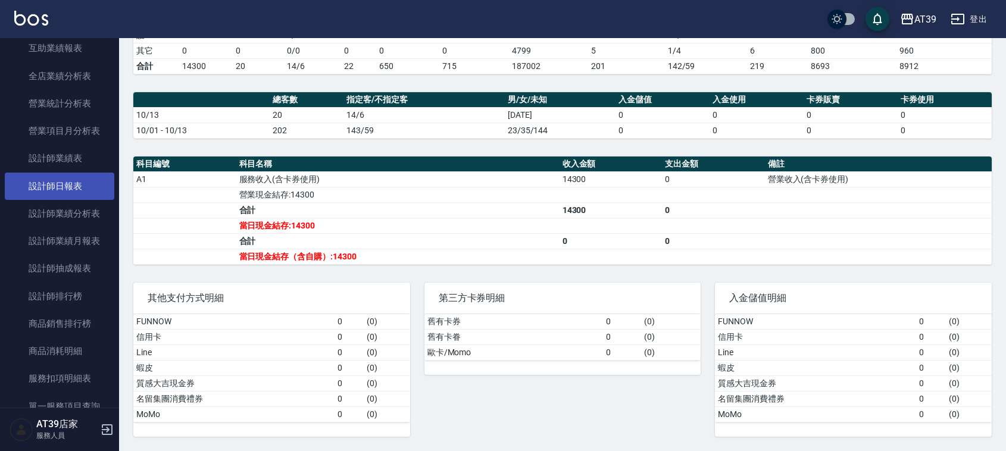
click at [76, 179] on link "設計師日報表" at bounding box center [60, 186] width 110 height 27
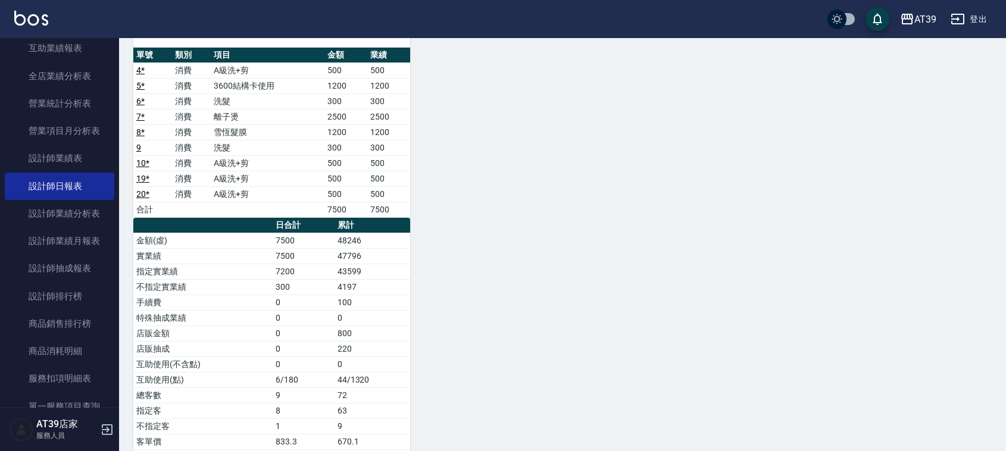
scroll to position [479, 0]
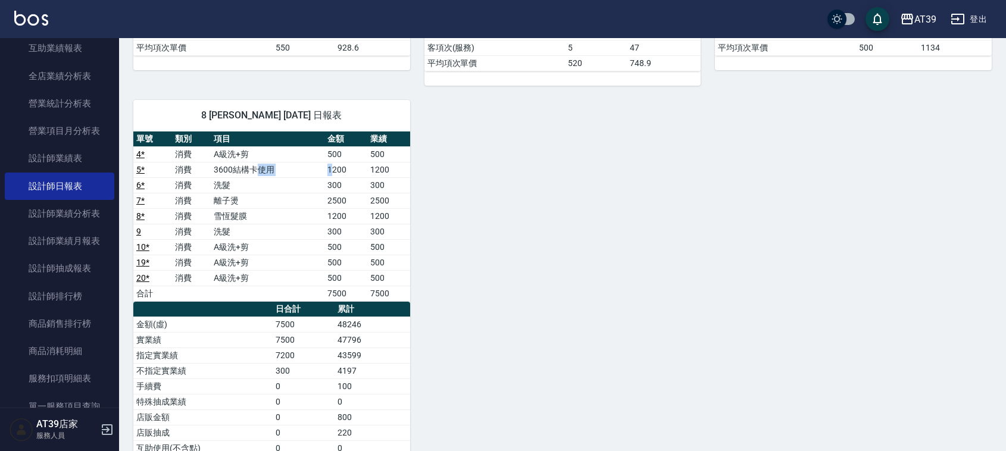
drag, startPoint x: 260, startPoint y: 174, endPoint x: 335, endPoint y: 171, distance: 75.1
click at [335, 171] on tr "5 * 消費 3600結構卡使用 1200 1200" at bounding box center [271, 169] width 277 height 15
drag, startPoint x: 335, startPoint y: 171, endPoint x: 396, endPoint y: 168, distance: 60.8
click at [375, 171] on tr "5 * 消費 3600結構卡使用 1200 1200" at bounding box center [271, 169] width 277 height 15
click at [396, 168] on td "1200" at bounding box center [388, 169] width 43 height 15
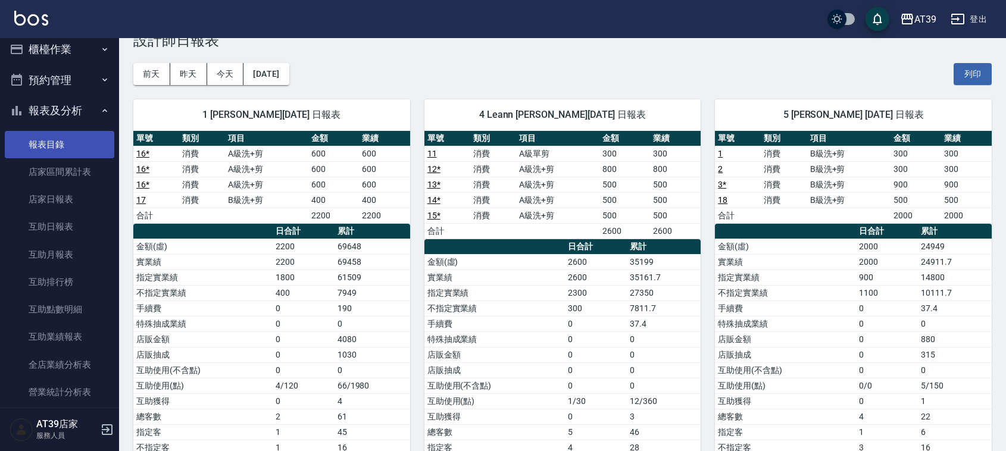
scroll to position [0, 0]
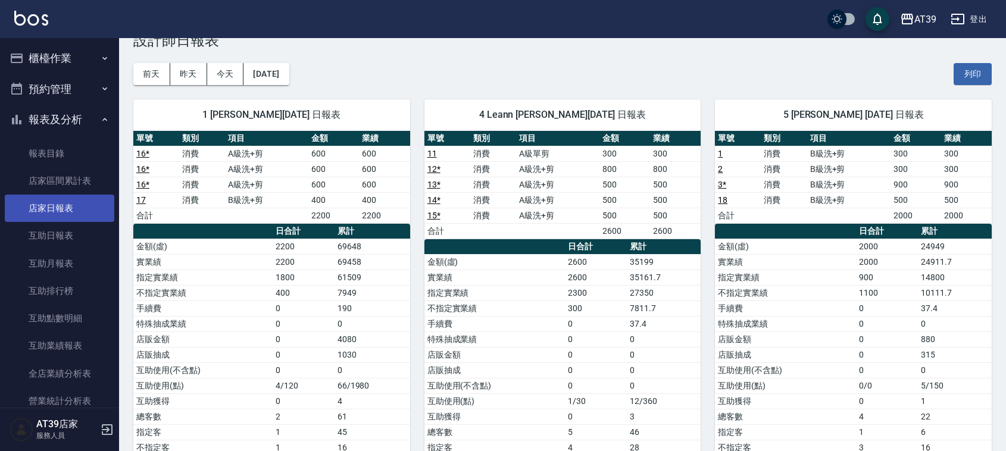
click at [52, 214] on link "店家日報表" at bounding box center [60, 208] width 110 height 27
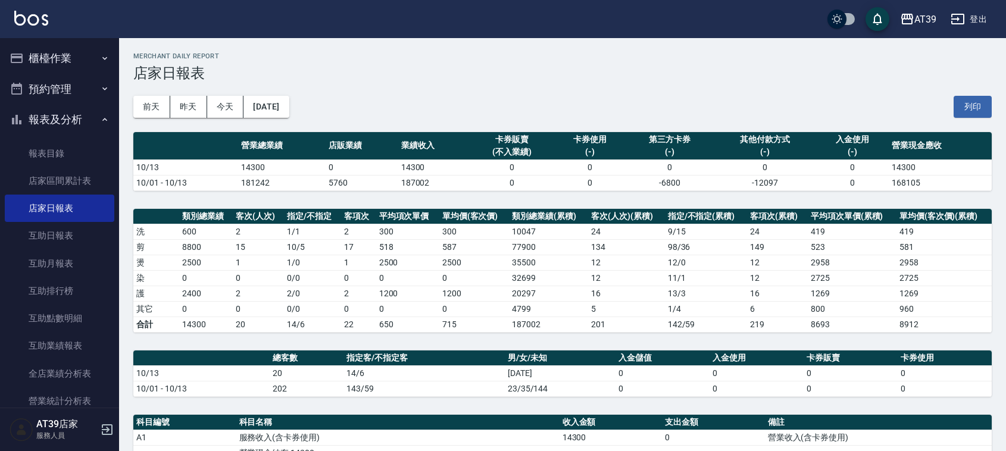
click at [52, 63] on button "櫃檯作業" at bounding box center [60, 58] width 110 height 31
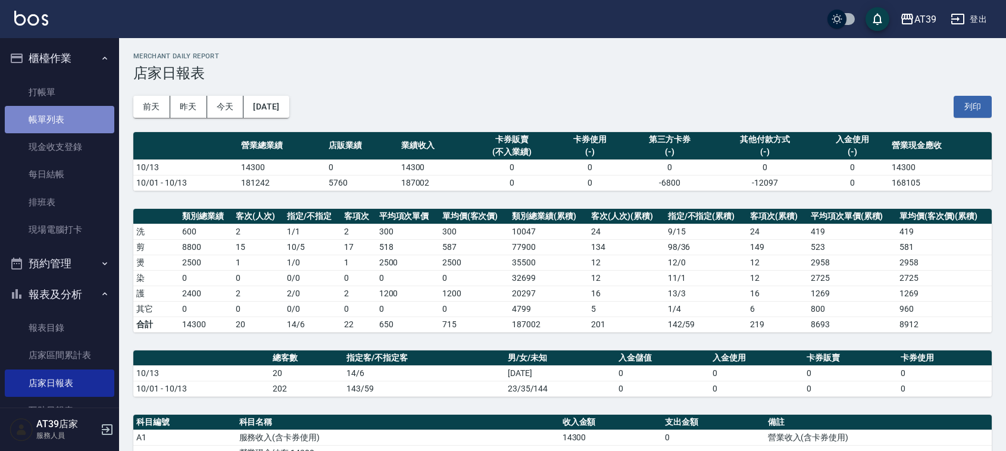
click at [67, 117] on link "帳單列表" at bounding box center [60, 119] width 110 height 27
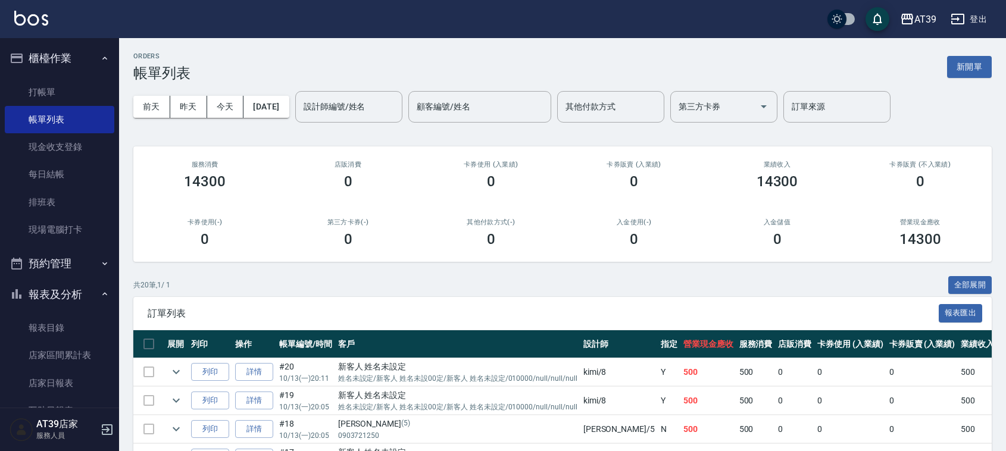
click at [143, 373] on td at bounding box center [148, 372] width 31 height 28
click at [257, 371] on link "詳情" at bounding box center [254, 372] width 38 height 18
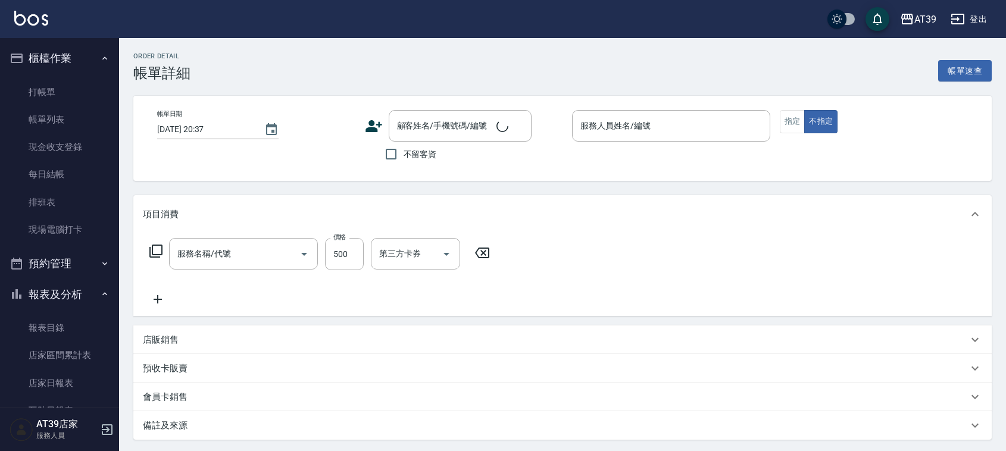
type input "2025/10/13 20:11"
type input "kimi-8"
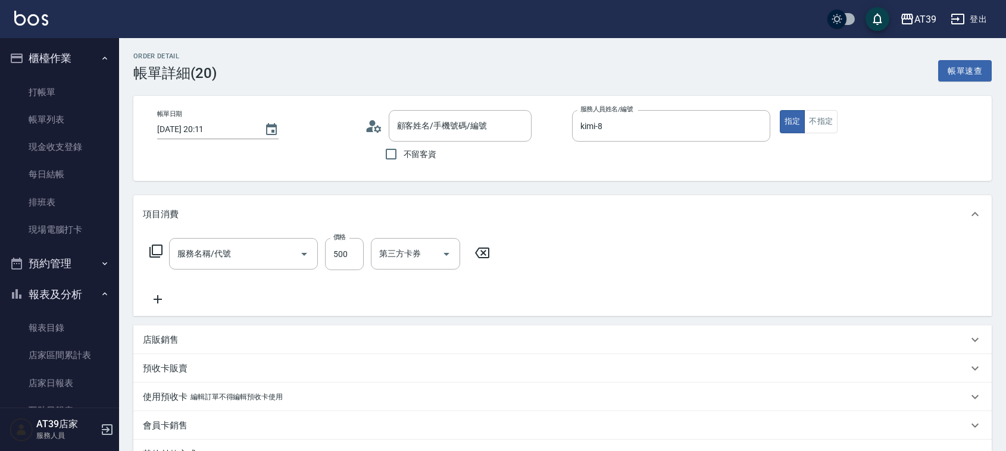
type input "A級洗+剪(204)"
type input "新客人 姓名未設定/姓名未設定/新客人 姓名未設00定/新客人 姓名未設定/010000/null/null/null/null"
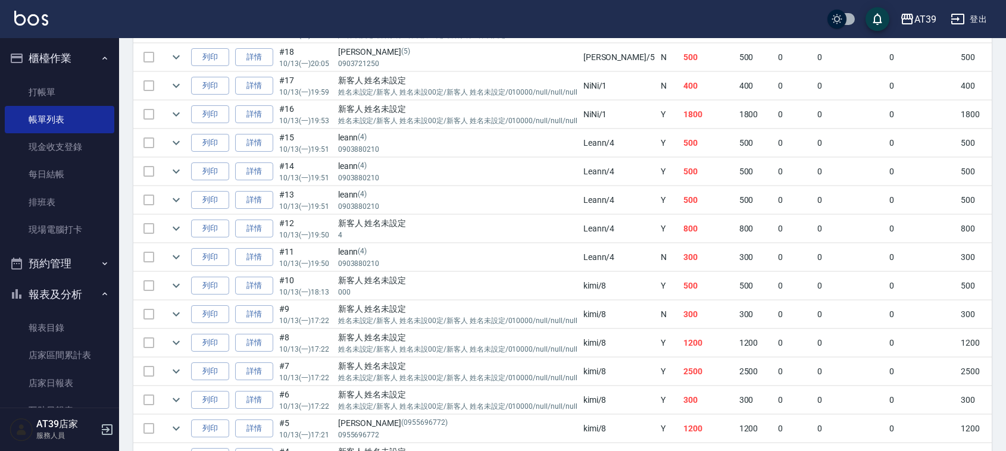
scroll to position [446, 0]
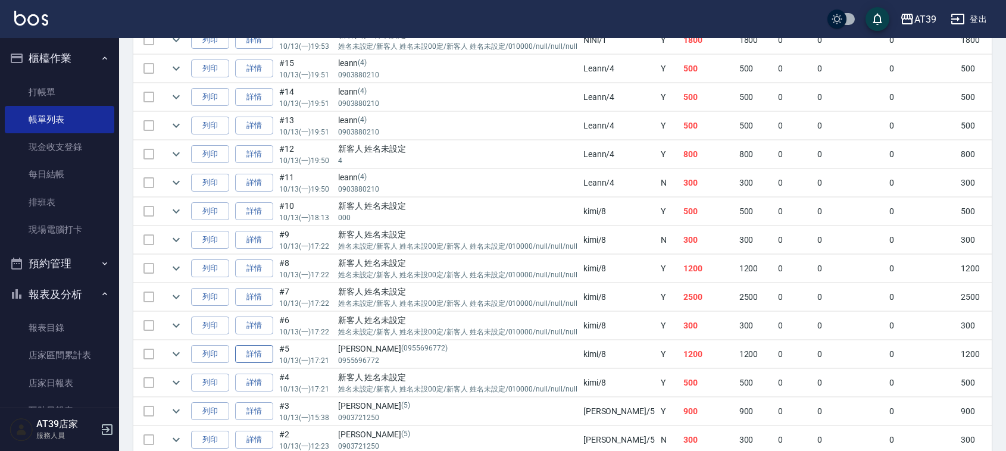
click at [266, 362] on link "詳情" at bounding box center [254, 354] width 38 height 18
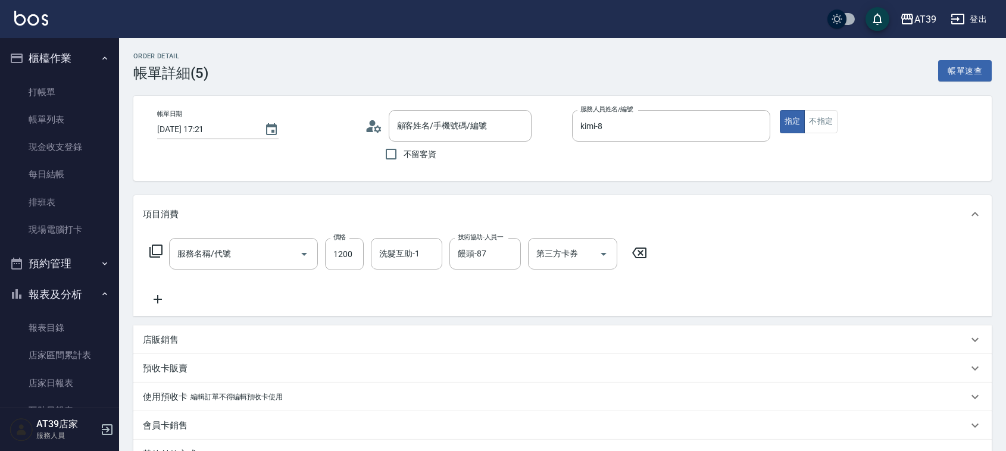
type input "2025/10/13 17:21"
type input "kimi-8"
type input "3600結構卡使用(509)"
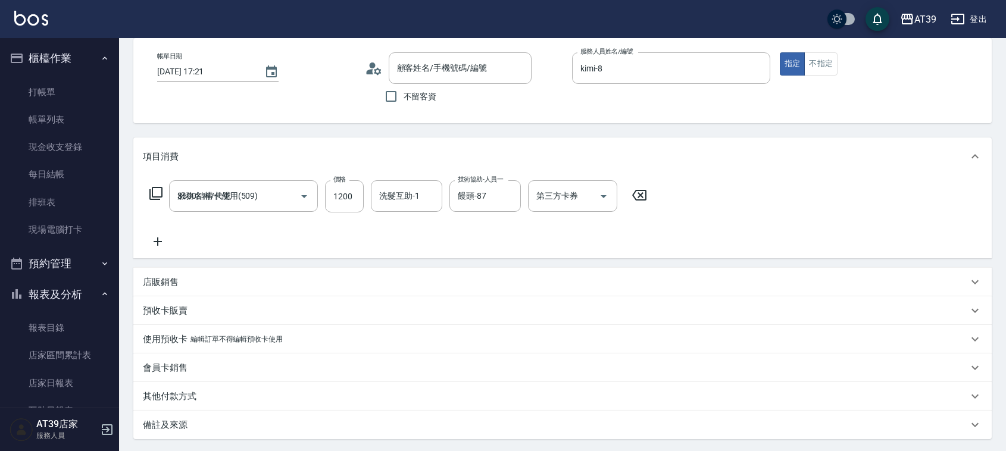
type input "[PERSON_NAME]/0955696772/0955696772"
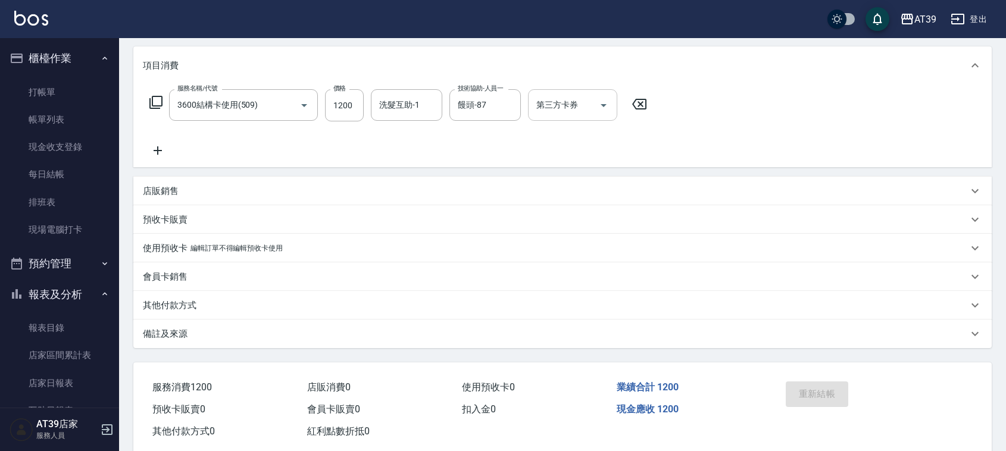
click at [549, 105] on div "第三方卡券 第三方卡券" at bounding box center [572, 105] width 89 height 32
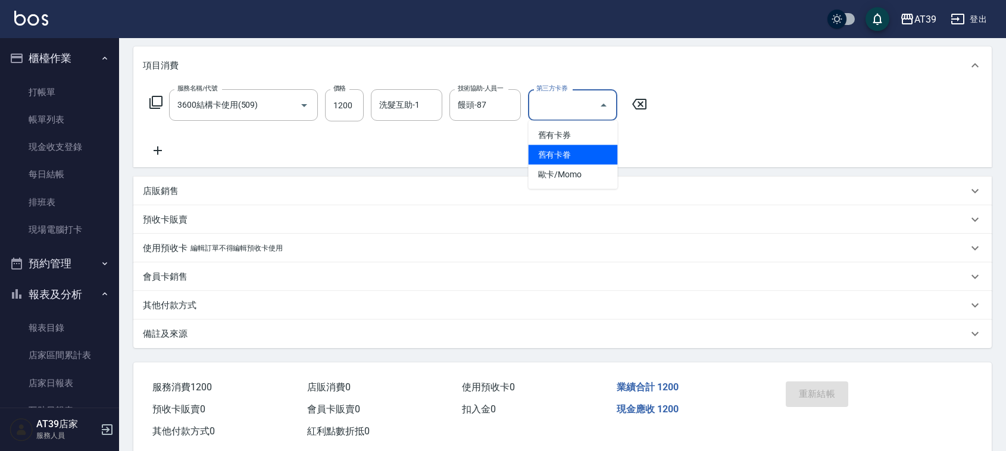
click at [575, 150] on span "舊有卡眷" at bounding box center [573, 155] width 89 height 20
type input "舊有卡眷"
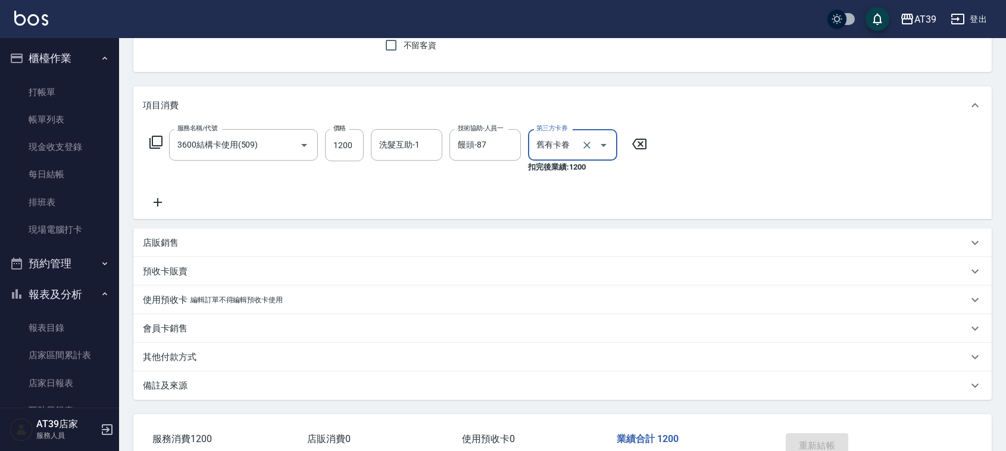
scroll to position [0, 0]
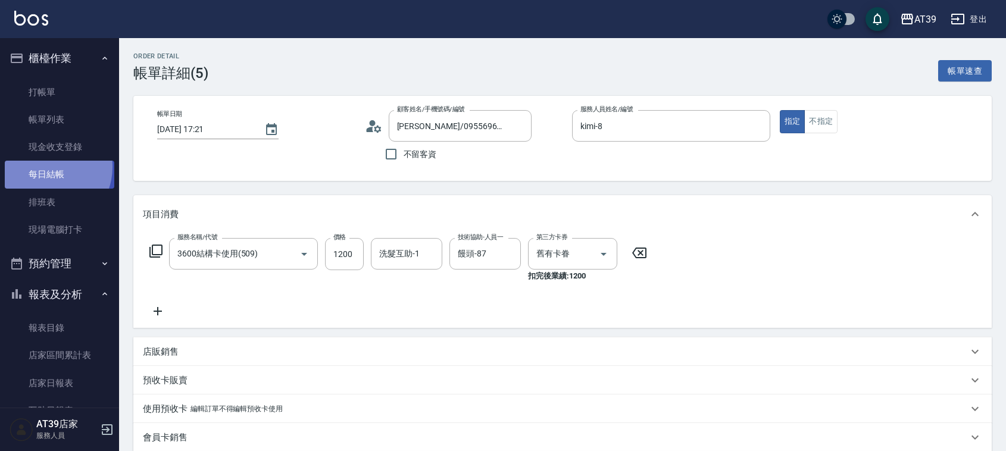
click at [46, 165] on link "每日結帳" at bounding box center [60, 174] width 110 height 27
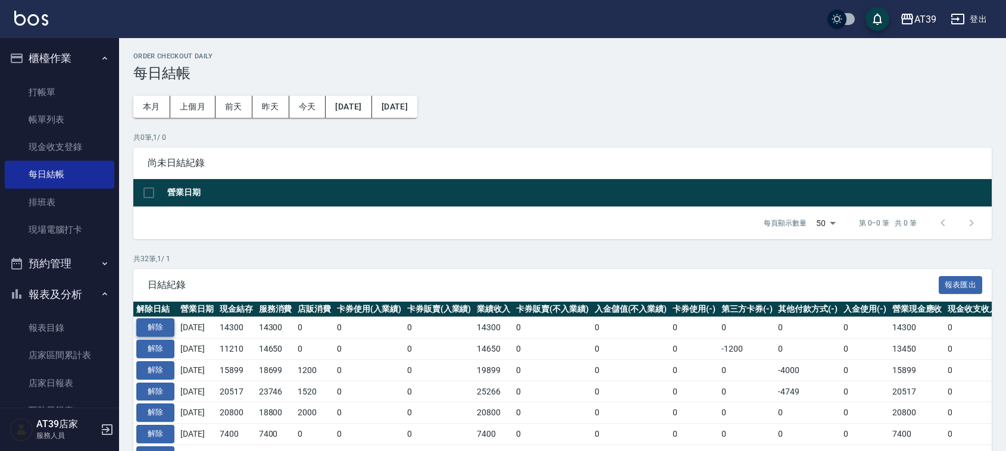
click at [156, 323] on button "解除" at bounding box center [155, 327] width 38 height 18
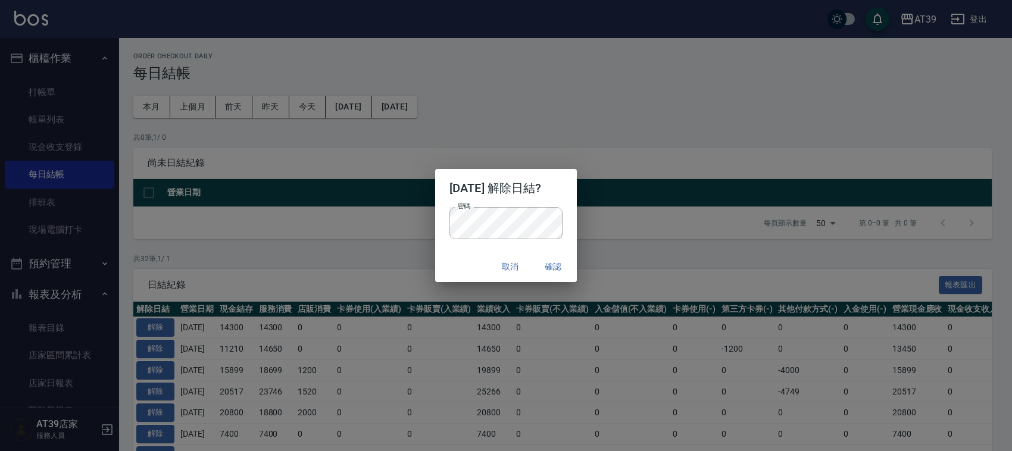
click at [454, 271] on div "取消 確認" at bounding box center [506, 267] width 142 height 32
click at [564, 268] on button "確認" at bounding box center [553, 267] width 38 height 22
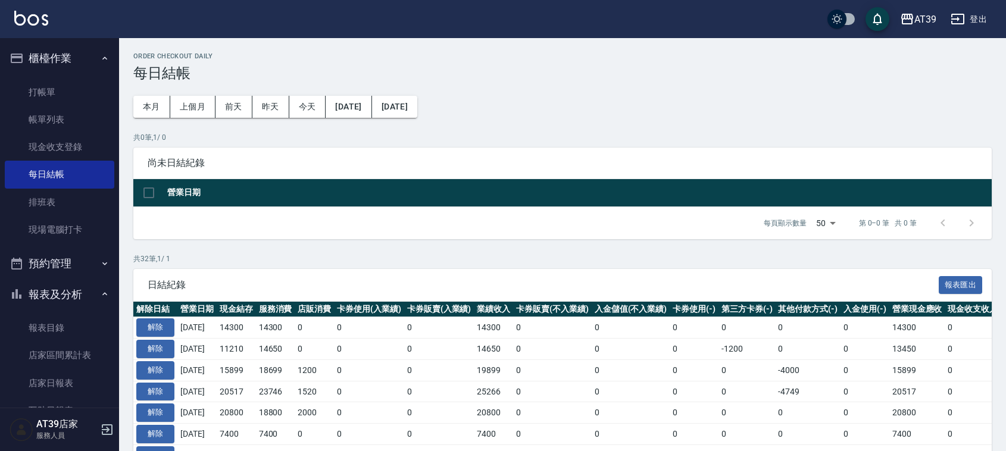
click at [576, 27] on div "解除日結失敗, 密碼錯誤" at bounding box center [502, 30] width 171 height 33
click at [149, 328] on button "解除" at bounding box center [155, 327] width 38 height 18
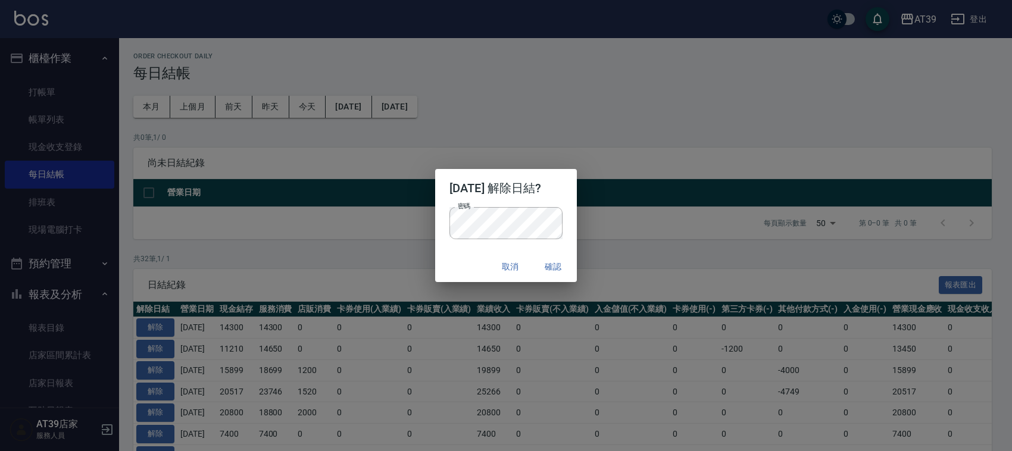
click at [470, 263] on div "取消 確認" at bounding box center [506, 267] width 142 height 32
click at [558, 266] on button "確認" at bounding box center [553, 267] width 38 height 22
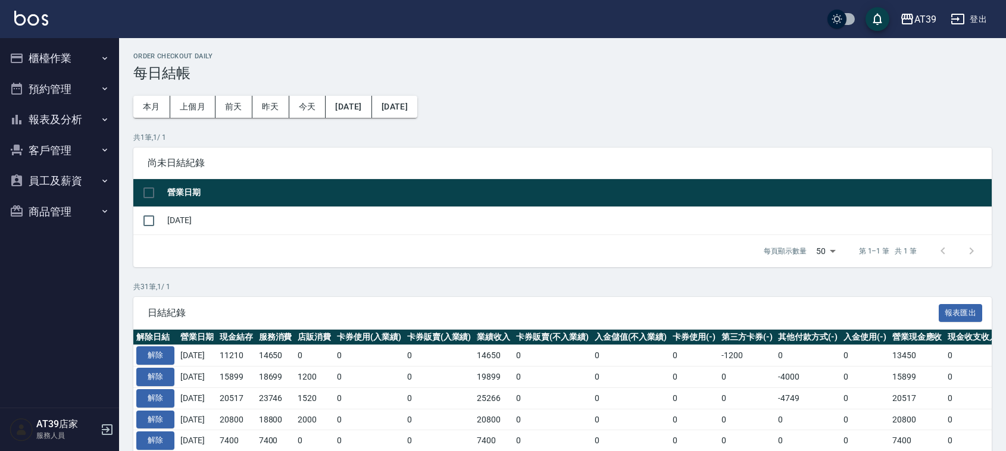
click at [55, 64] on button "櫃檯作業" at bounding box center [60, 58] width 110 height 31
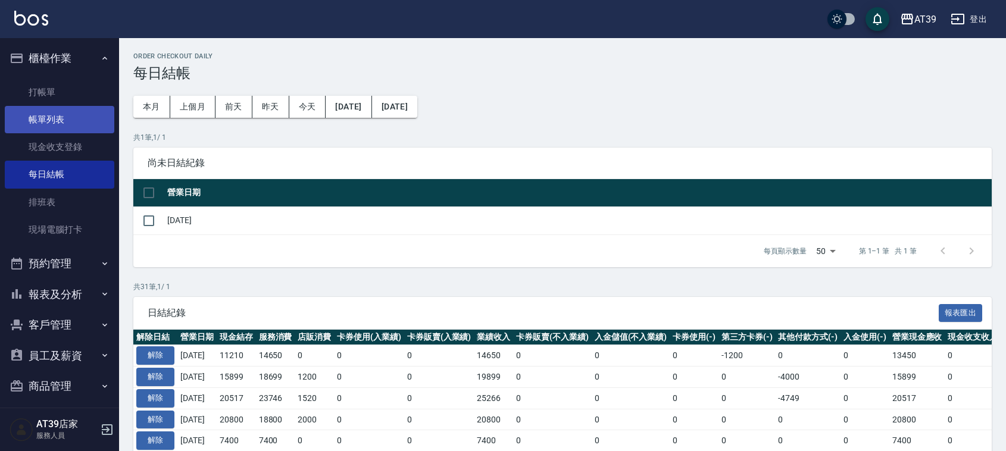
click at [60, 117] on link "帳單列表" at bounding box center [60, 119] width 110 height 27
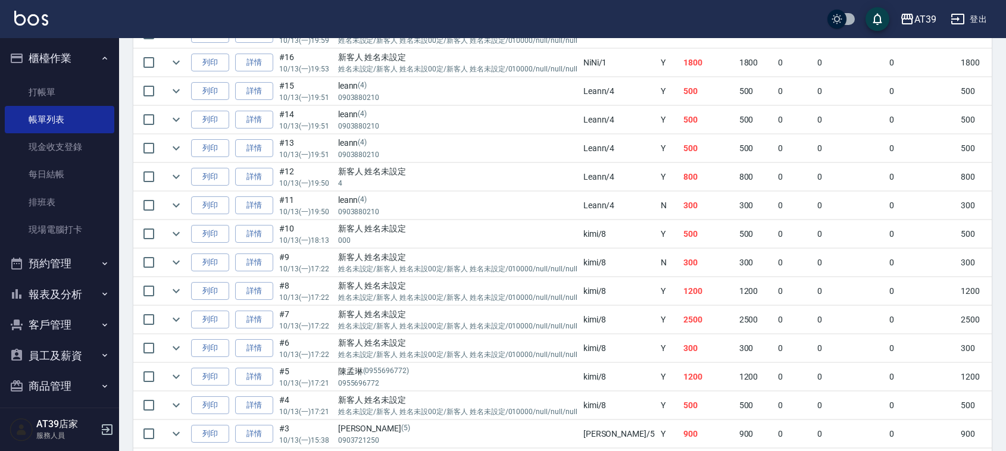
scroll to position [446, 0]
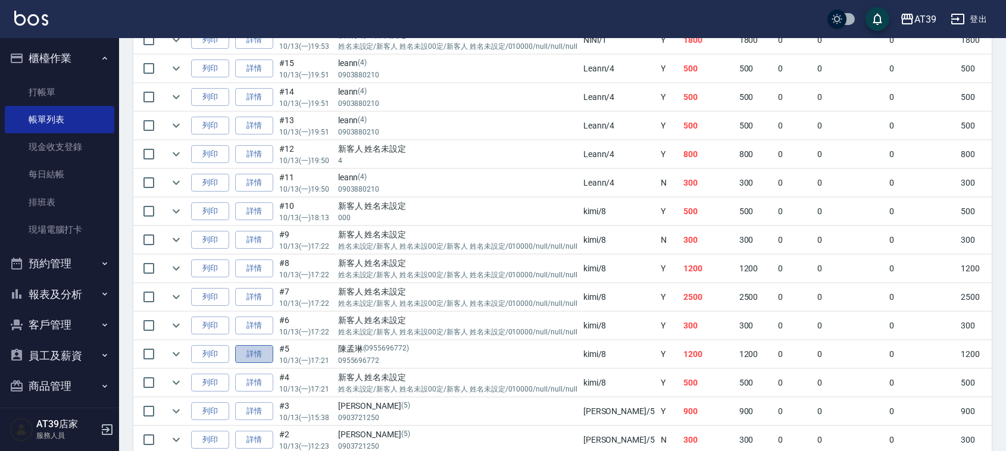
click at [242, 356] on link "詳情" at bounding box center [254, 354] width 38 height 18
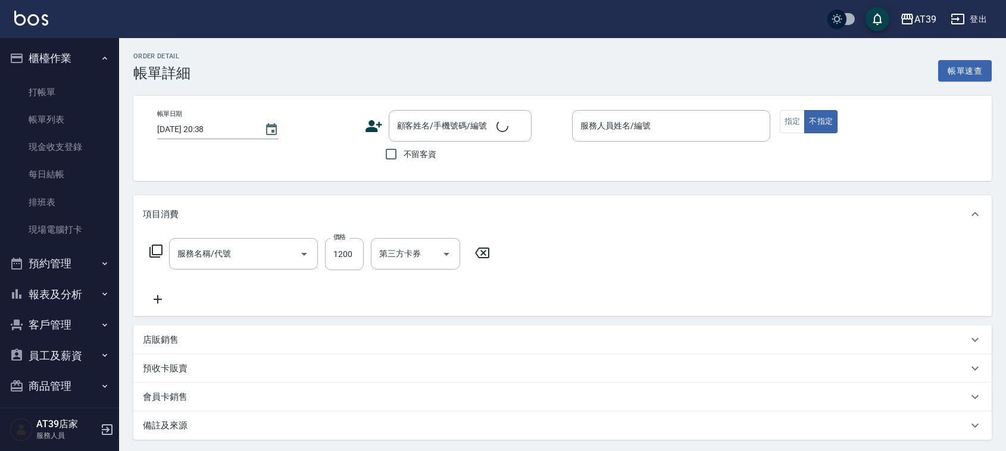
type input "2025/10/13 17:21"
type input "kimi-8"
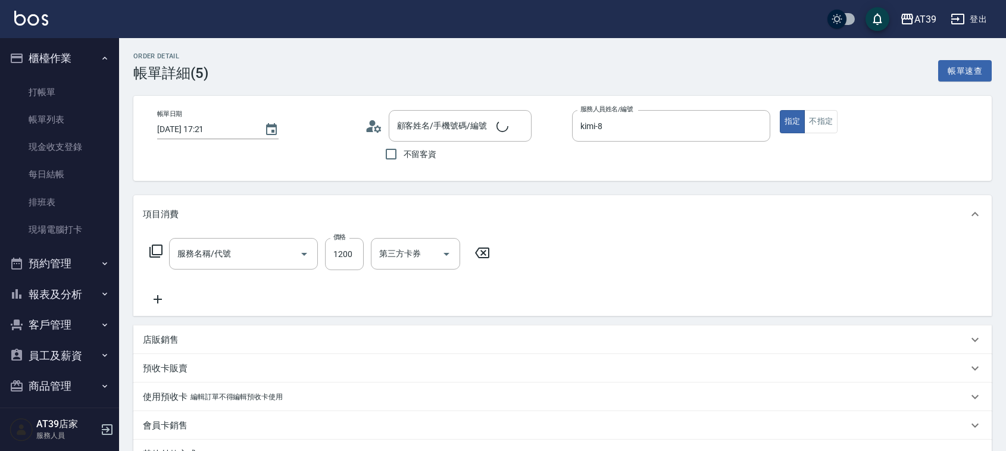
scroll to position [14, 0]
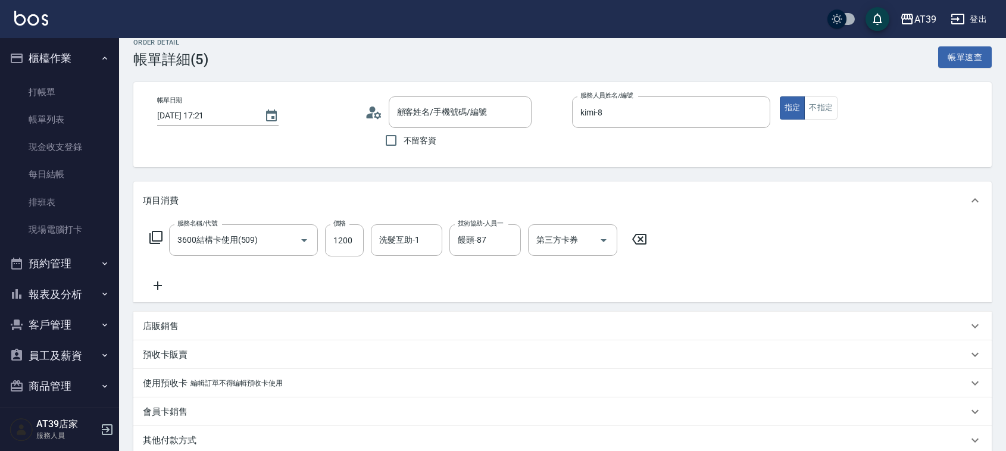
type input "陳孟琳/0955696772/0955696772"
type input "3600結構卡使用(509)"
click at [570, 251] on div "第三方卡券" at bounding box center [572, 240] width 89 height 32
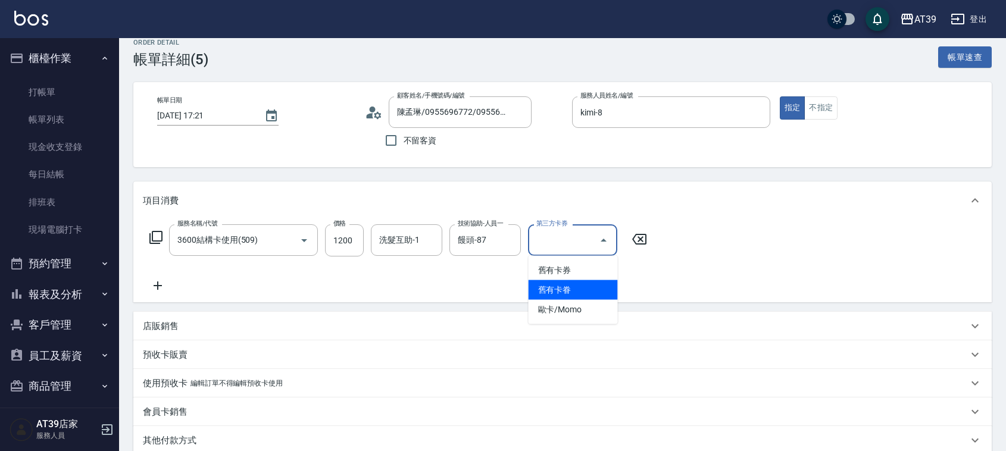
click at [564, 289] on span "舊有卡眷" at bounding box center [573, 290] width 89 height 20
type input "舊有卡眷"
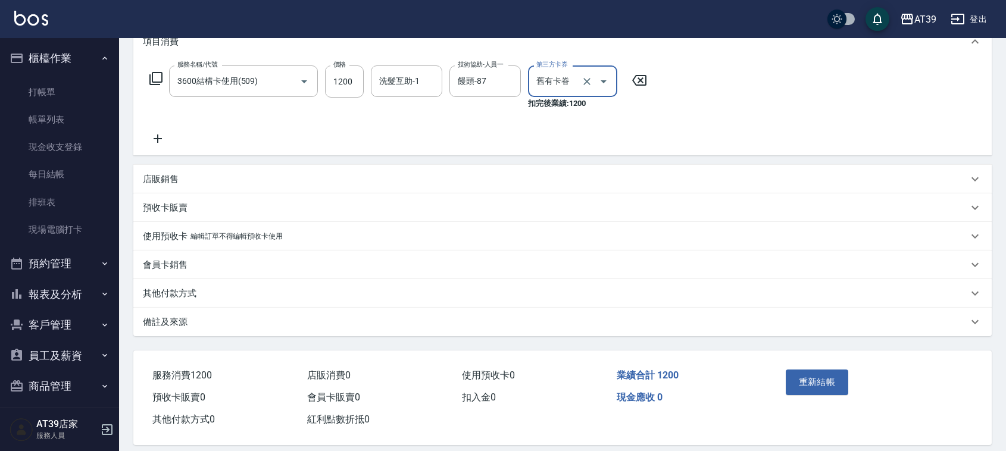
scroll to position [185, 0]
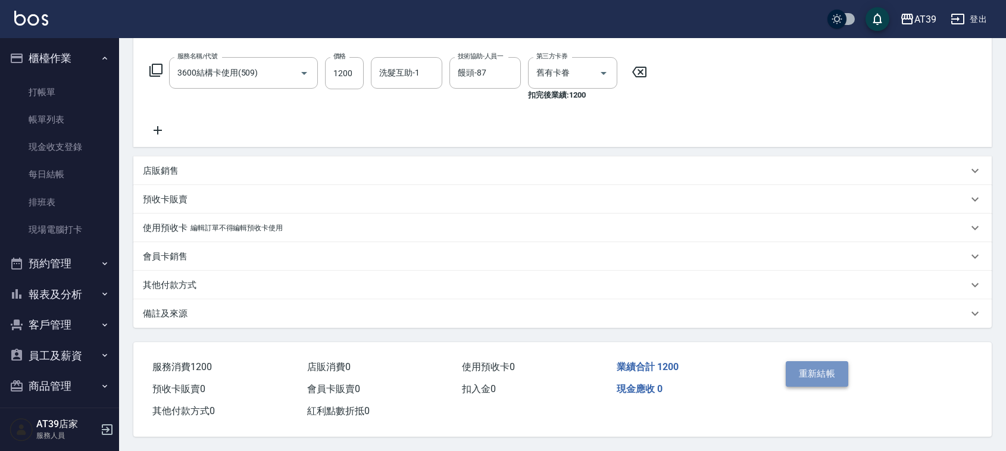
click at [814, 377] on button "重新結帳" at bounding box center [817, 373] width 63 height 25
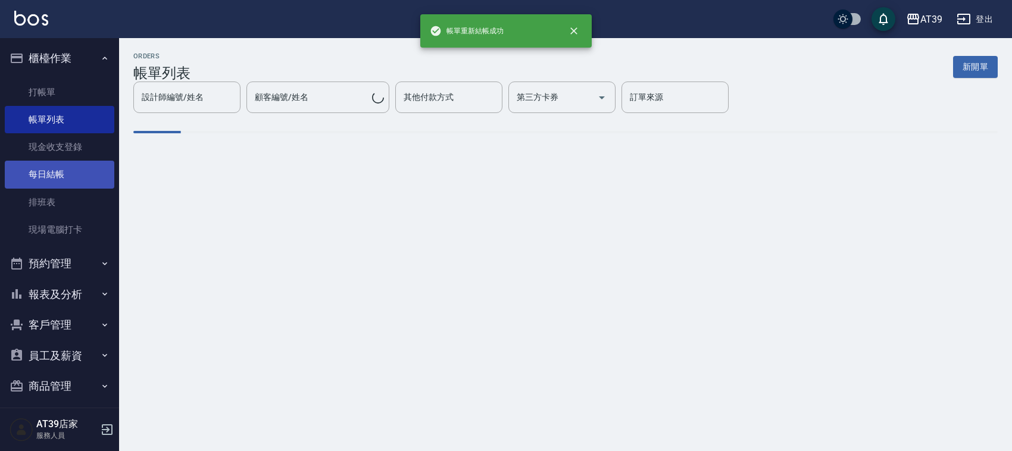
click at [63, 173] on link "每日結帳" at bounding box center [60, 174] width 110 height 27
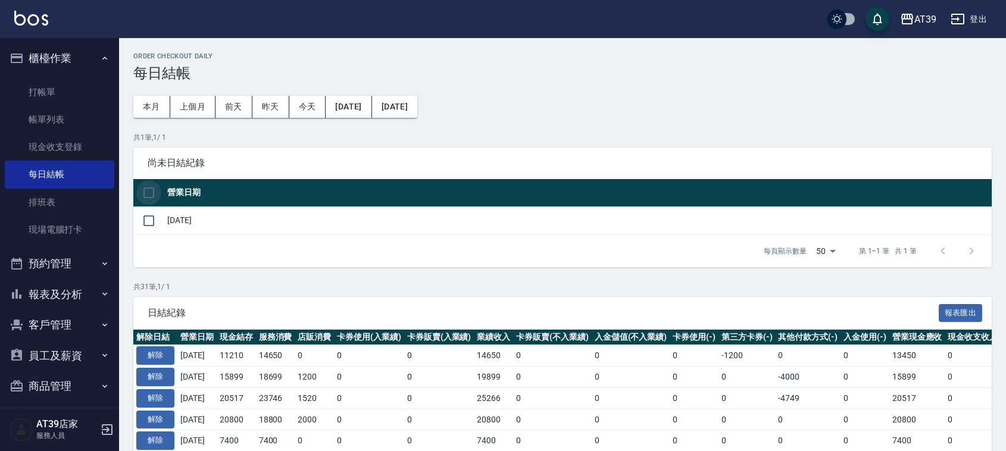
click at [152, 189] on input "checkbox" at bounding box center [148, 192] width 25 height 25
checkbox input "true"
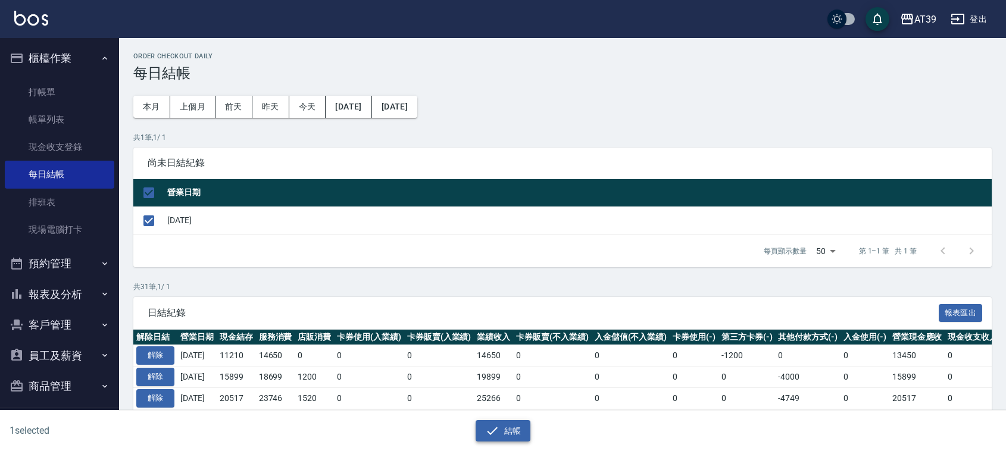
click at [503, 436] on button "結帳" at bounding box center [503, 431] width 55 height 22
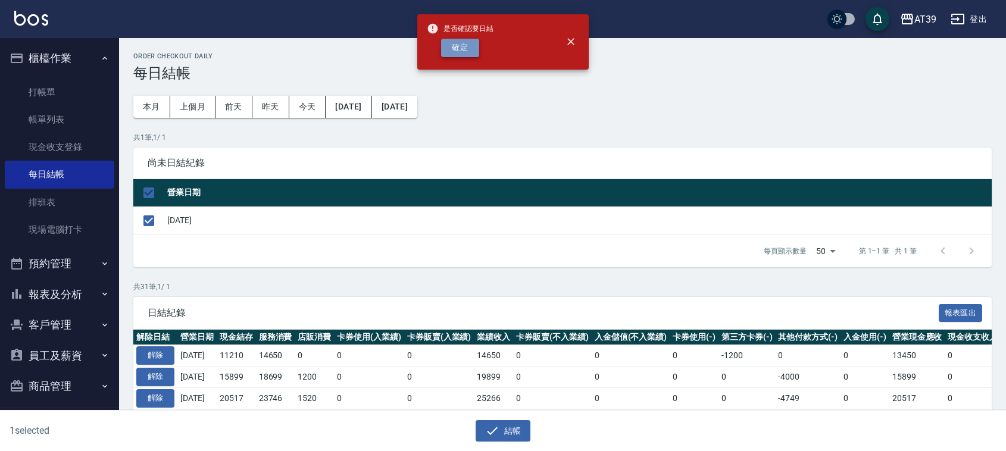
click at [455, 43] on button "確定" at bounding box center [460, 48] width 38 height 18
checkbox input "false"
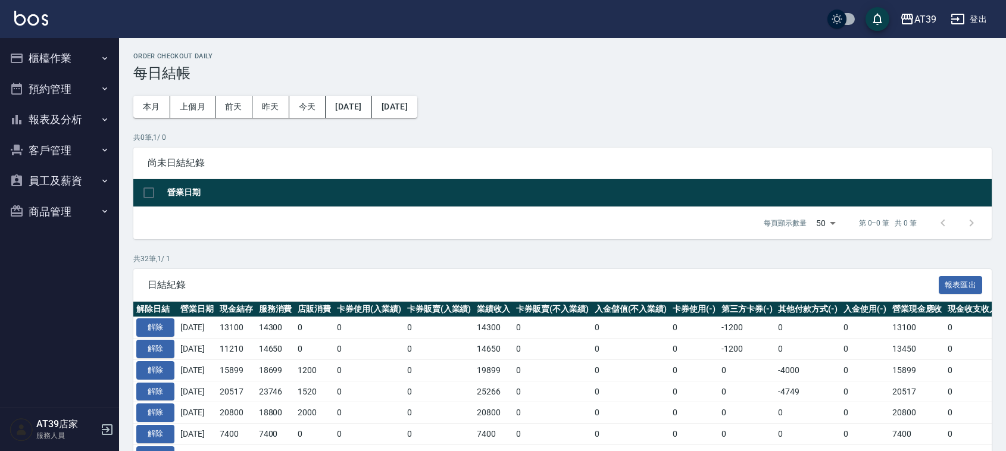
click at [55, 119] on button "報表及分析" at bounding box center [60, 119] width 110 height 31
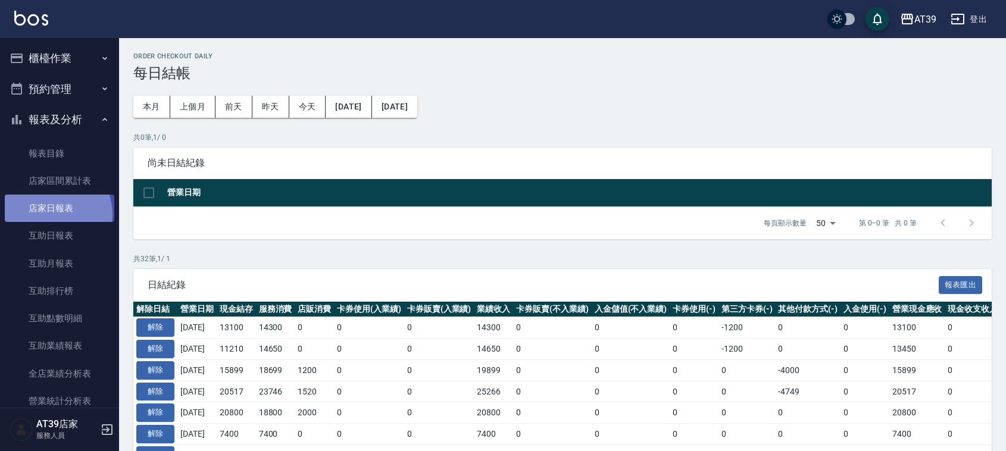
click at [51, 214] on link "店家日報表" at bounding box center [60, 208] width 110 height 27
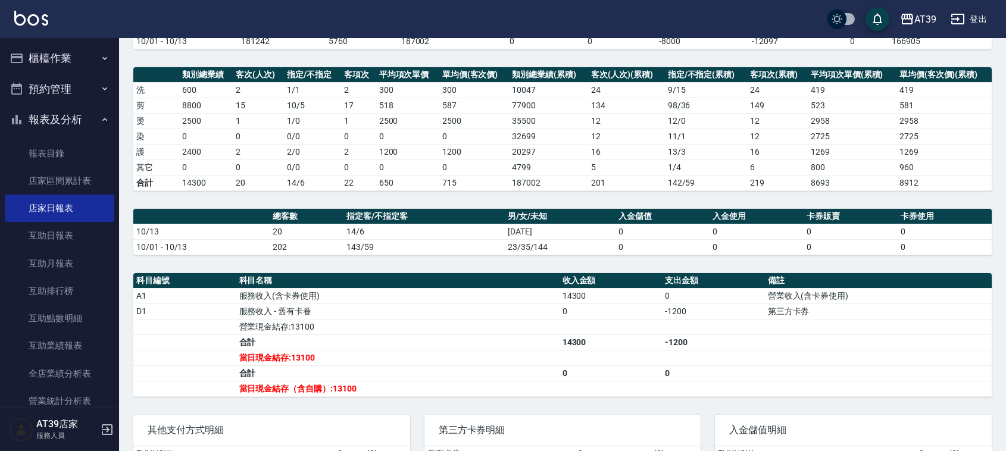
scroll to position [277, 0]
